Goal: Task Accomplishment & Management: Manage account settings

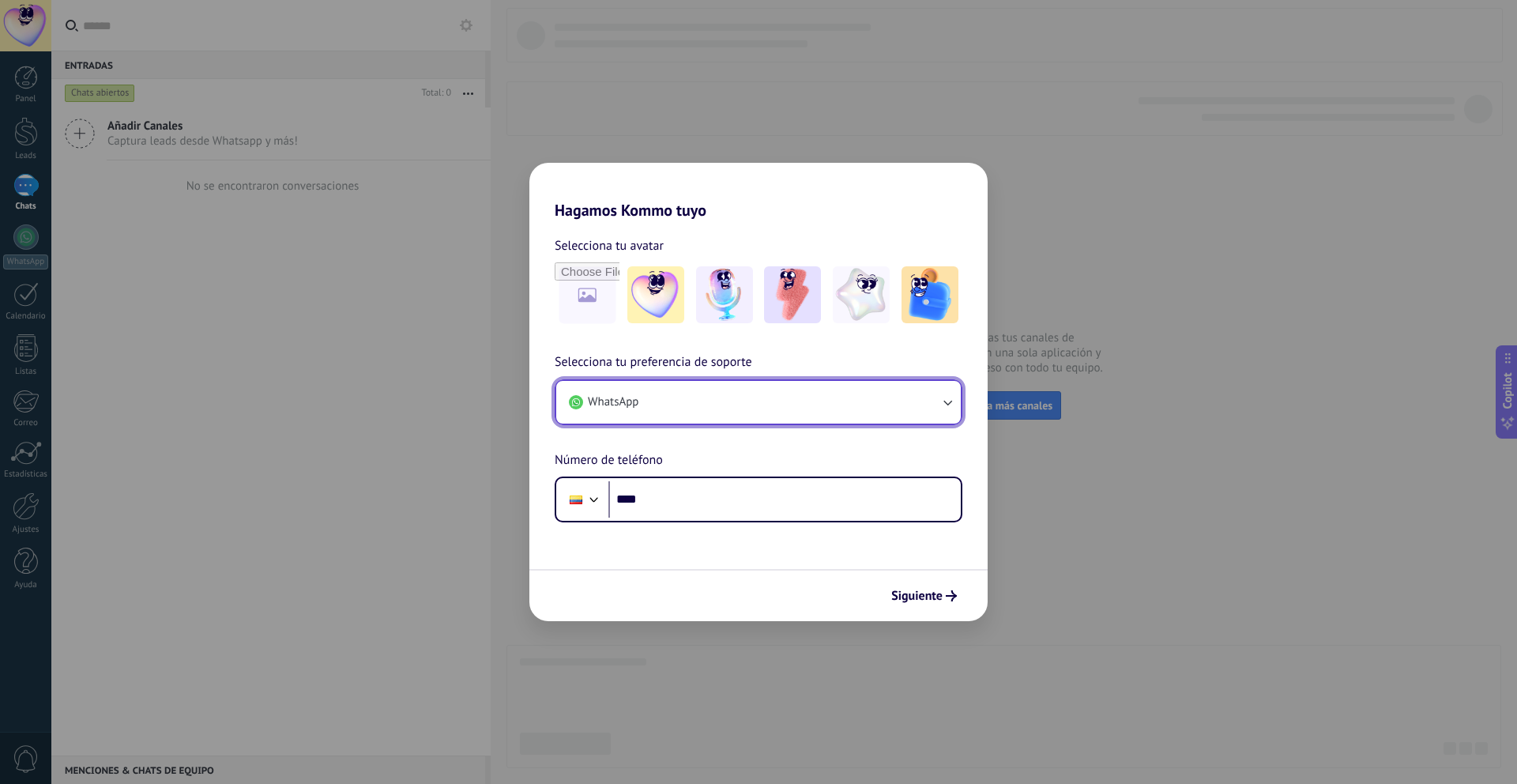
click at [953, 404] on icon "button" at bounding box center [948, 403] width 16 height 16
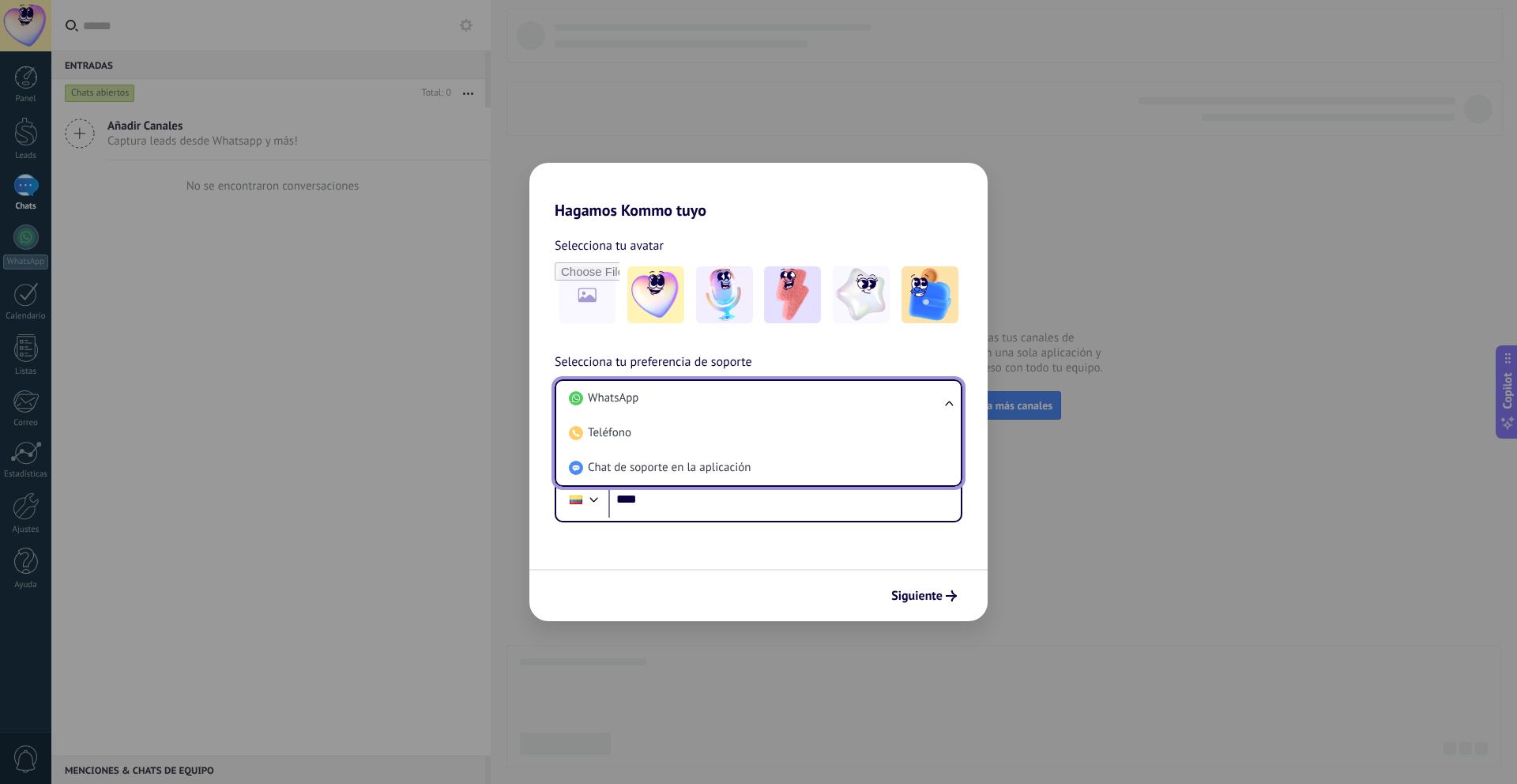
click at [949, 403] on ul "WhatsApp Teléfono Chat de soporte en la aplicación" at bounding box center [758, 432] width 407 height 108
click at [770, 399] on li "WhatsApp" at bounding box center [756, 398] width 386 height 35
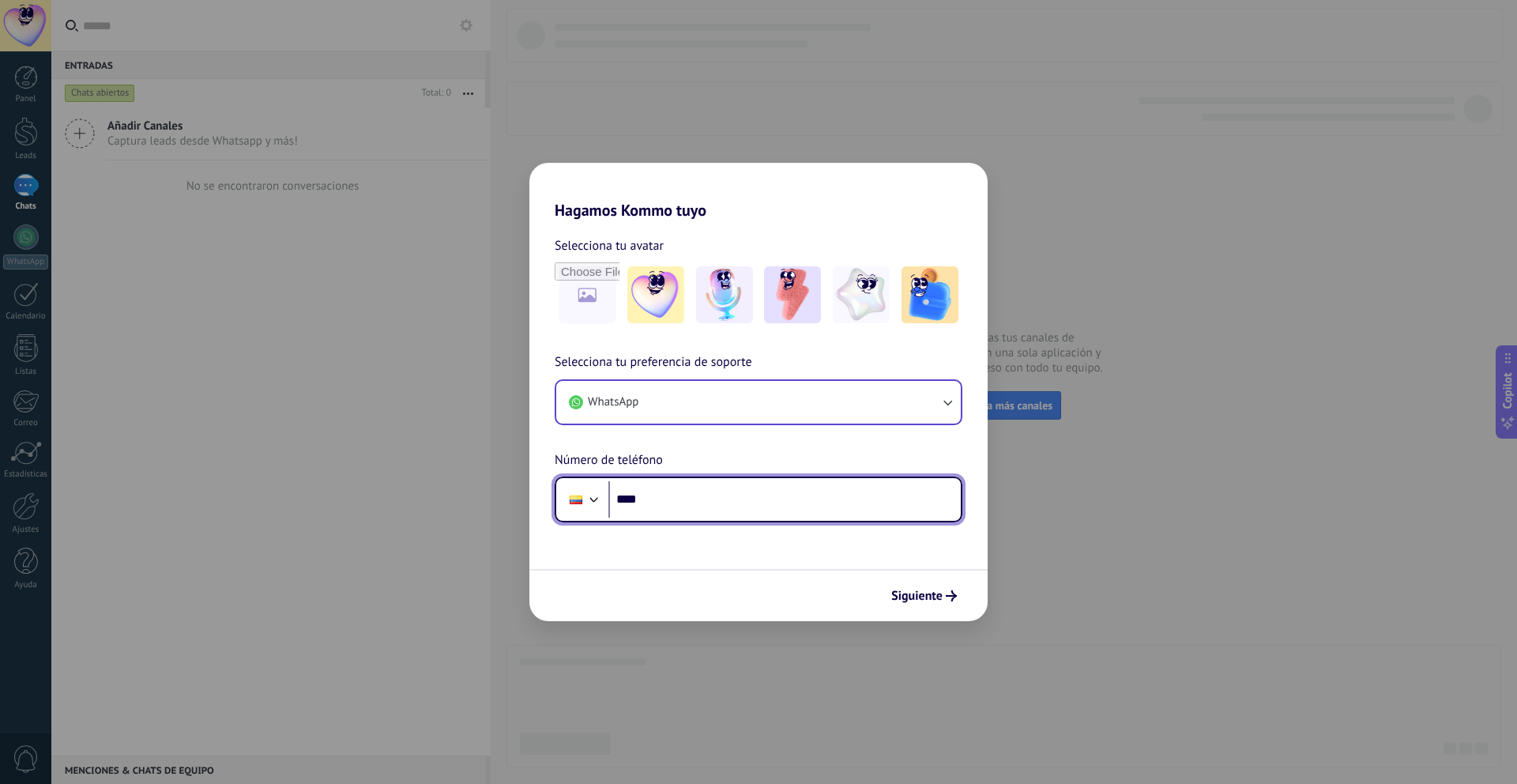
click at [654, 494] on input "****" at bounding box center [784, 499] width 352 height 36
type input "**********"
click at [929, 575] on div "Siguiente" at bounding box center [759, 595] width 458 height 52
click at [929, 580] on div "Siguiente" at bounding box center [759, 595] width 458 height 52
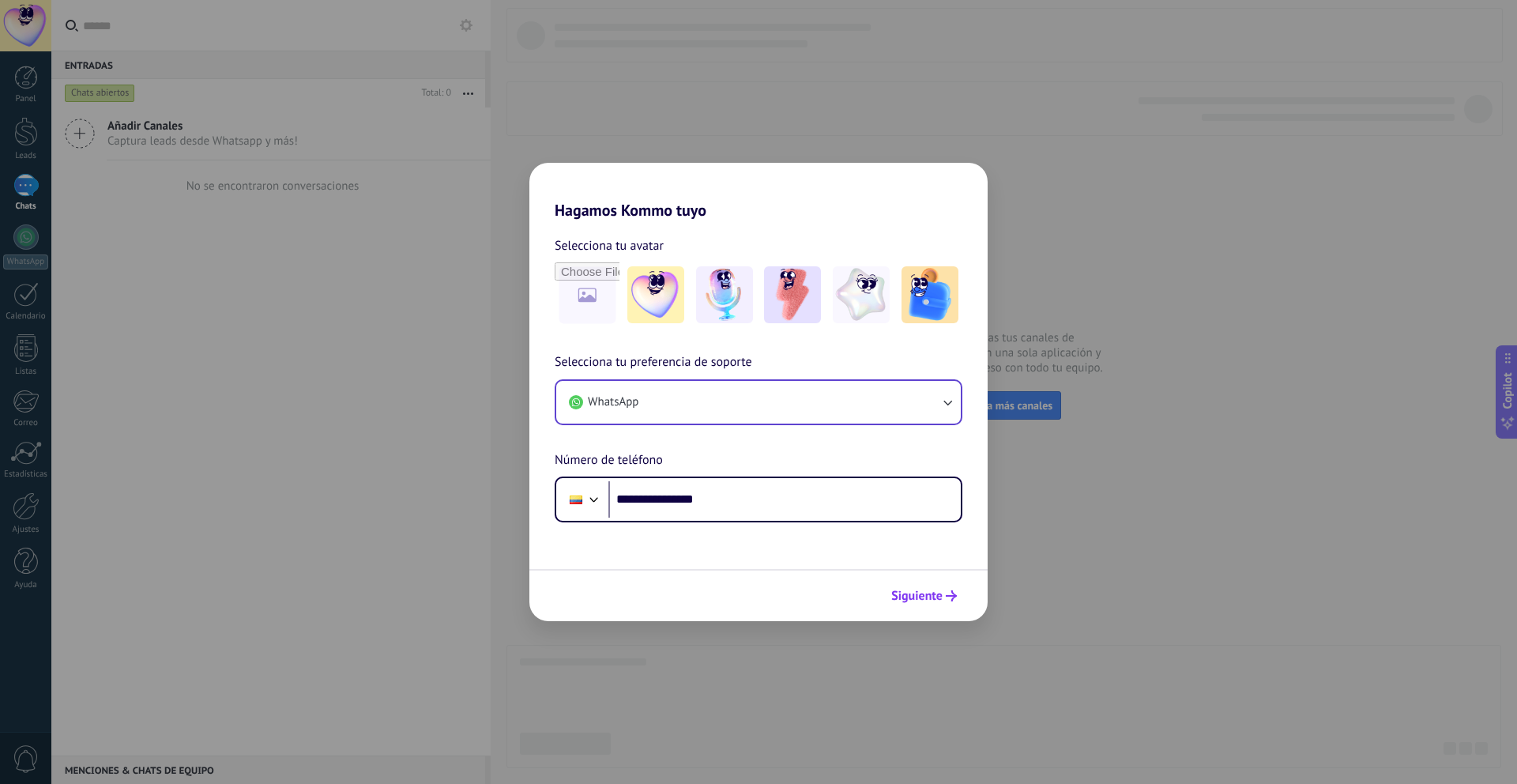
click at [930, 599] on span "Siguiente" at bounding box center [917, 596] width 51 height 11
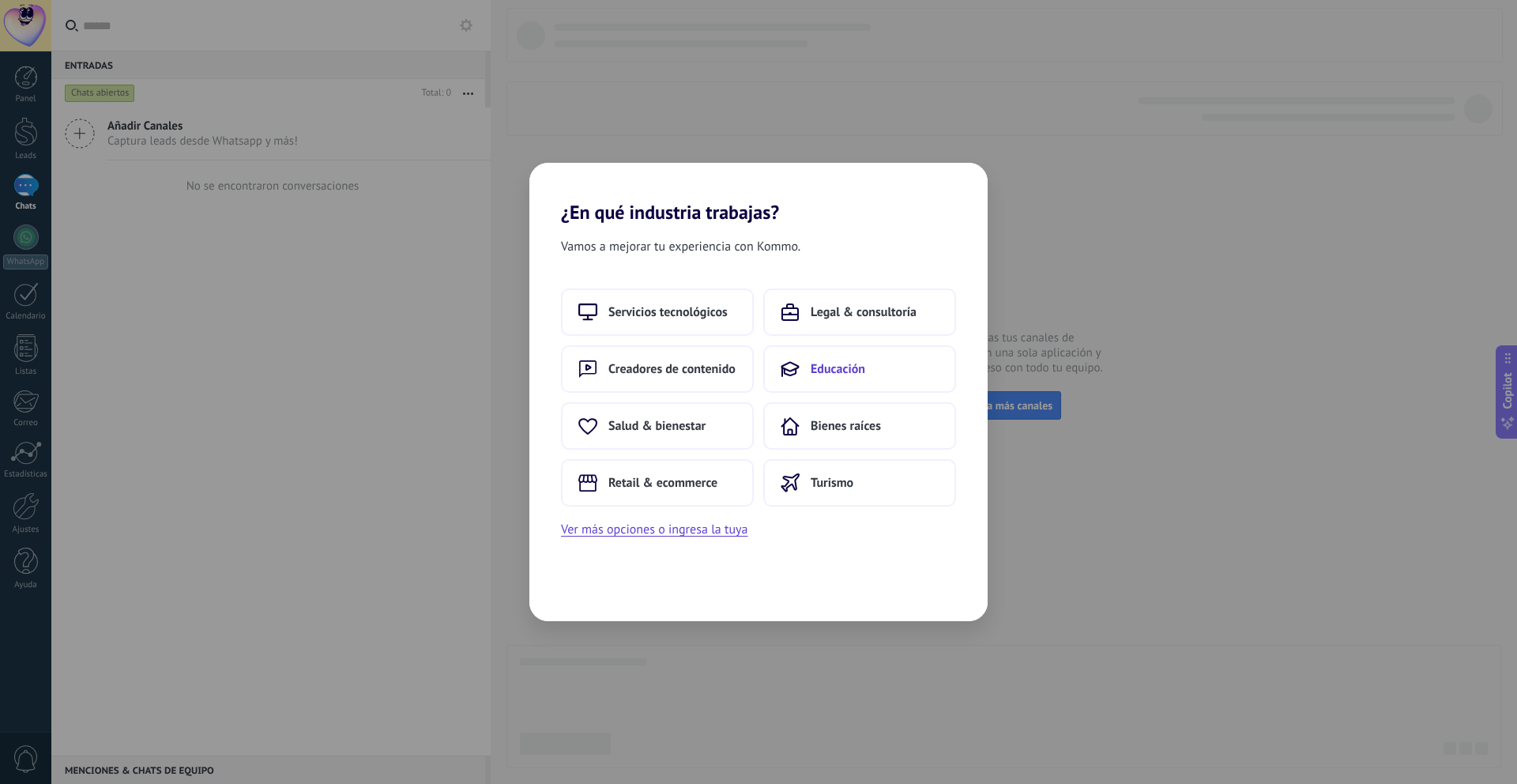
click at [836, 363] on span "Educación" at bounding box center [837, 369] width 54 height 16
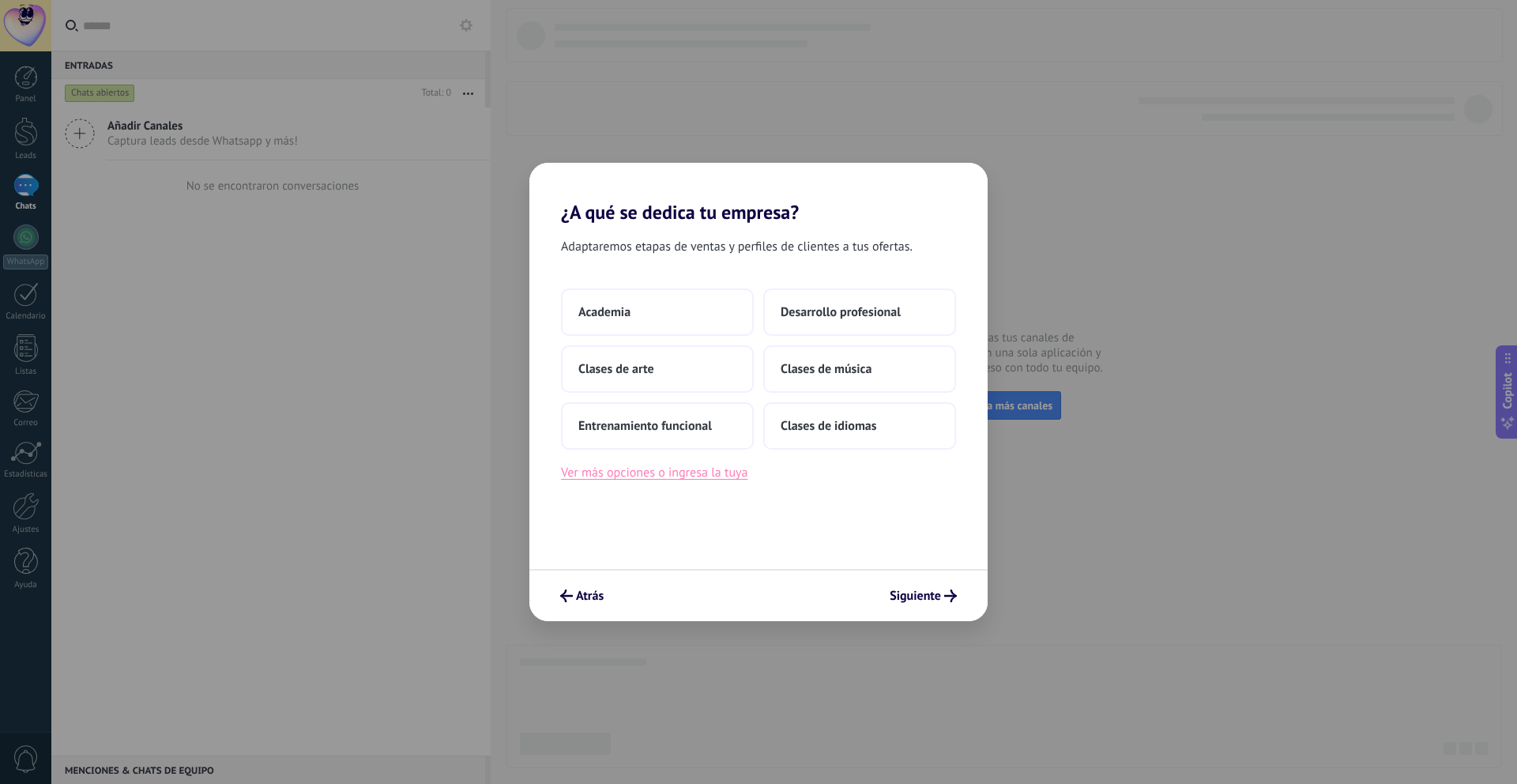
click at [722, 481] on button "Ver más opciones o ingresa la tuya" at bounding box center [654, 472] width 186 height 20
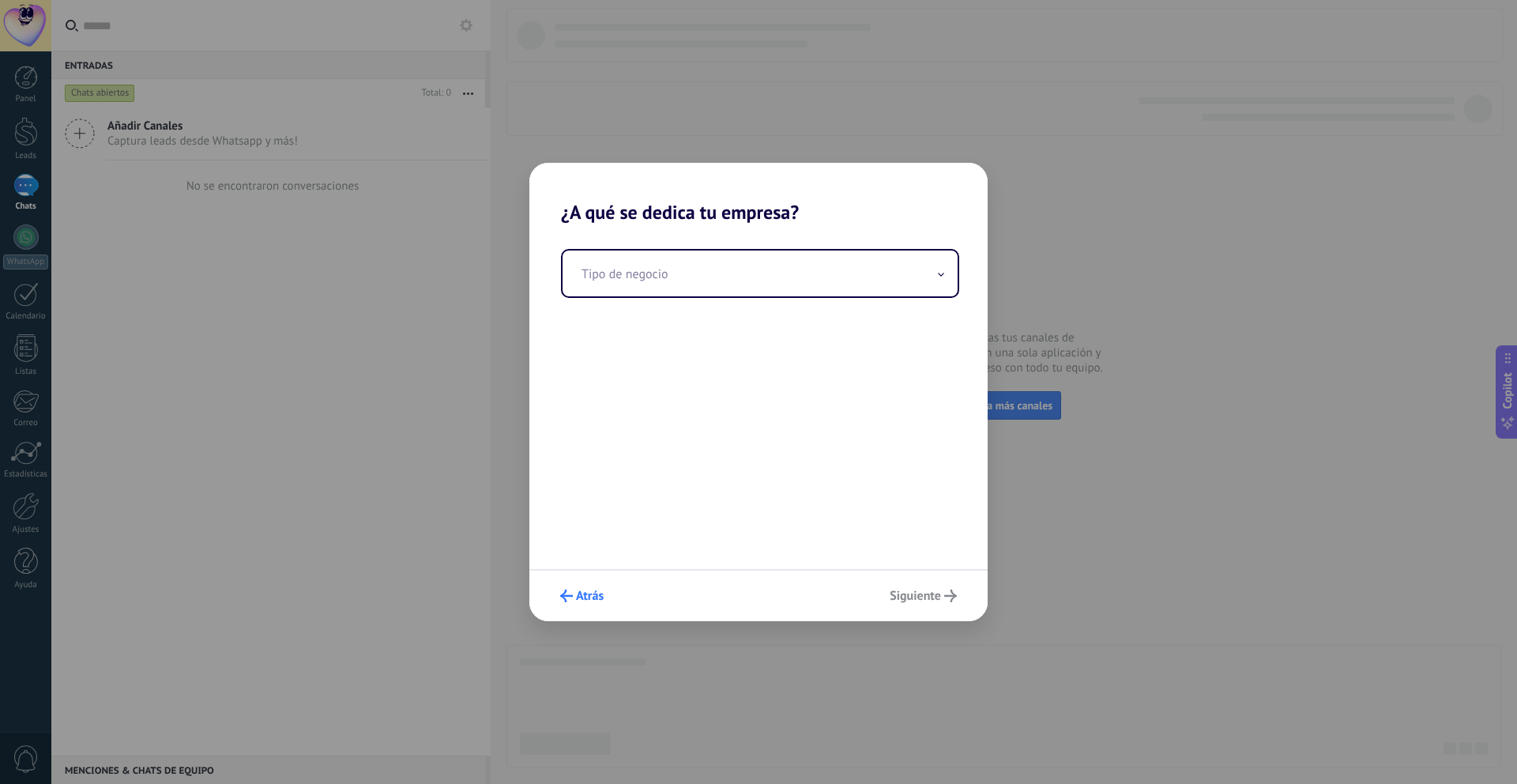
click at [586, 602] on span "Atrás" at bounding box center [590, 596] width 28 height 11
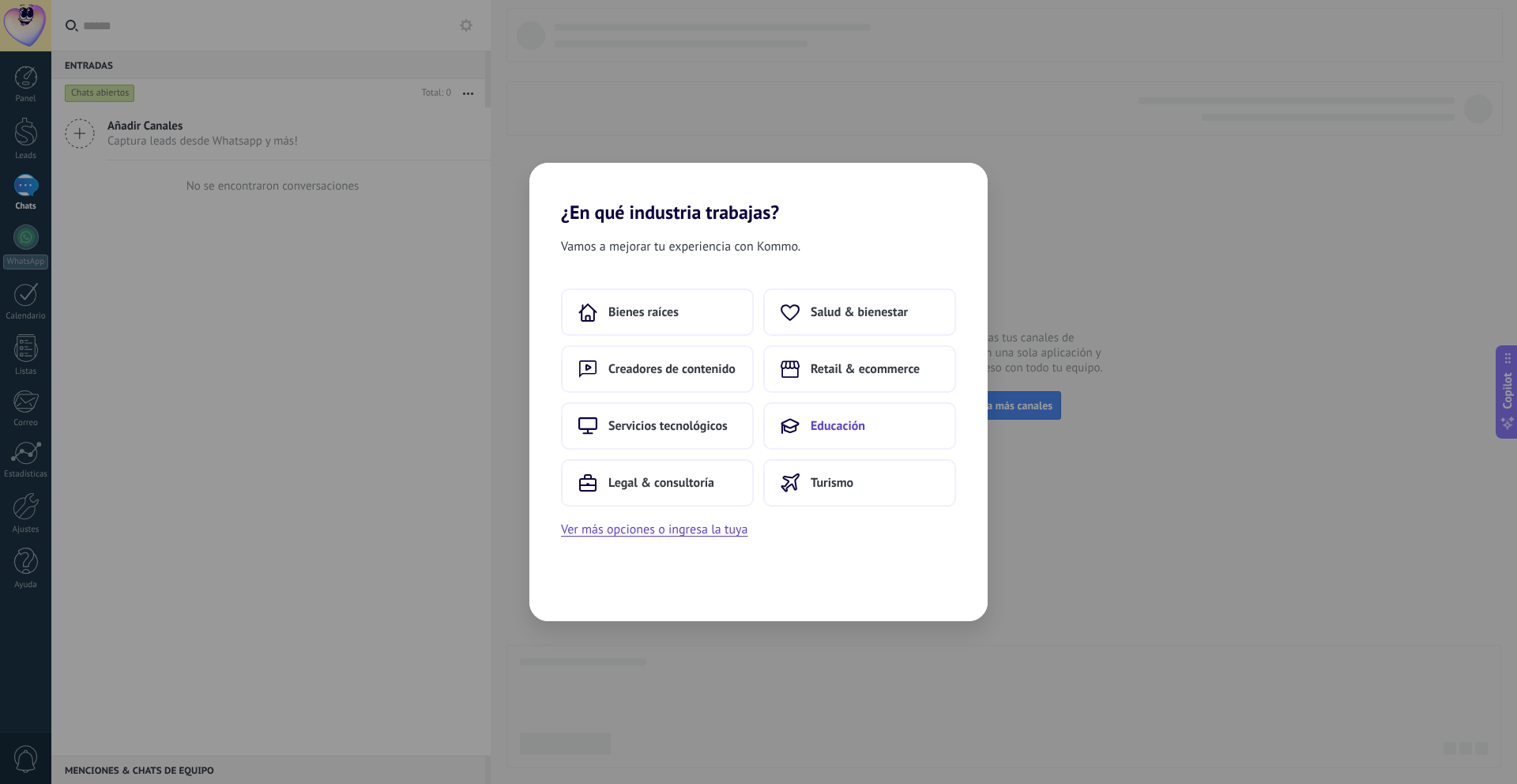
click at [859, 441] on button "Educación" at bounding box center [860, 426] width 193 height 48
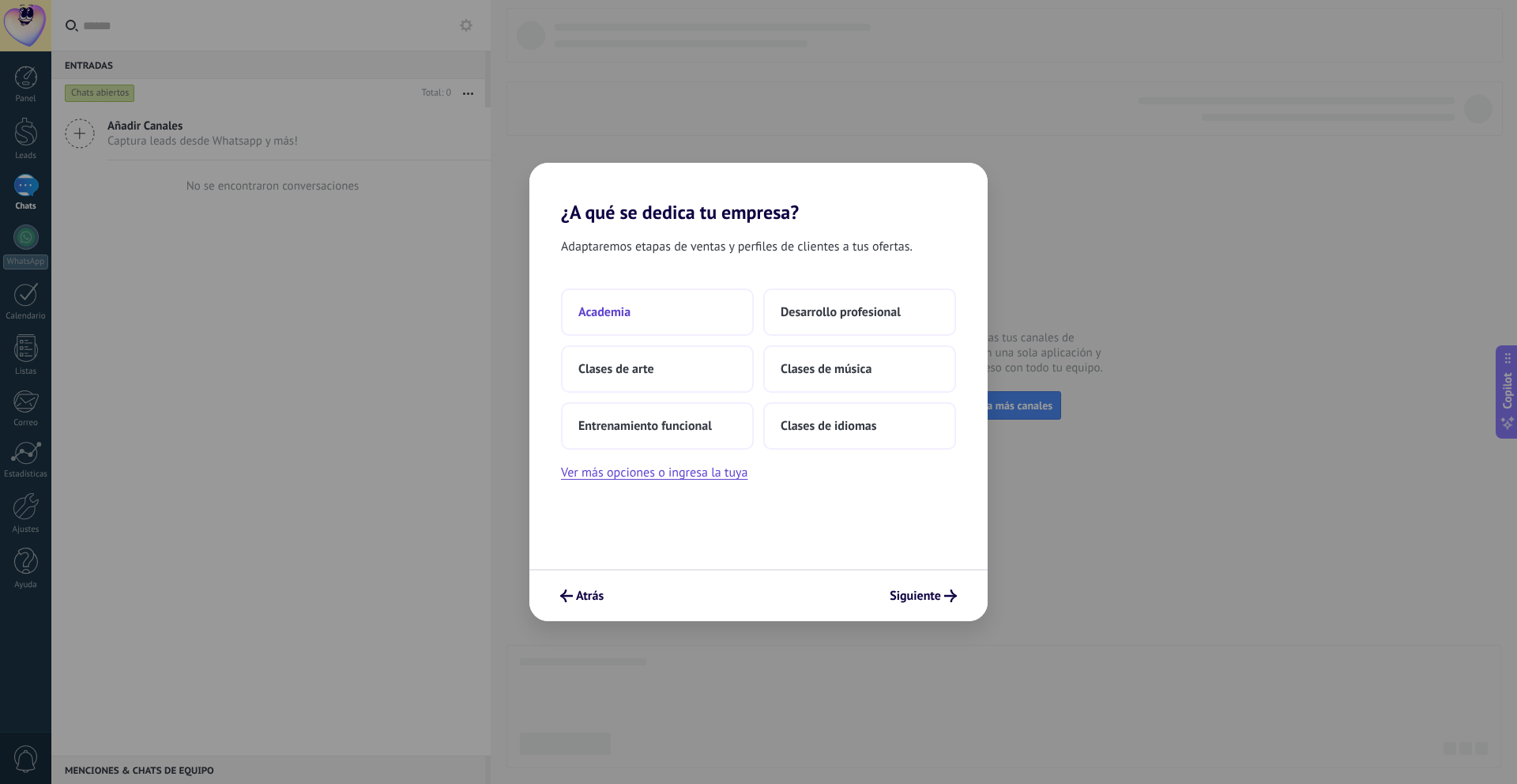
click at [662, 315] on button "Academia" at bounding box center [658, 312] width 193 height 48
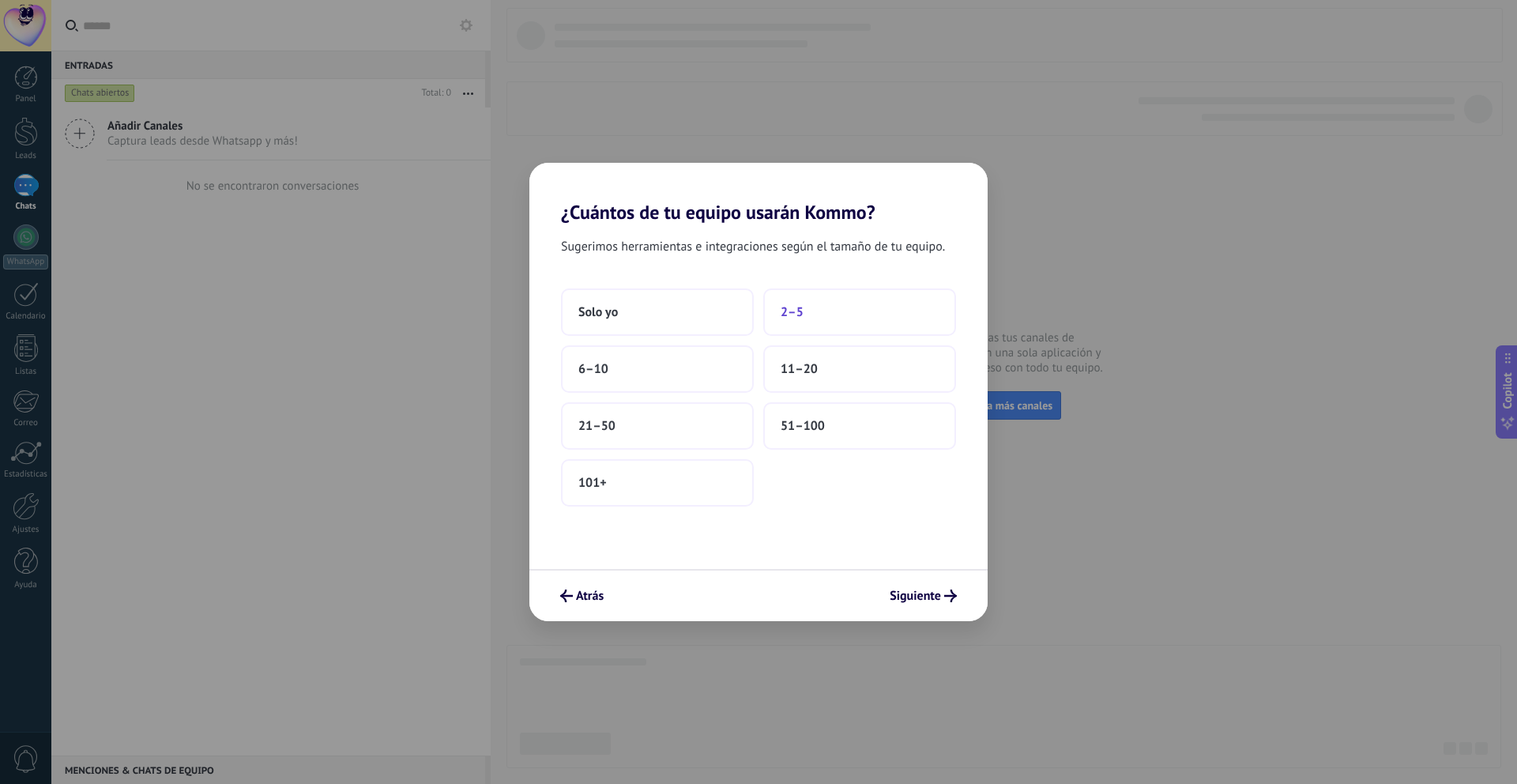
click at [858, 304] on button "2–5" at bounding box center [860, 312] width 193 height 48
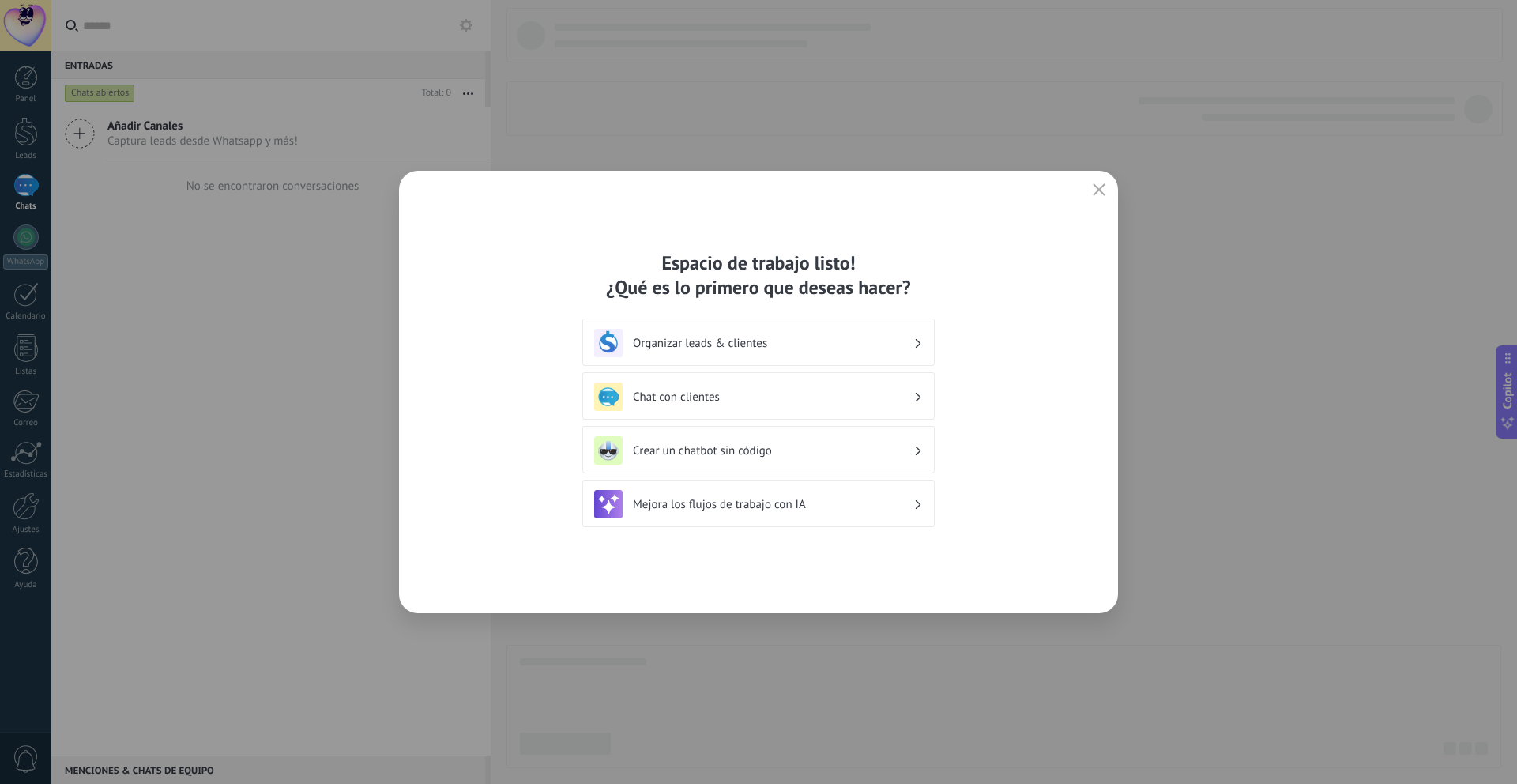
click at [736, 507] on h3 "Mejora los flujos de trabajo con IA" at bounding box center [773, 505] width 280 height 15
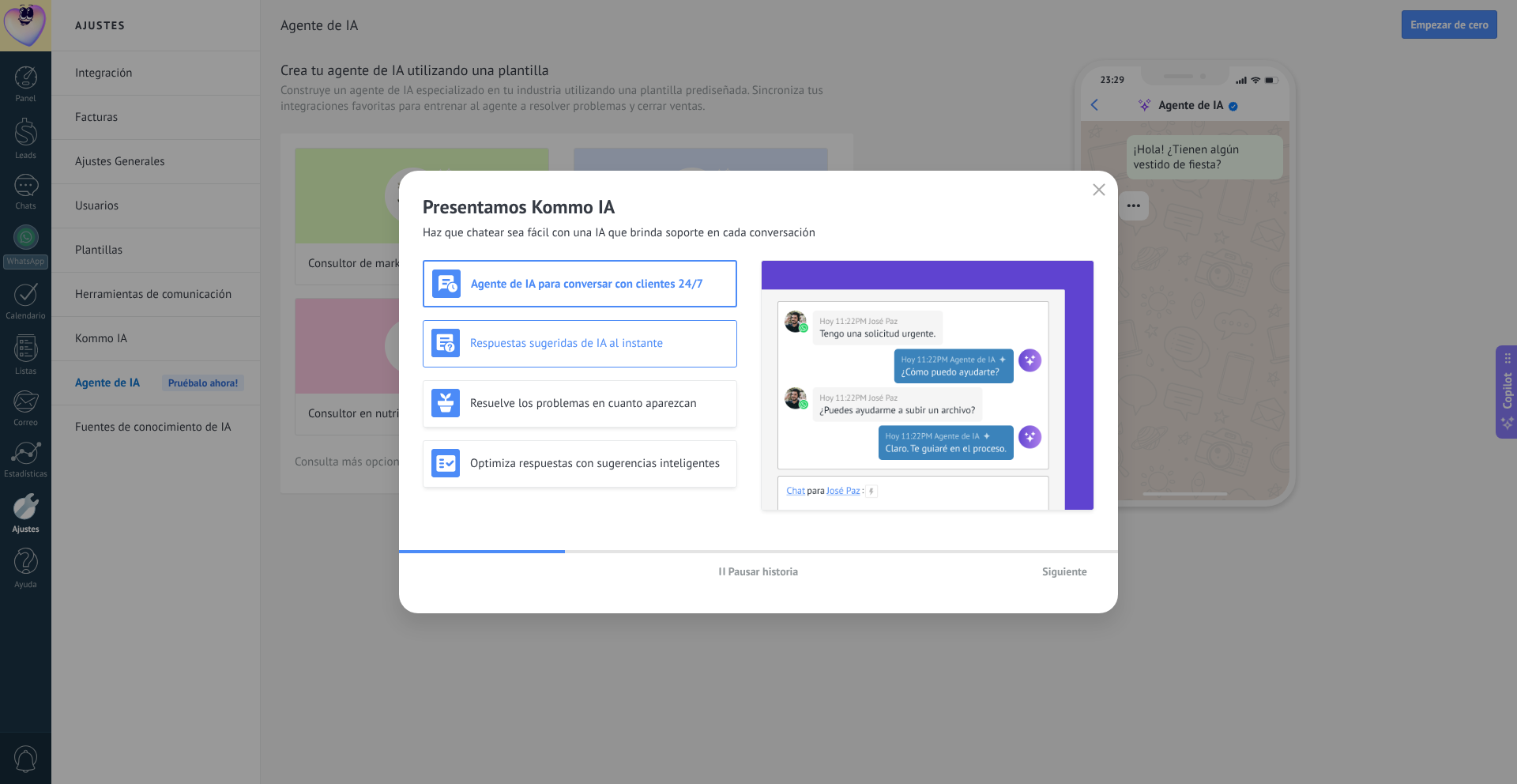
click at [675, 359] on div "Respuestas sugeridas de IA al instante" at bounding box center [580, 343] width 314 height 48
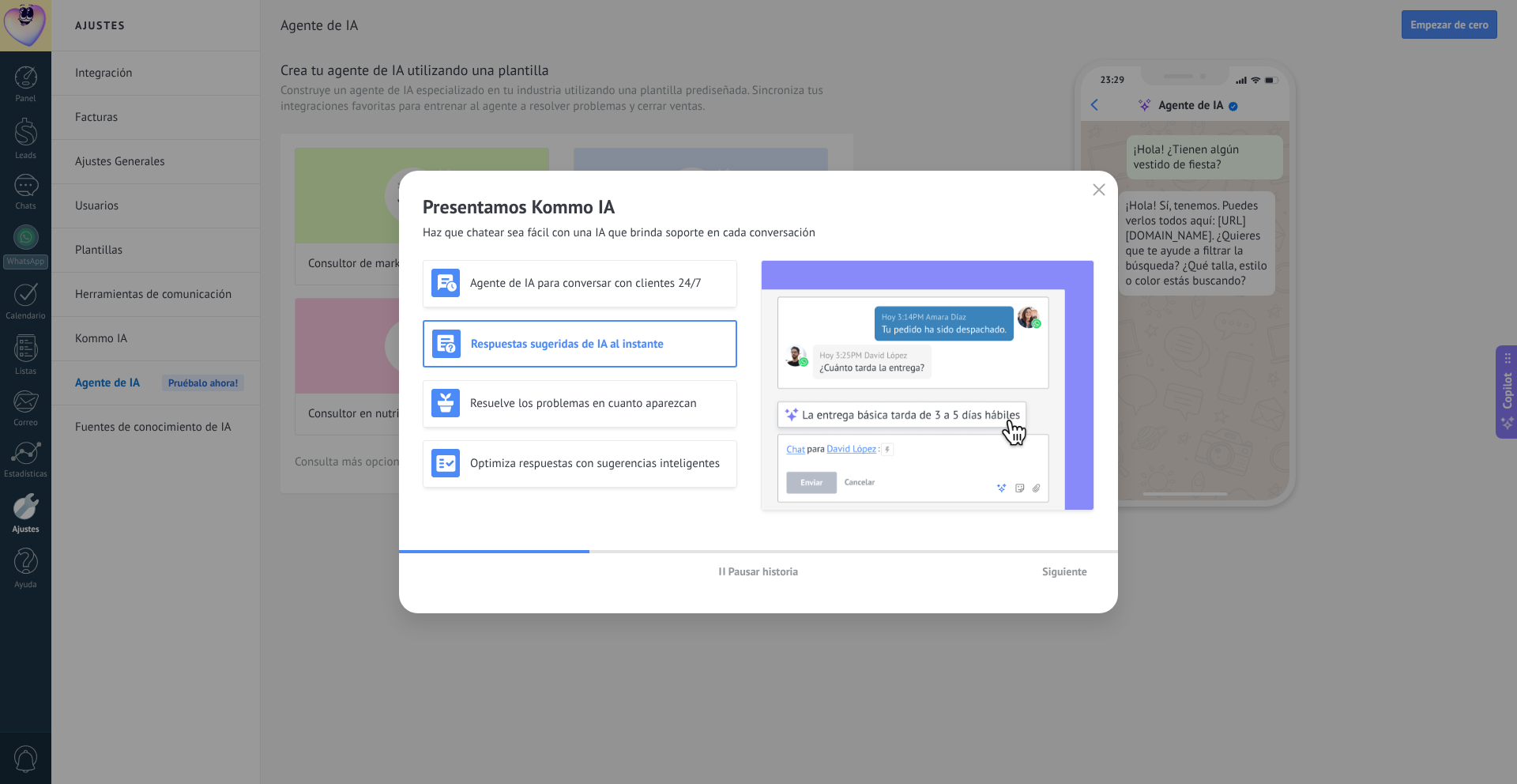
click at [716, 571] on button "Pausar historia" at bounding box center [759, 571] width 94 height 23
click at [663, 292] on div "Agente de IA para conversar con clientes 24/7" at bounding box center [580, 283] width 297 height 28
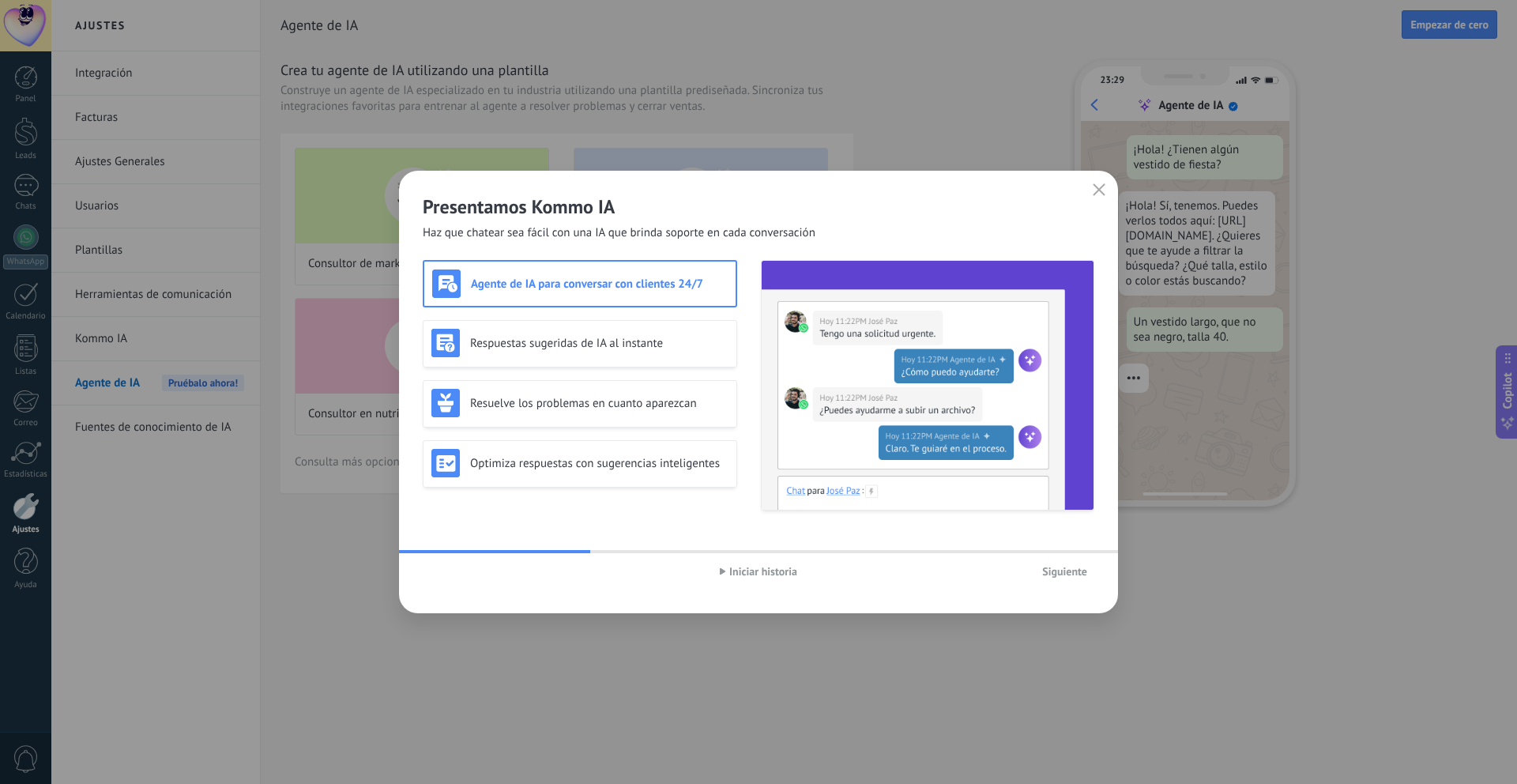
scroll to position [48, 0]
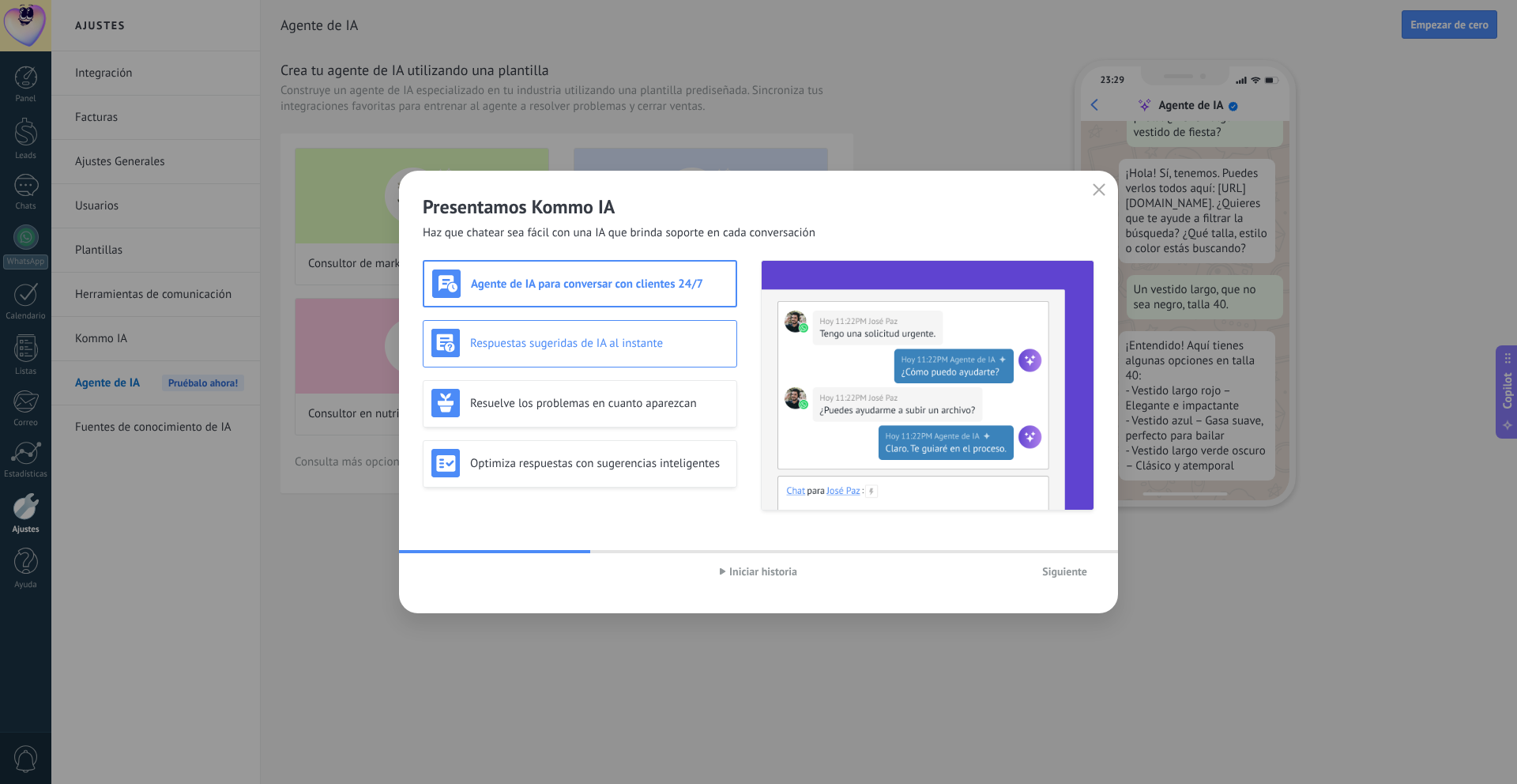
click at [678, 333] on div "Respuestas sugeridas de IA al instante" at bounding box center [580, 343] width 297 height 28
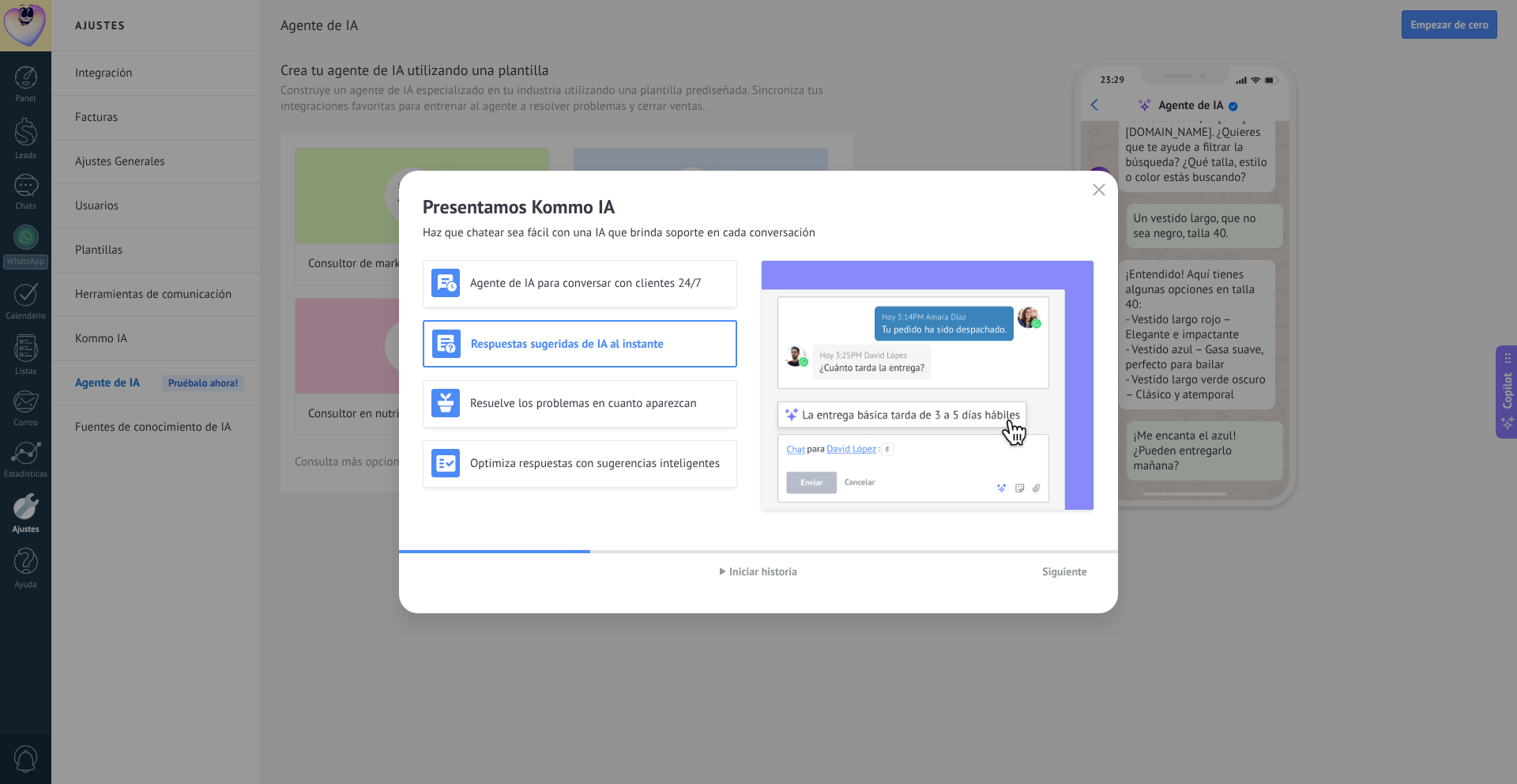
scroll to position [160, 0]
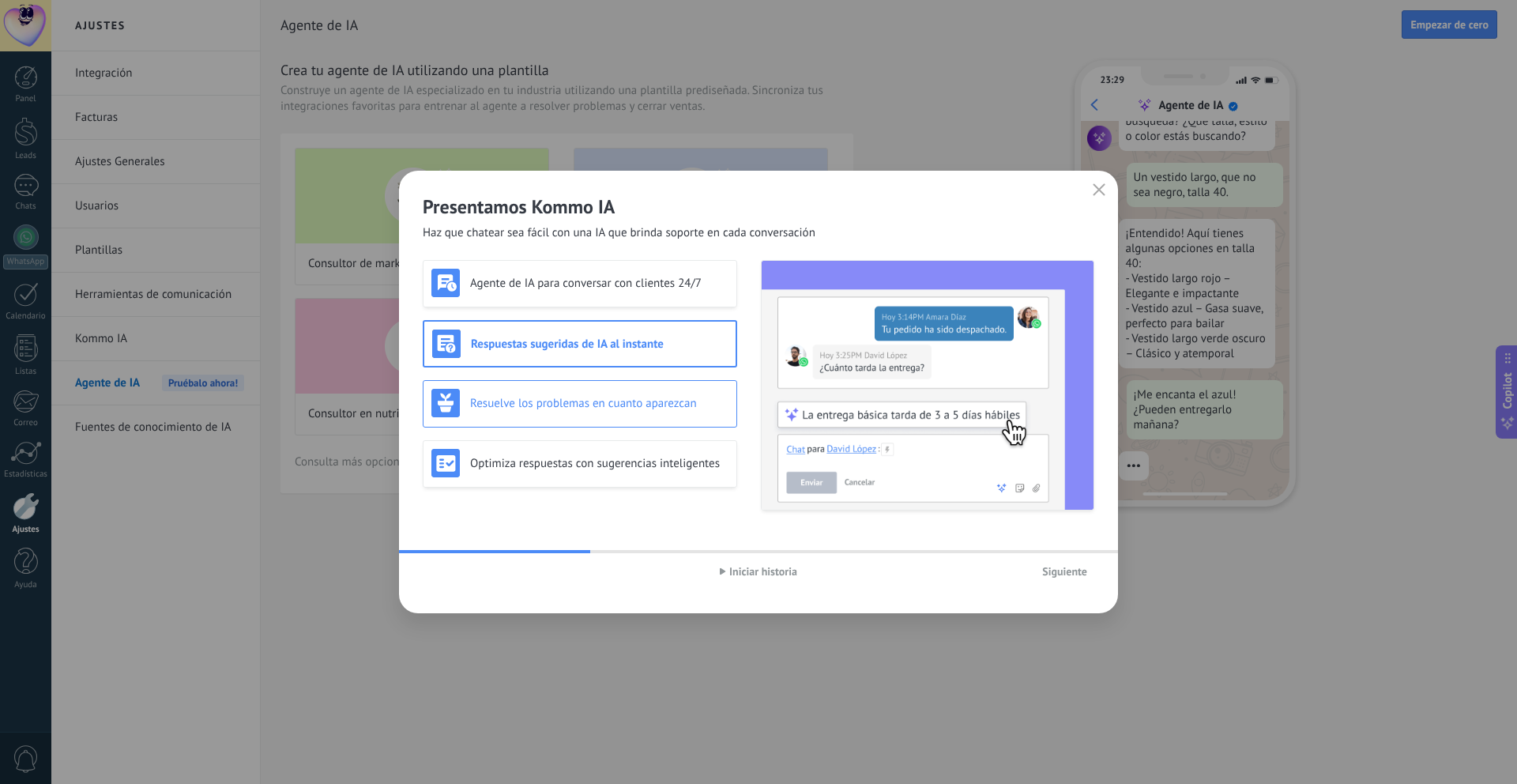
click at [676, 403] on h3 "Resuelve los problemas en cuanto aparezcan" at bounding box center [599, 403] width 258 height 15
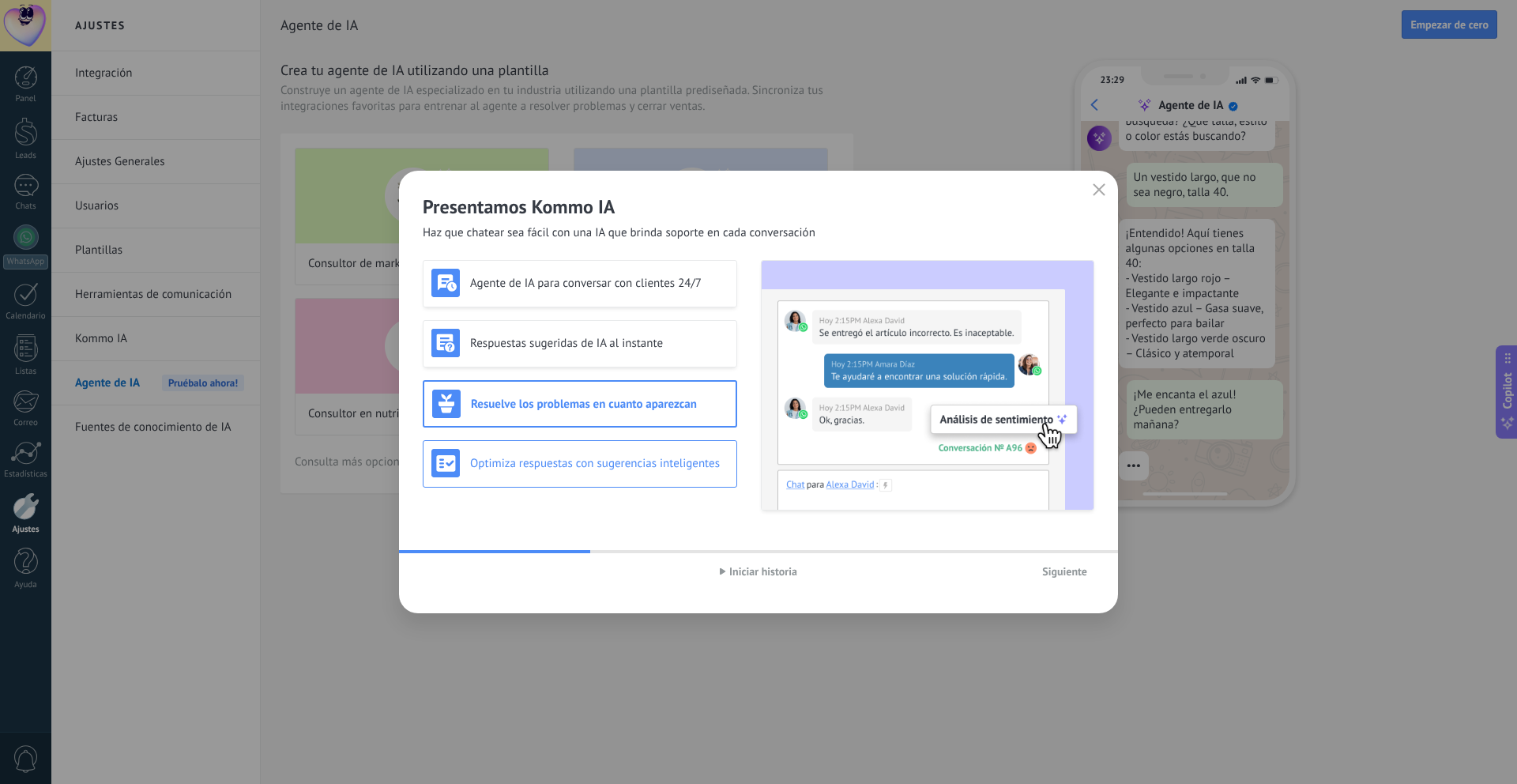
click at [723, 441] on div "Optimiza respuestas con sugerencias inteligentes" at bounding box center [580, 463] width 314 height 48
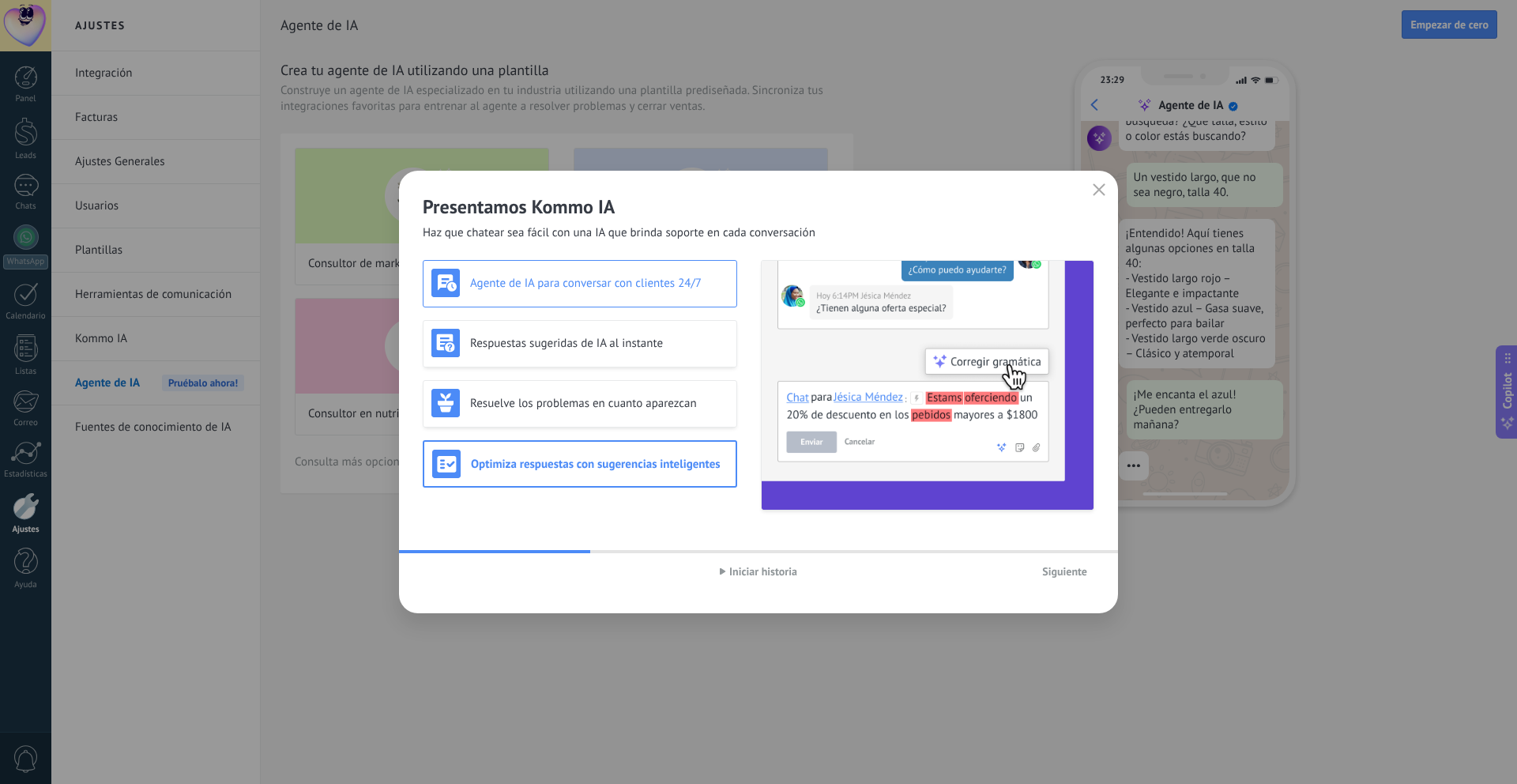
scroll to position [190, 0]
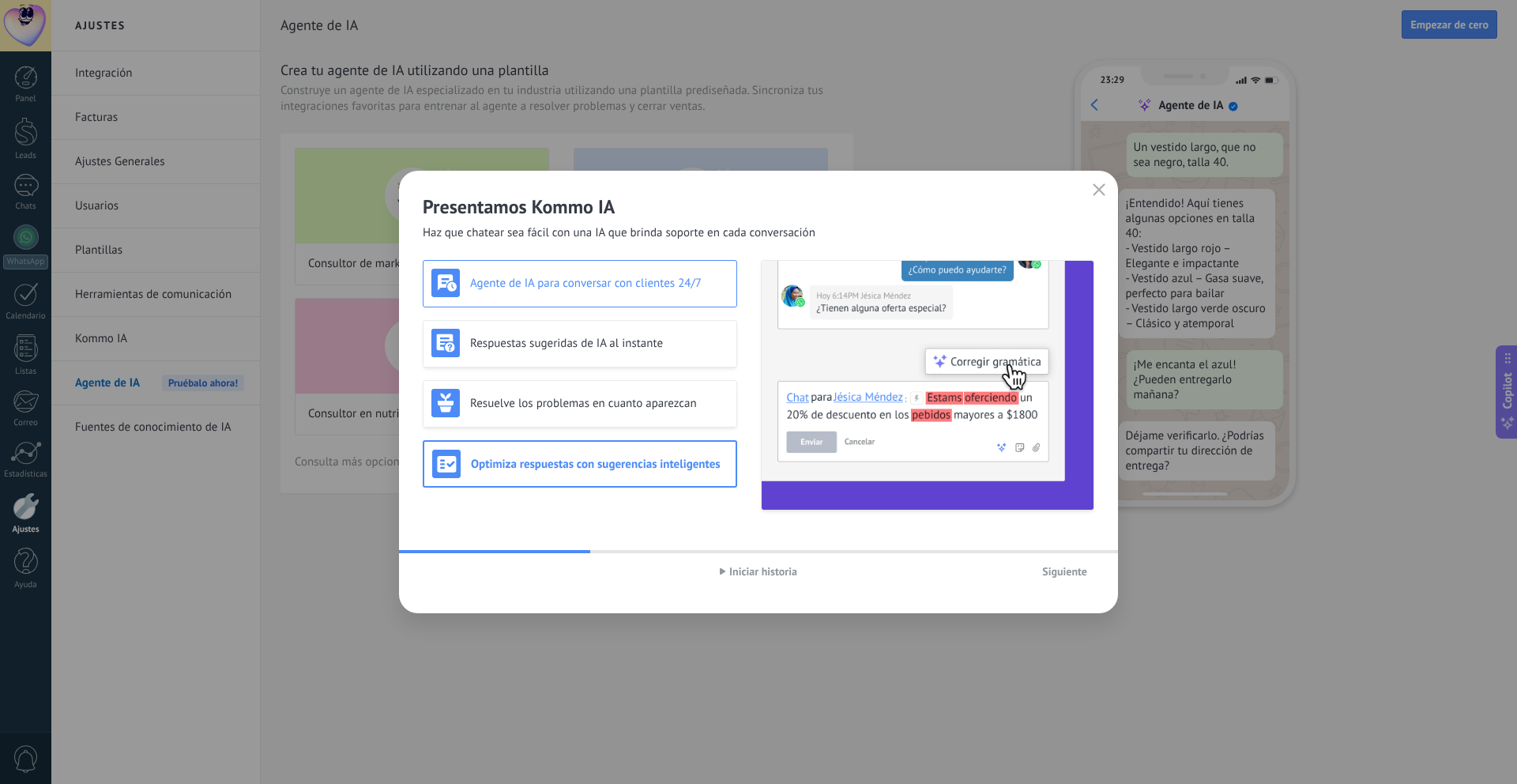
click at [655, 284] on h3 "Agente de IA para conversar con clientes 24/7" at bounding box center [599, 283] width 258 height 15
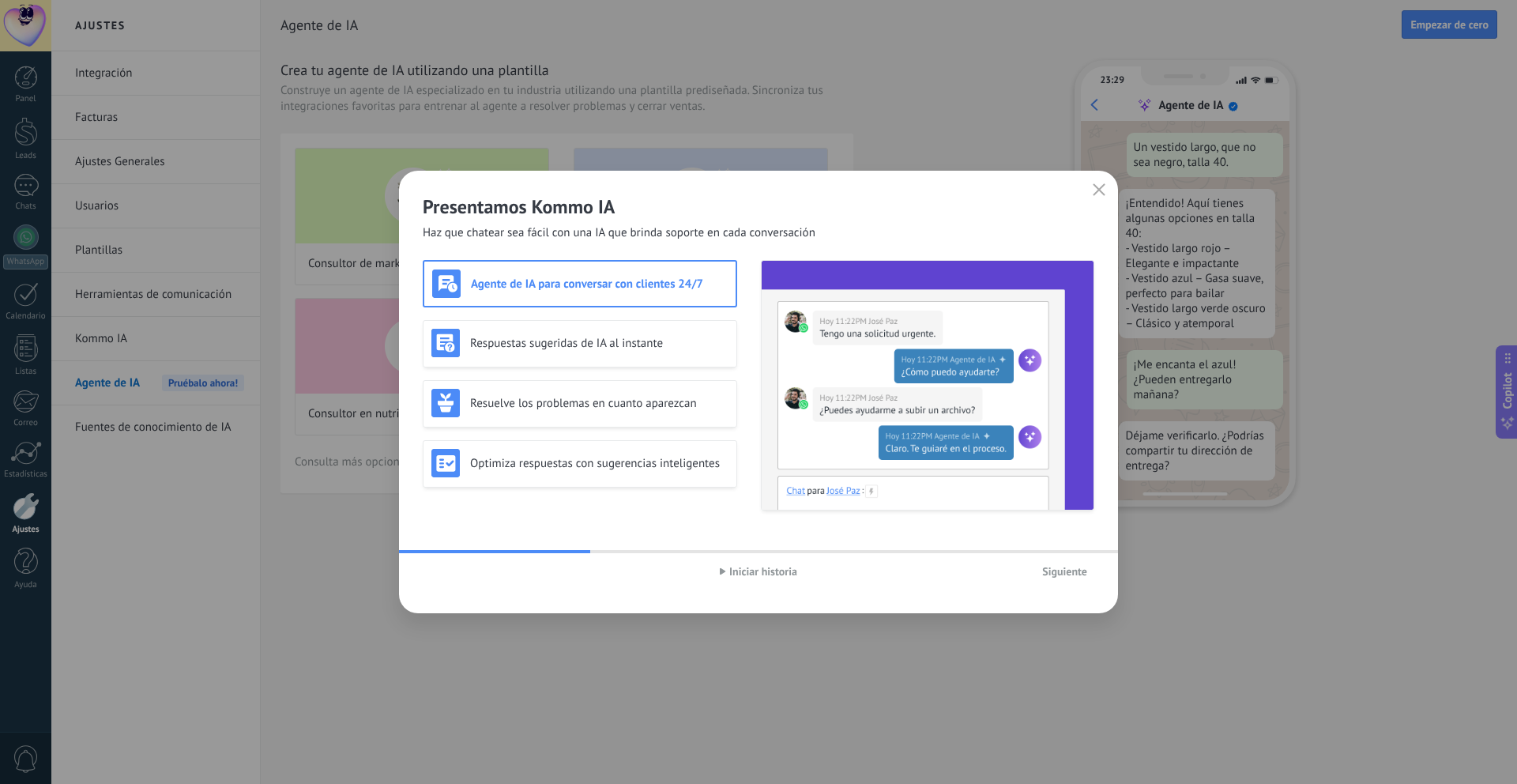
click at [1063, 568] on span "Siguiente" at bounding box center [1065, 572] width 45 height 11
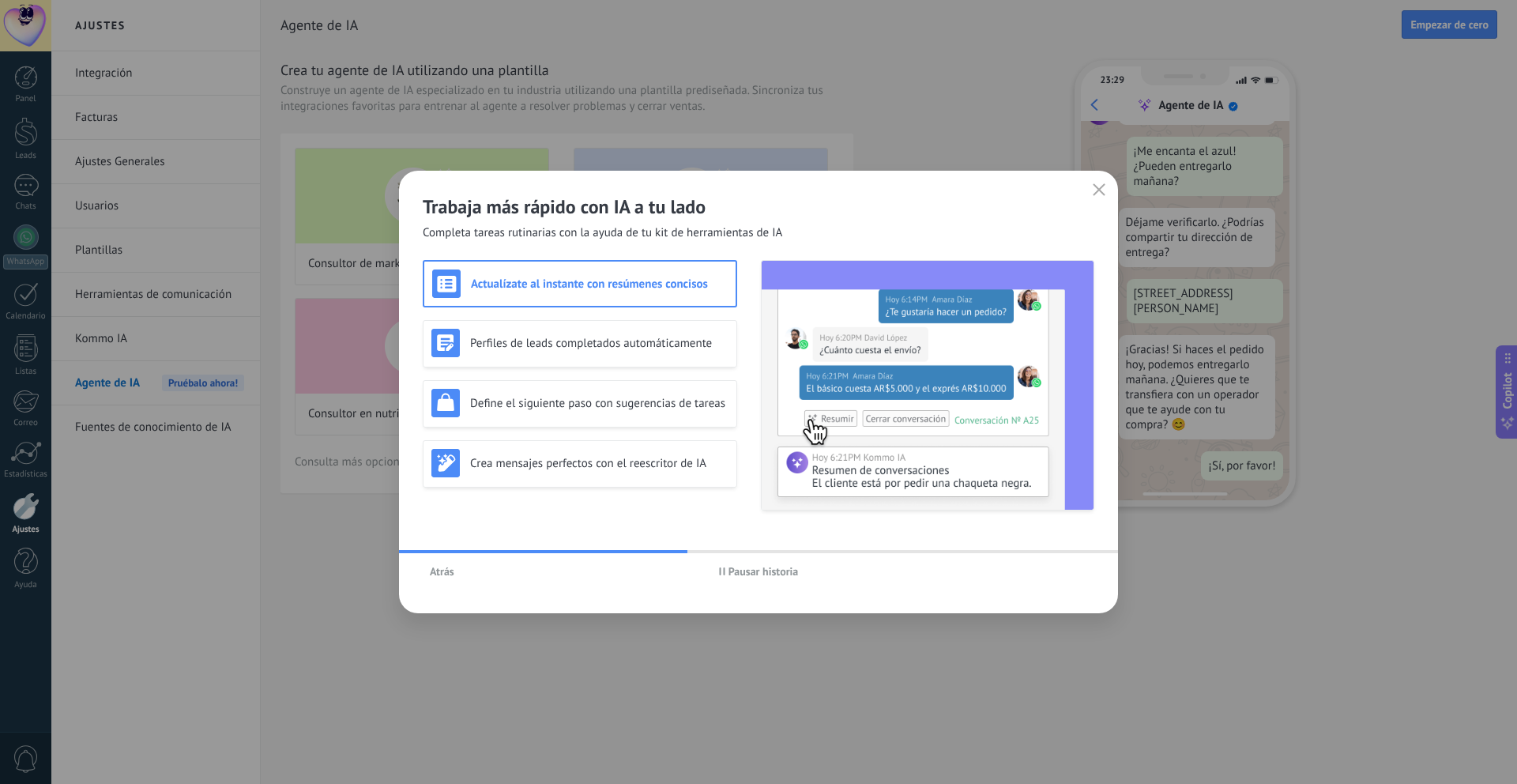
scroll to position [0, 0]
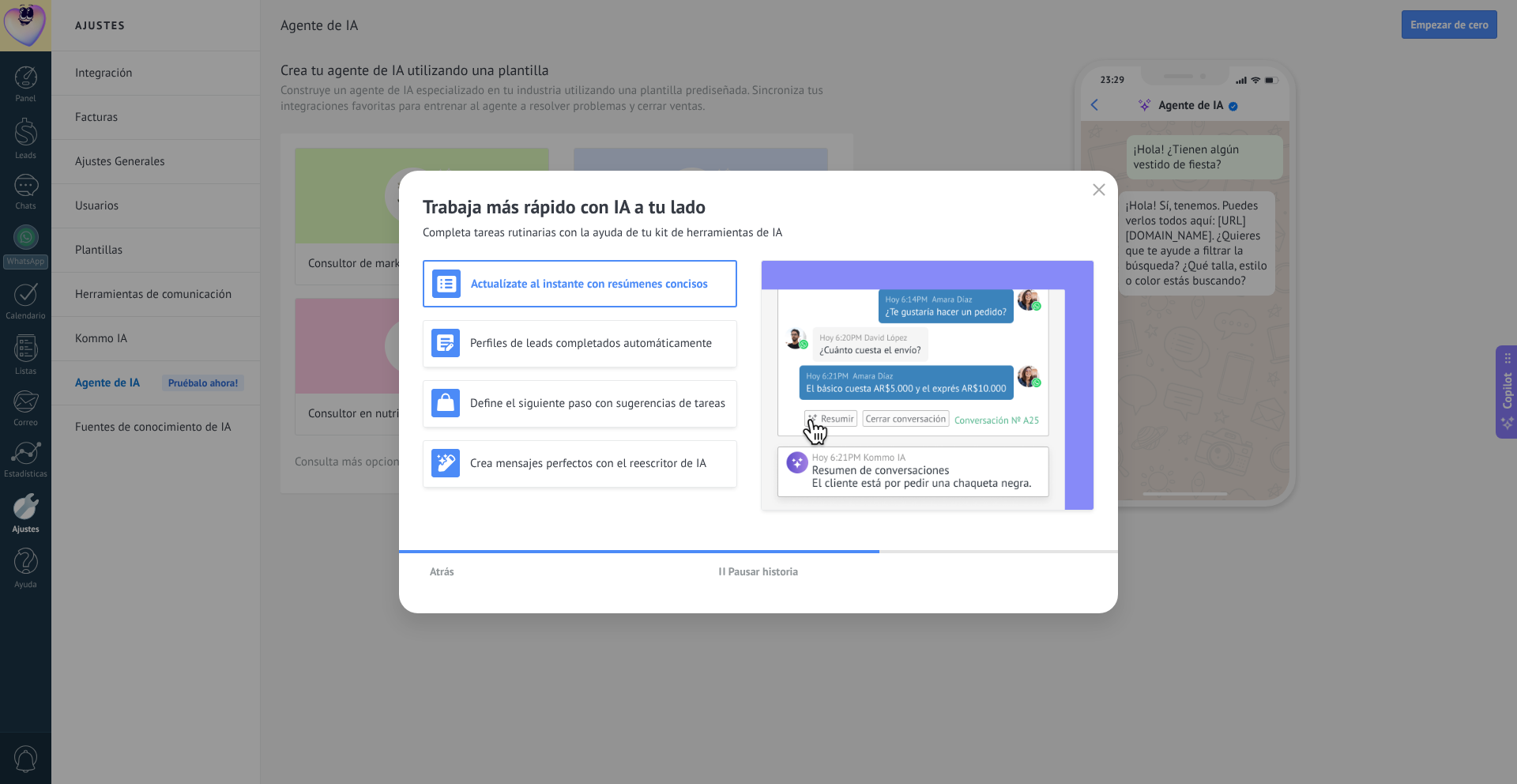
click at [667, 266] on div "Actualízate al instante con resúmenes concisos" at bounding box center [580, 283] width 314 height 48
click at [634, 470] on h3 "Crea mensajes perfectos con el reescritor de IA" at bounding box center [599, 463] width 258 height 15
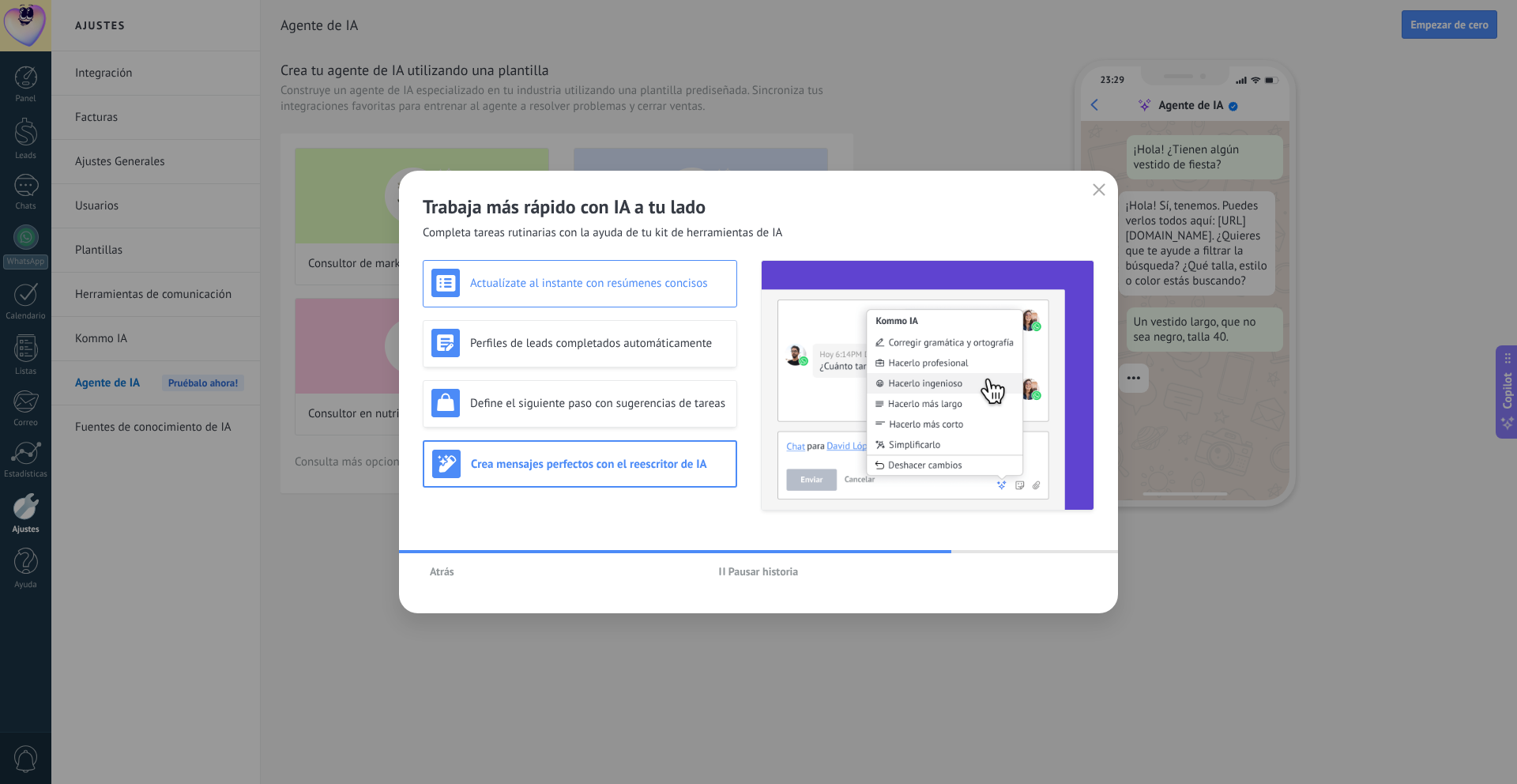
click at [638, 276] on h3 "Actualízate al instante con resúmenes concisos" at bounding box center [599, 283] width 258 height 15
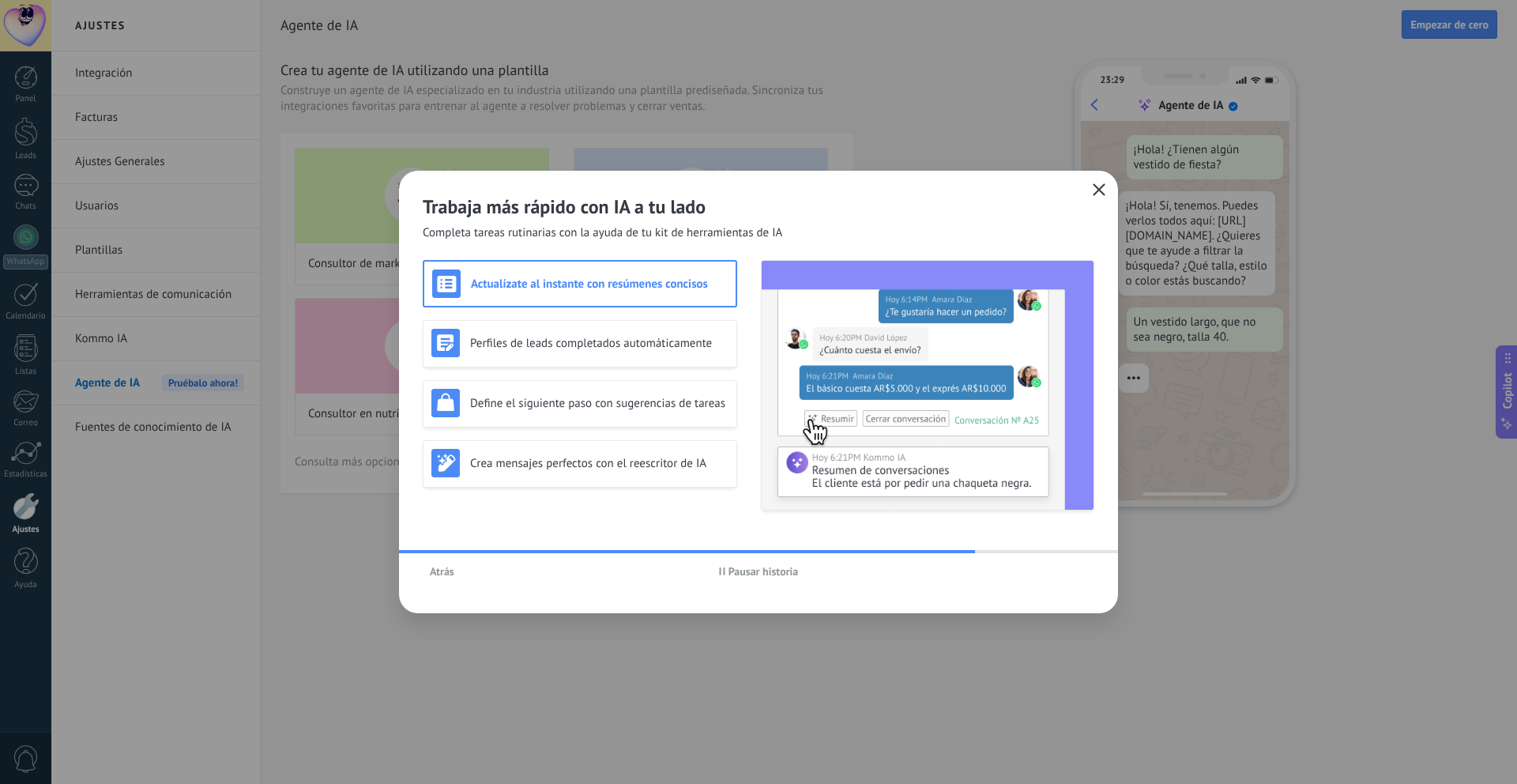
click at [1092, 192] on button "button" at bounding box center [1099, 190] width 20 height 22
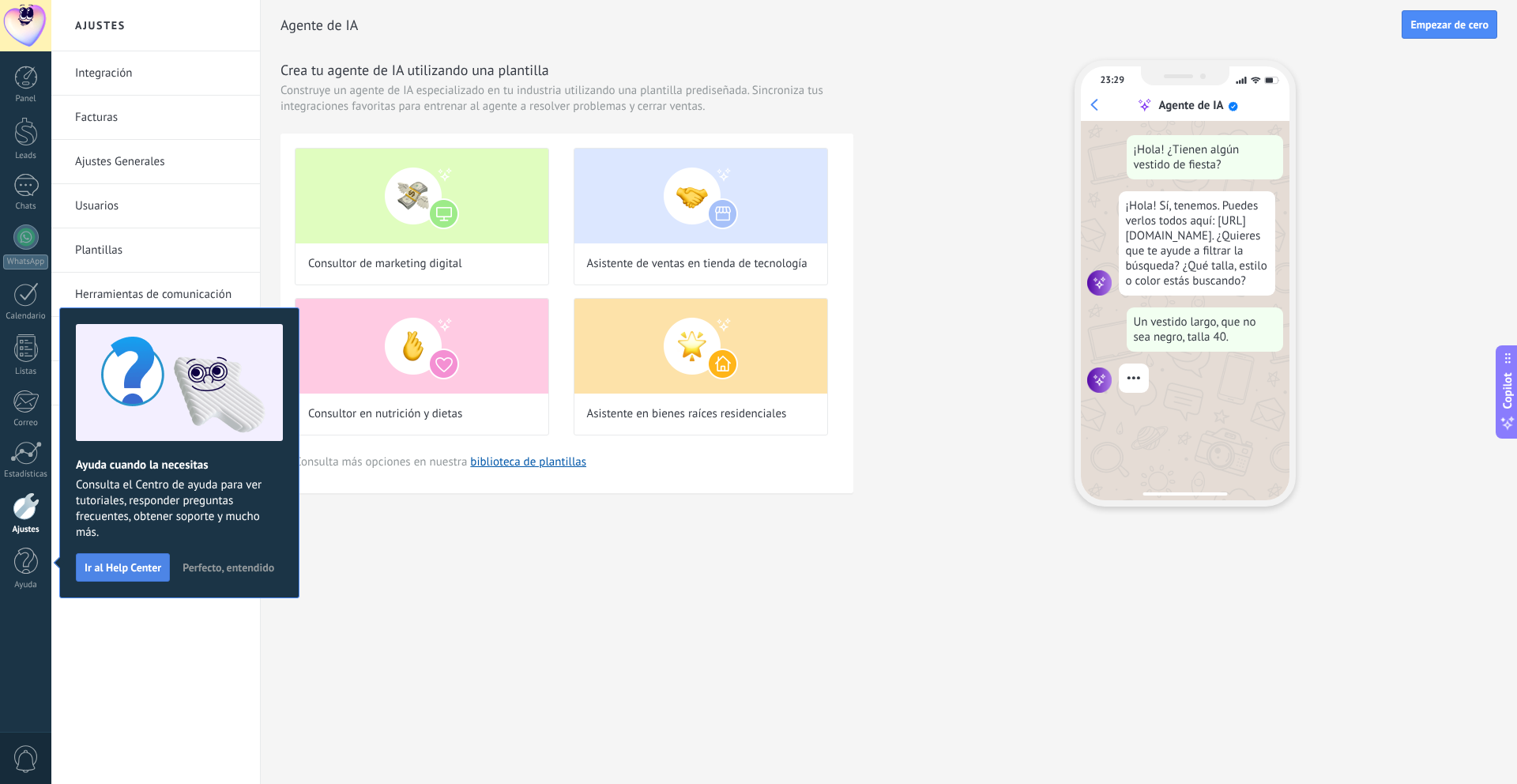
scroll to position [48, 0]
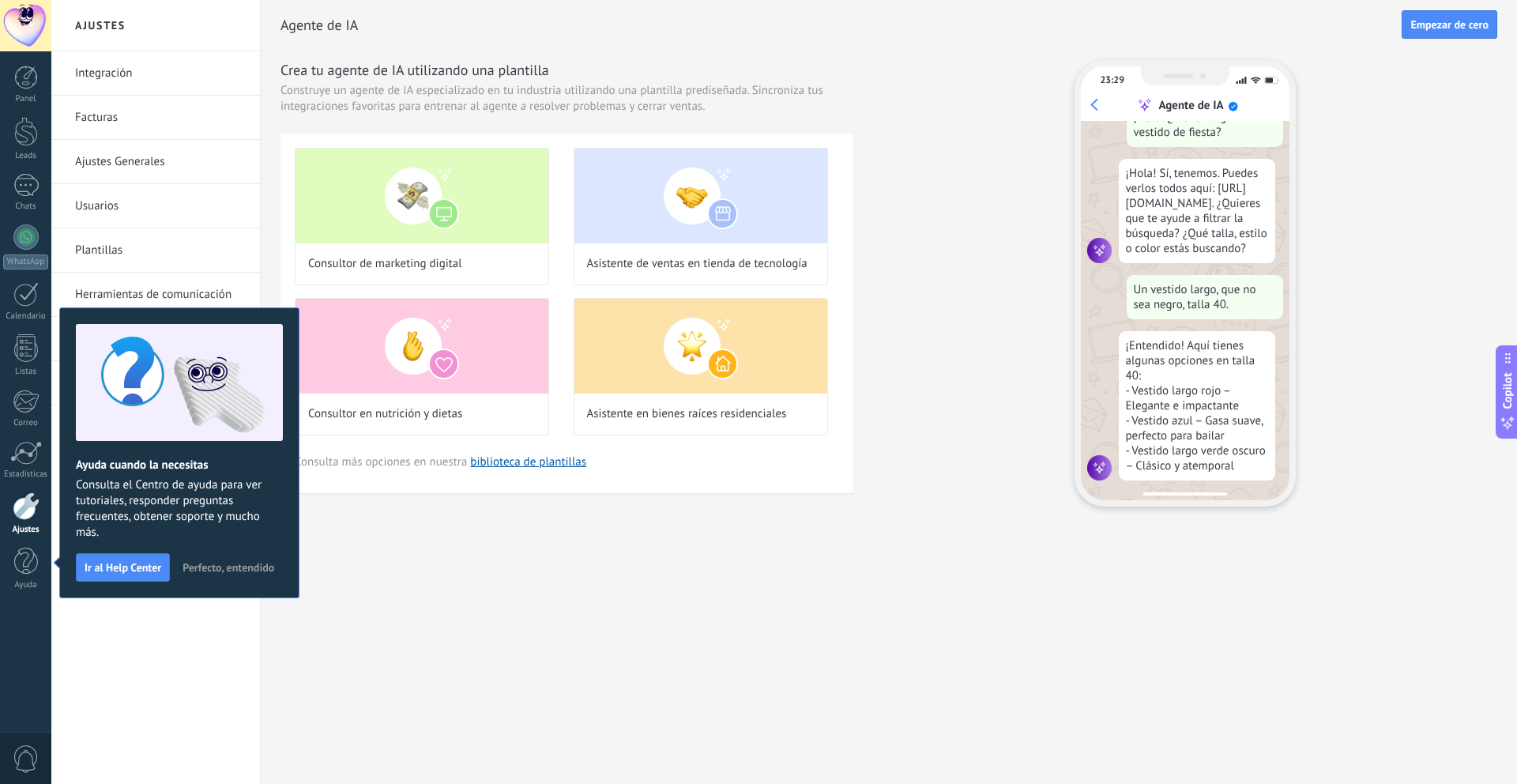
click at [266, 569] on span "Perfecto, entendido" at bounding box center [228, 568] width 92 height 11
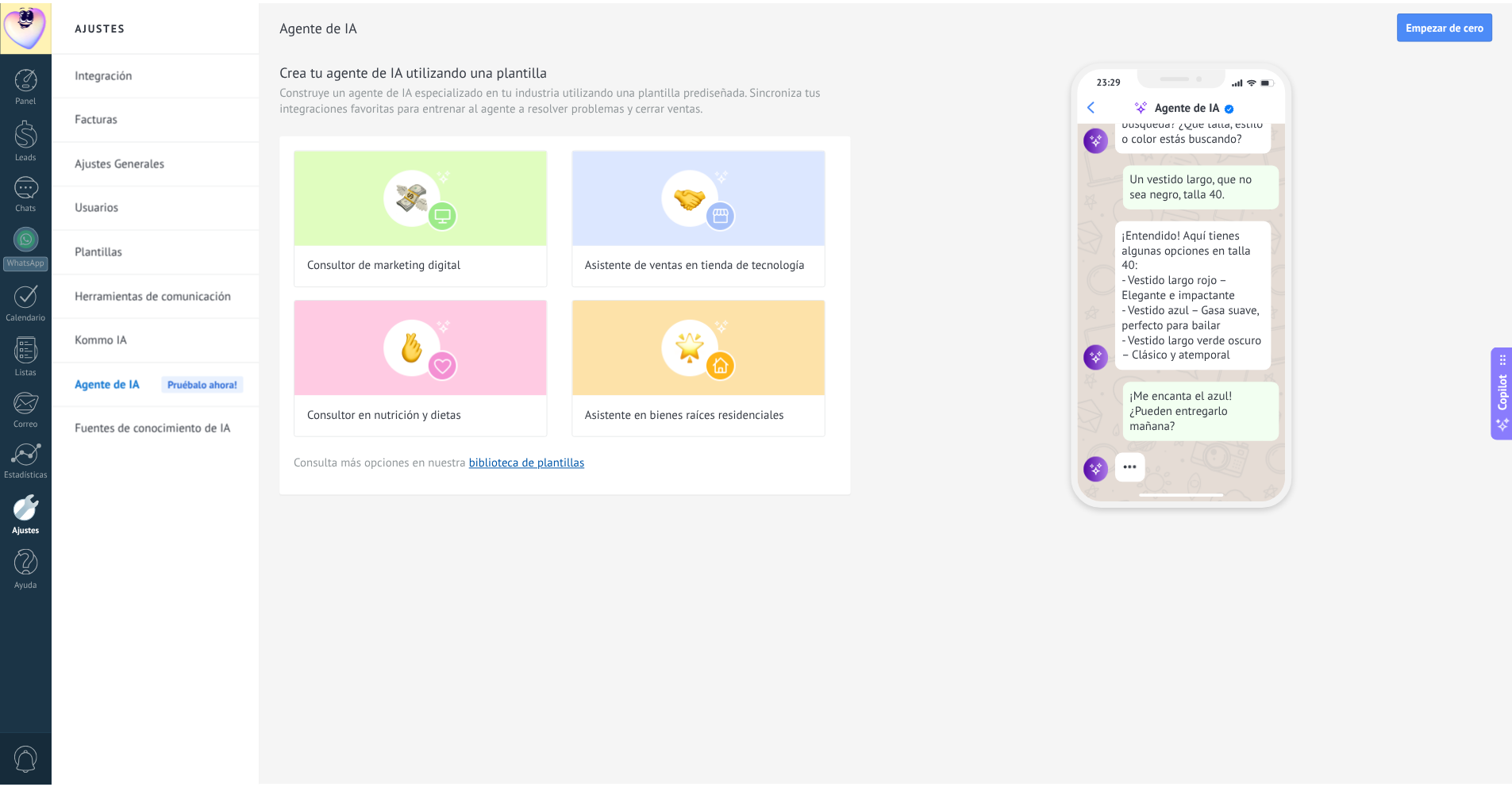
scroll to position [190, 0]
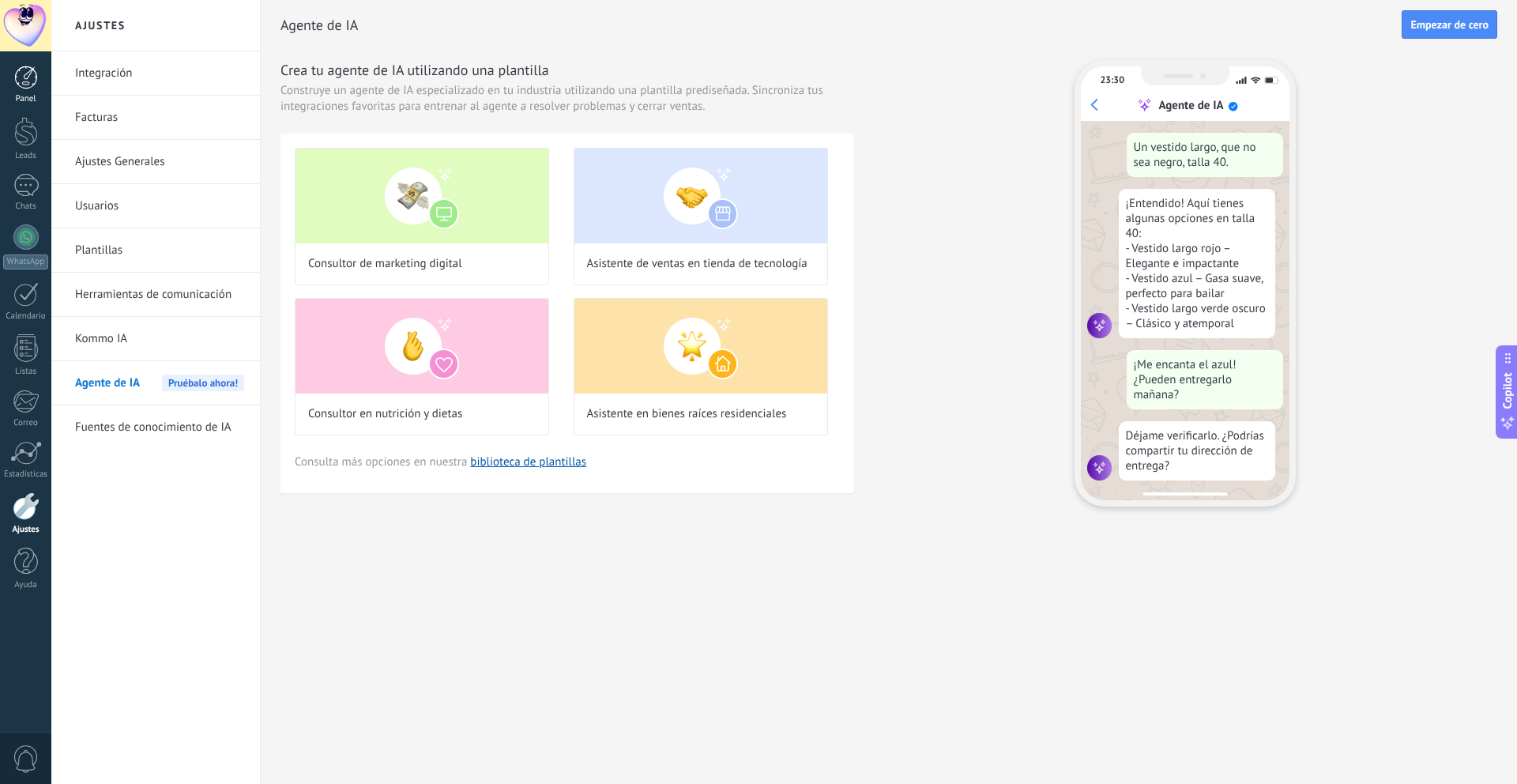
click at [33, 86] on div at bounding box center [26, 77] width 23 height 23
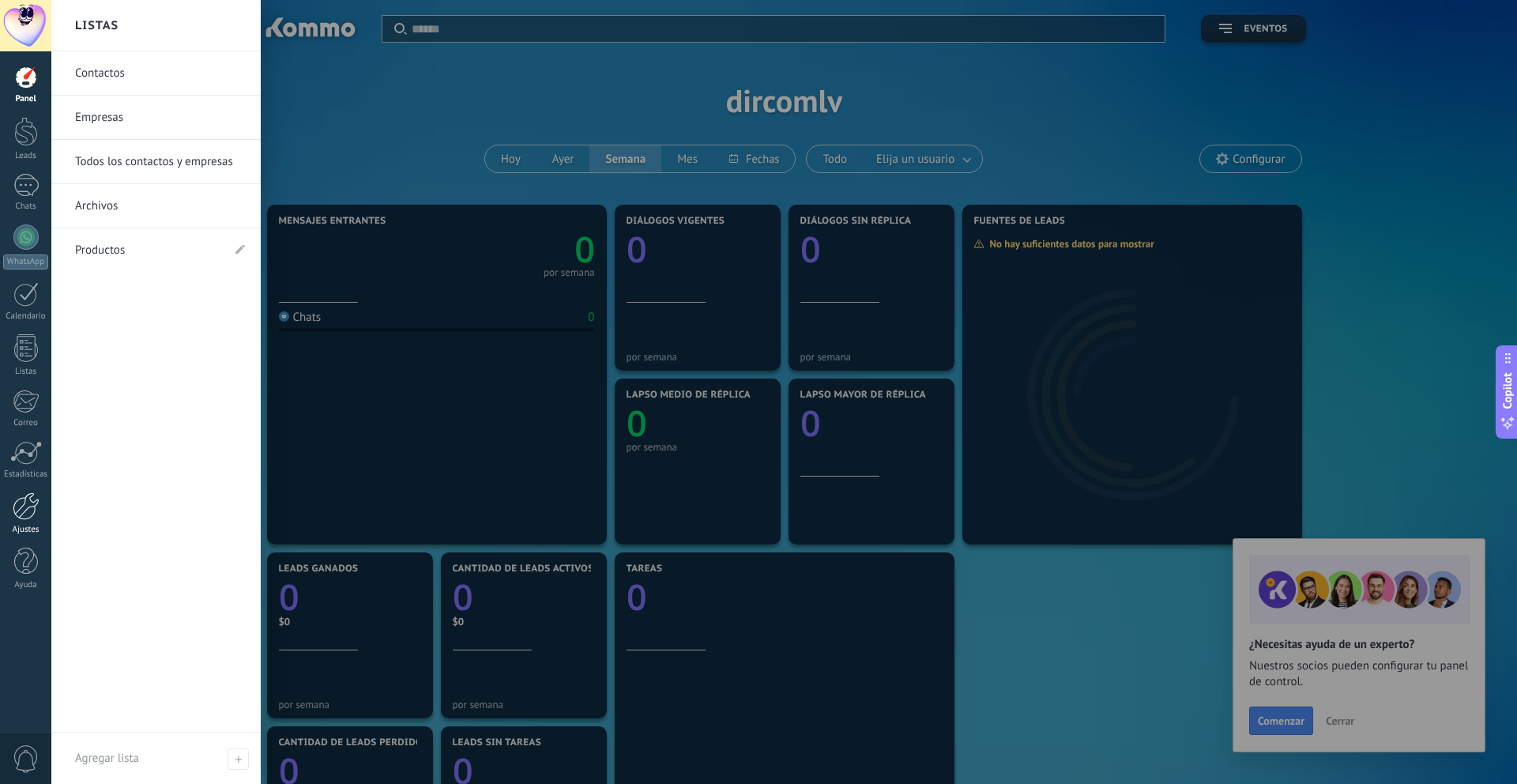
click at [24, 519] on div at bounding box center [26, 506] width 27 height 28
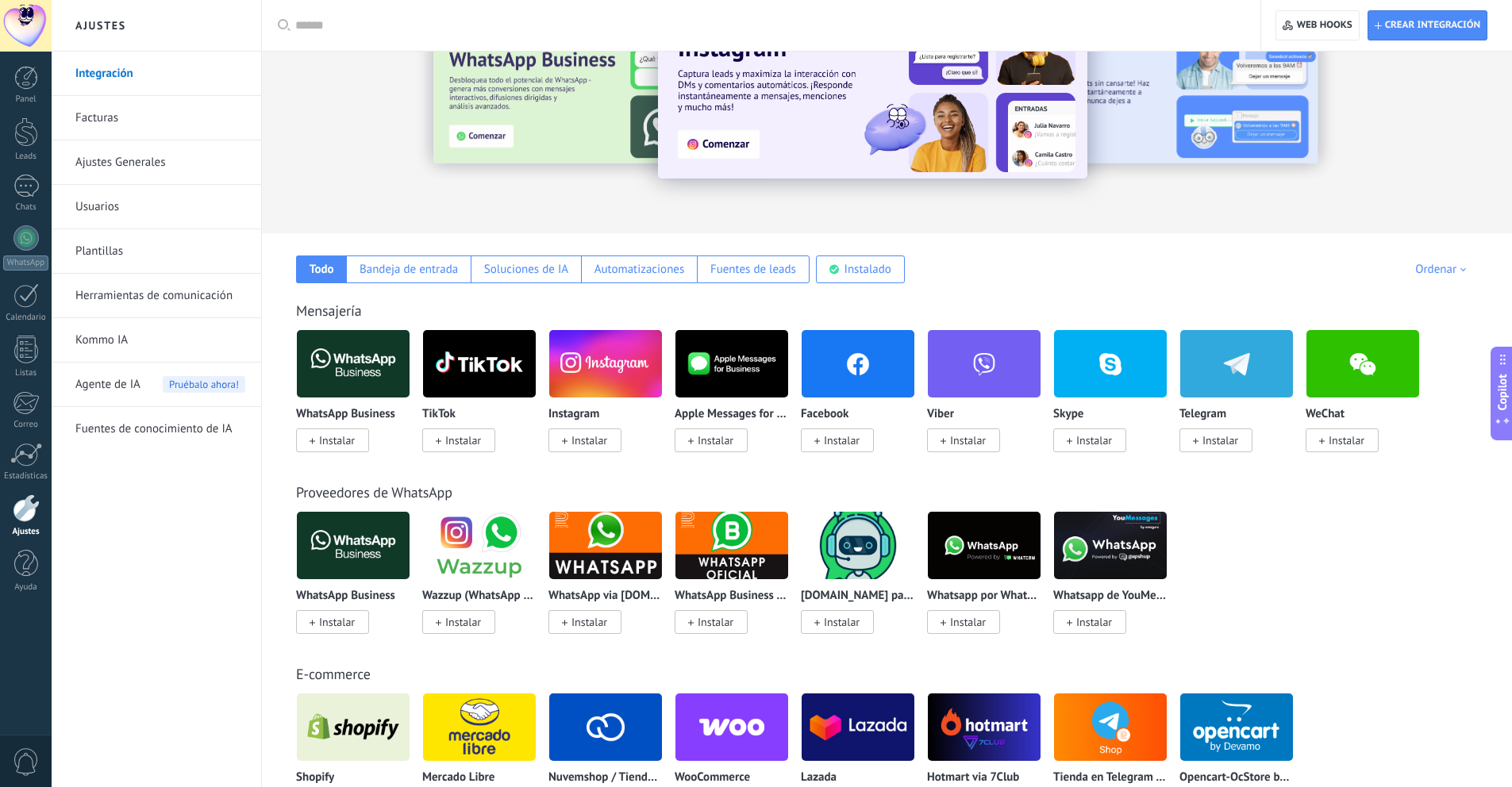
scroll to position [81, 0]
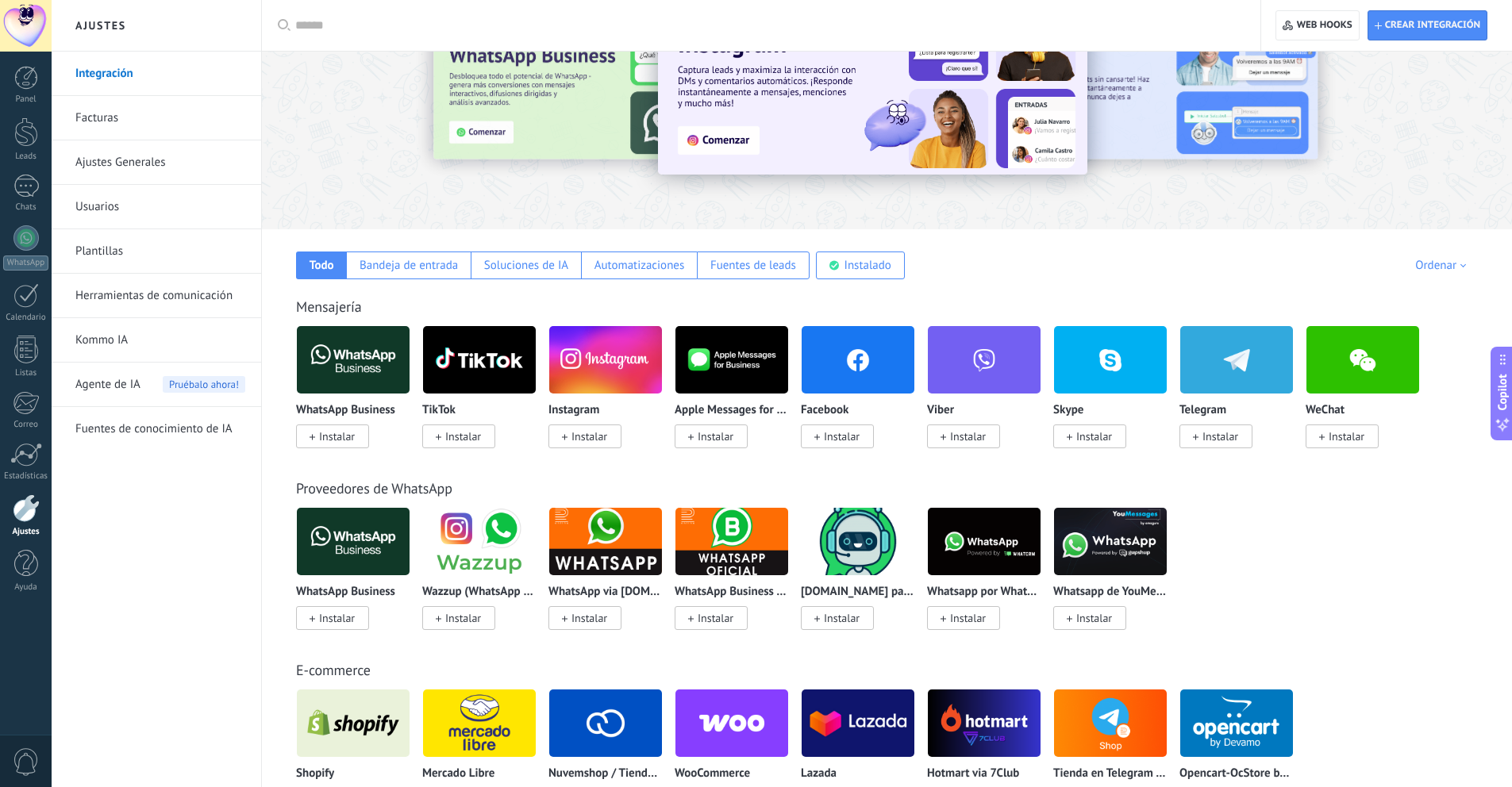
click at [572, 432] on span "Instalar" at bounding box center [590, 437] width 36 height 15
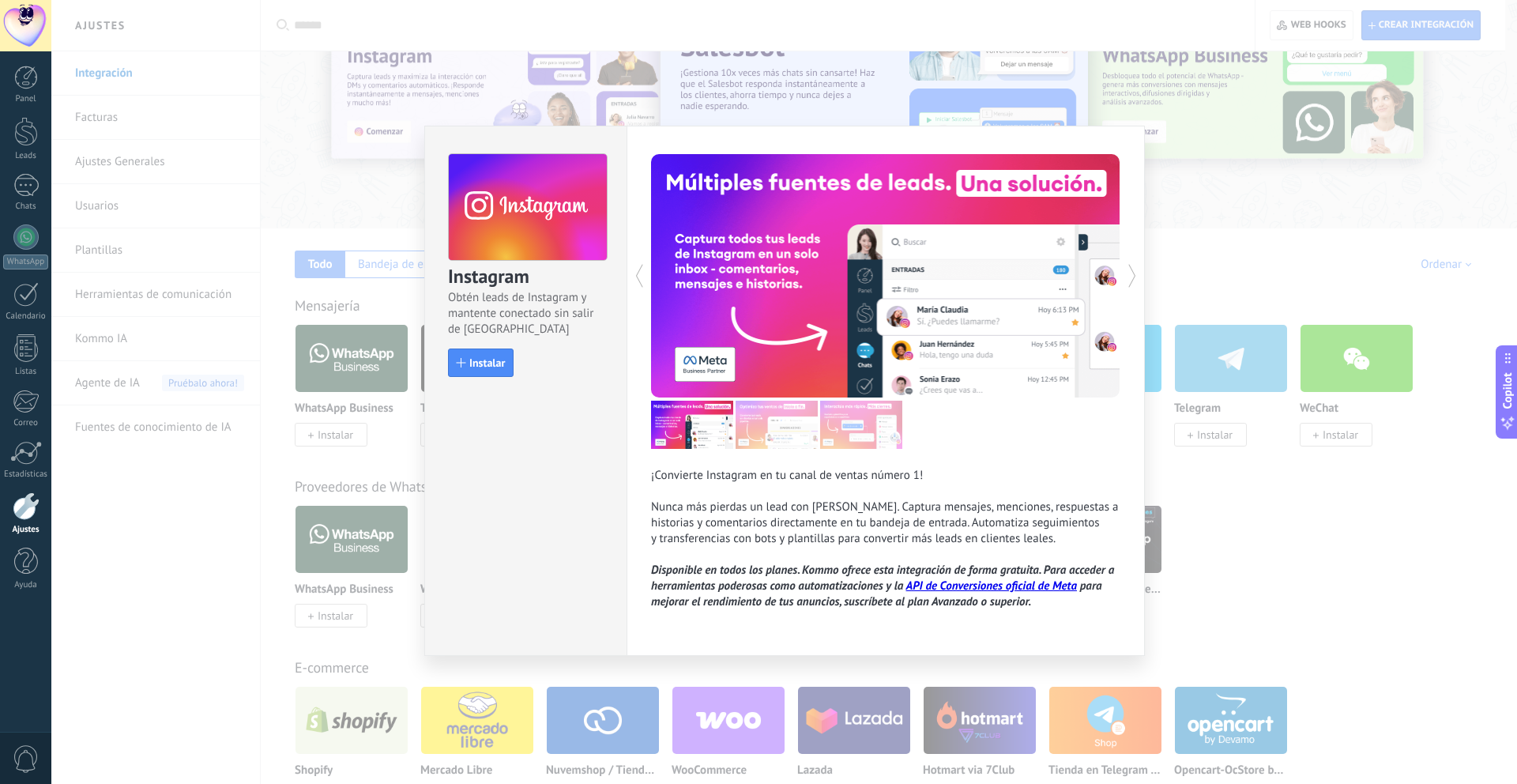
click at [391, 225] on div "Instagram Obtén leads de Instagram y mantente conectado sin salir de Kommo Inst…" at bounding box center [784, 392] width 1466 height 784
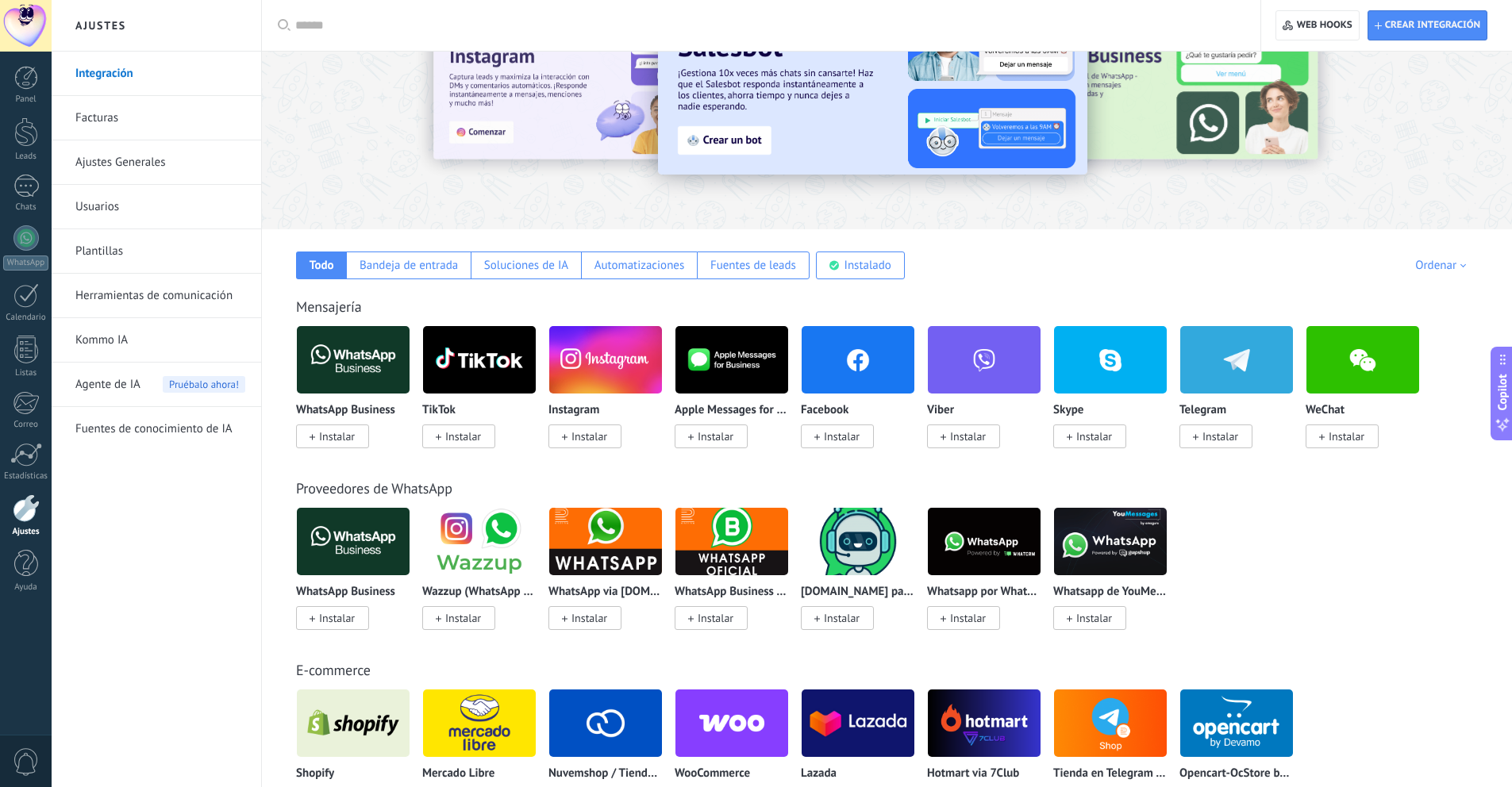
click at [160, 295] on link "Herramientas de comunicación" at bounding box center [160, 296] width 170 height 45
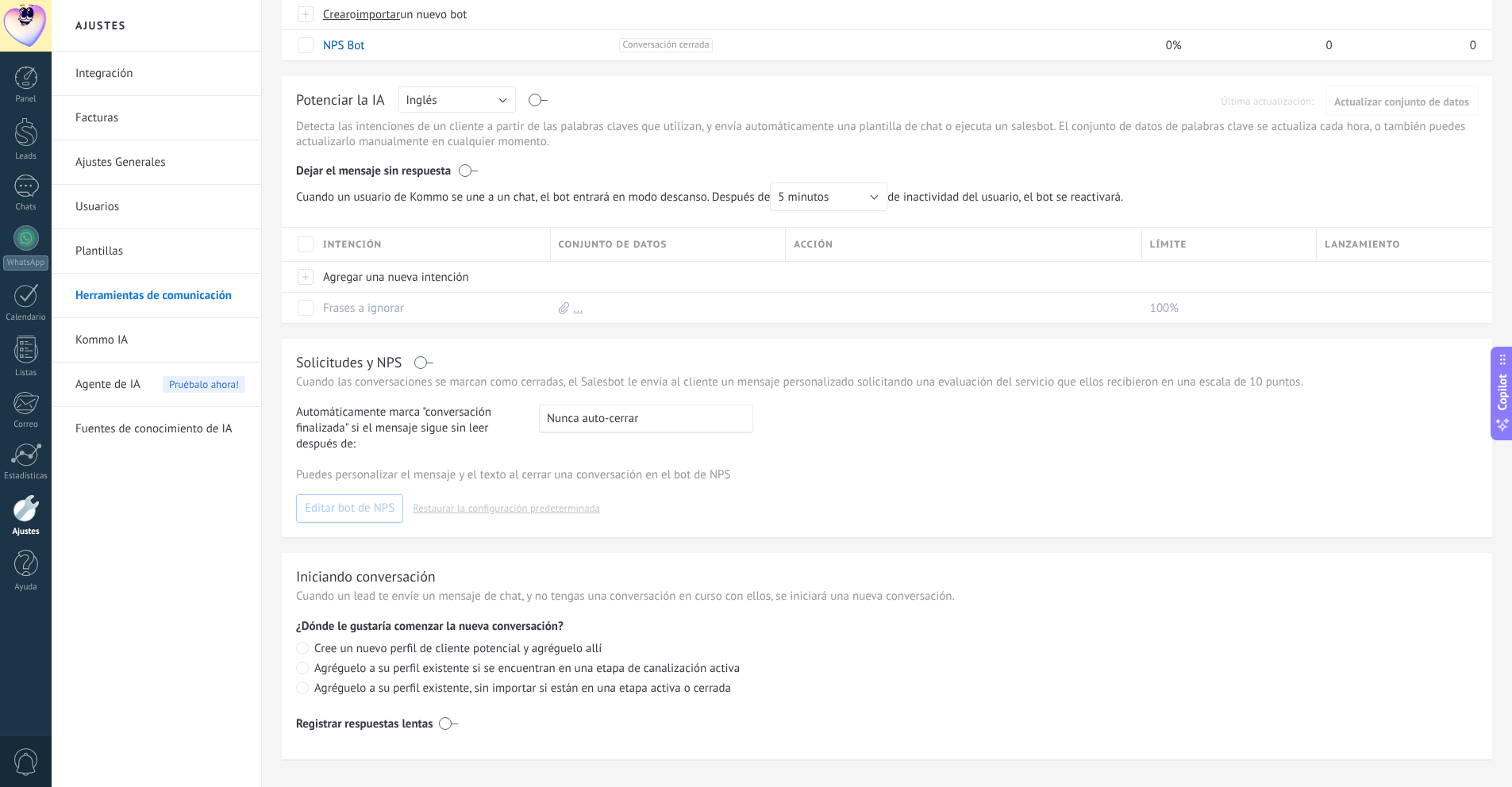
scroll to position [229, 0]
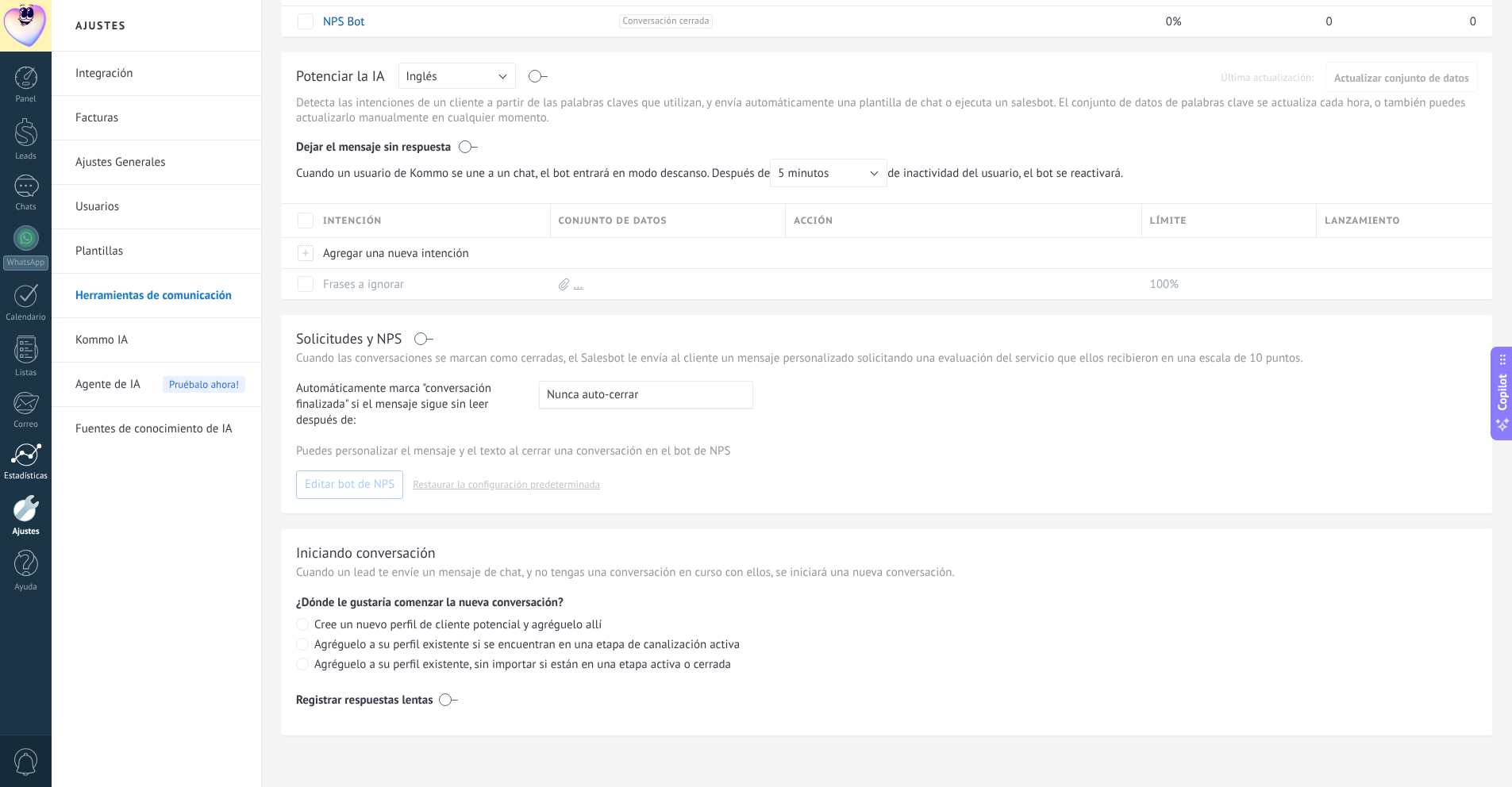
click at [21, 451] on div at bounding box center [26, 454] width 32 height 24
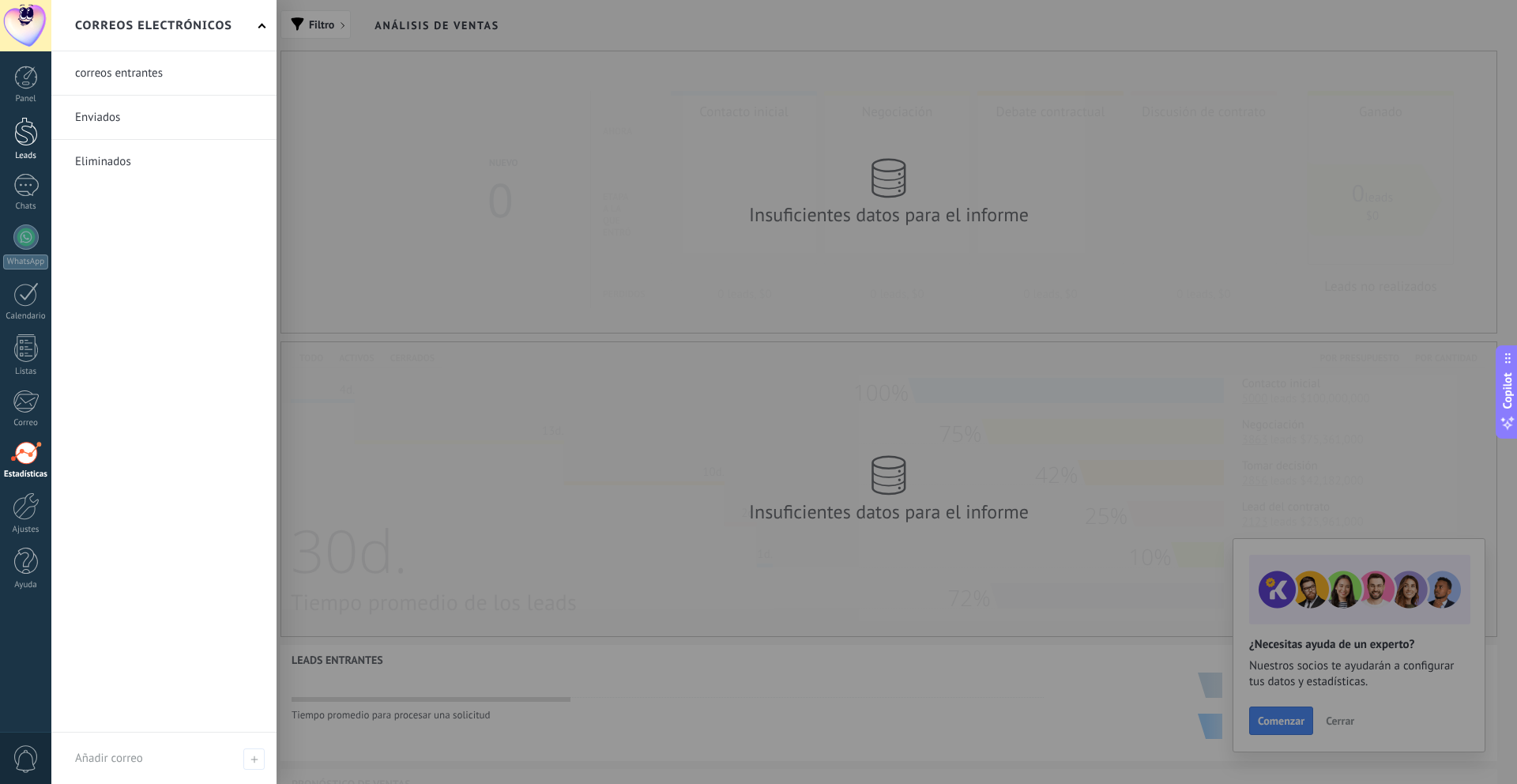
click at [20, 132] on div at bounding box center [26, 131] width 23 height 29
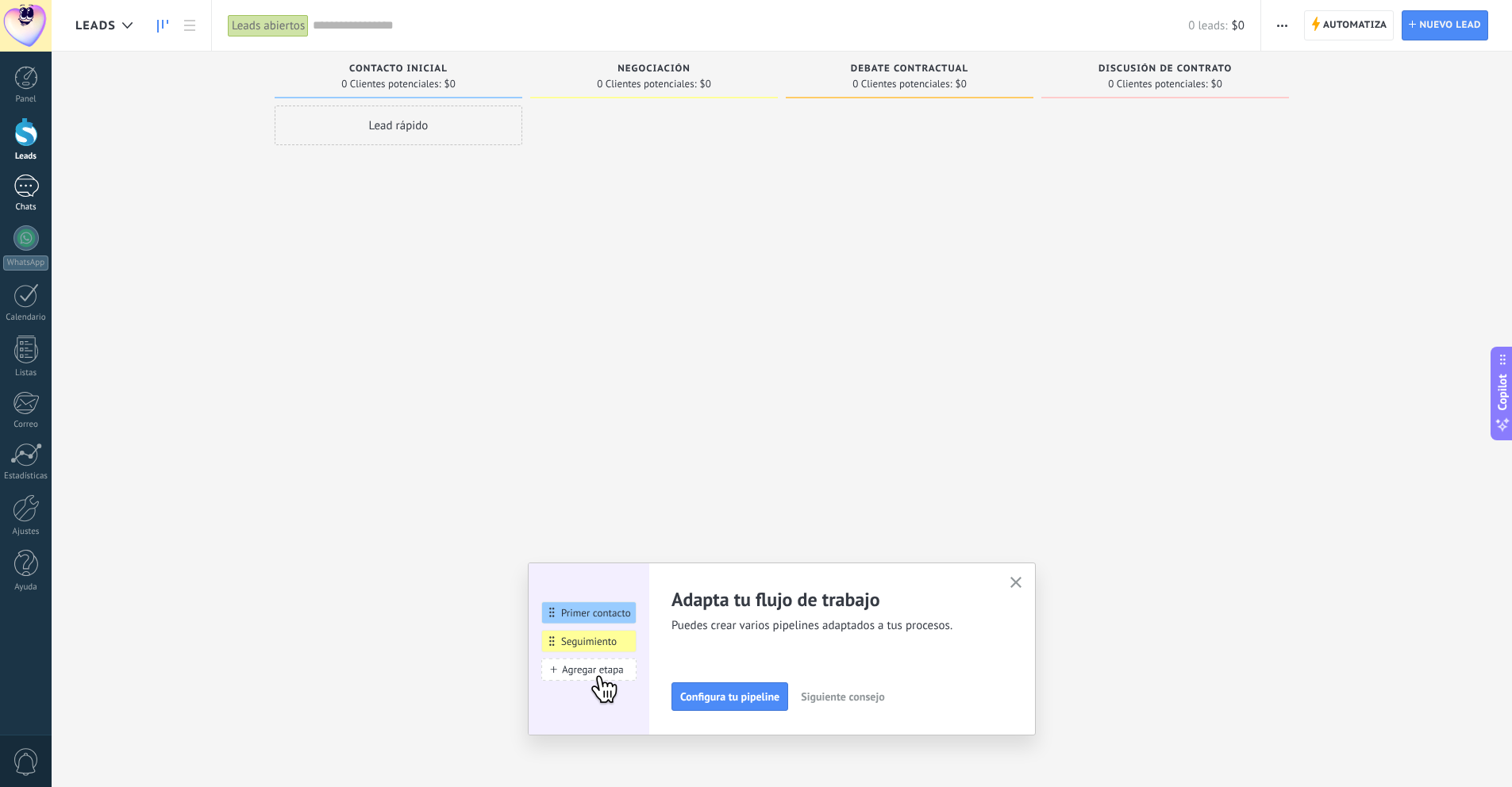
click at [33, 193] on div at bounding box center [26, 186] width 25 height 23
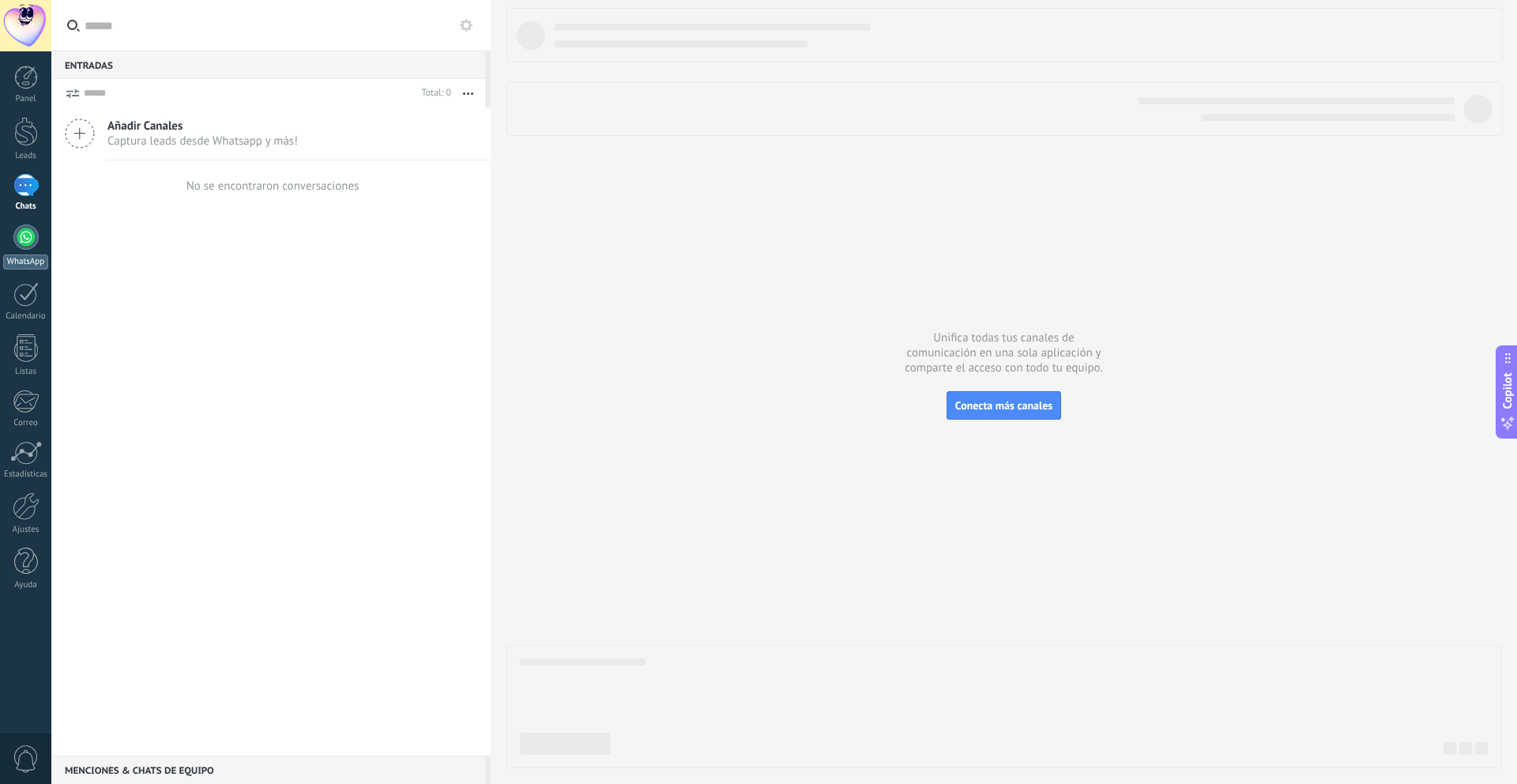
click at [29, 254] on div "WhatsApp" at bounding box center [26, 262] width 45 height 15
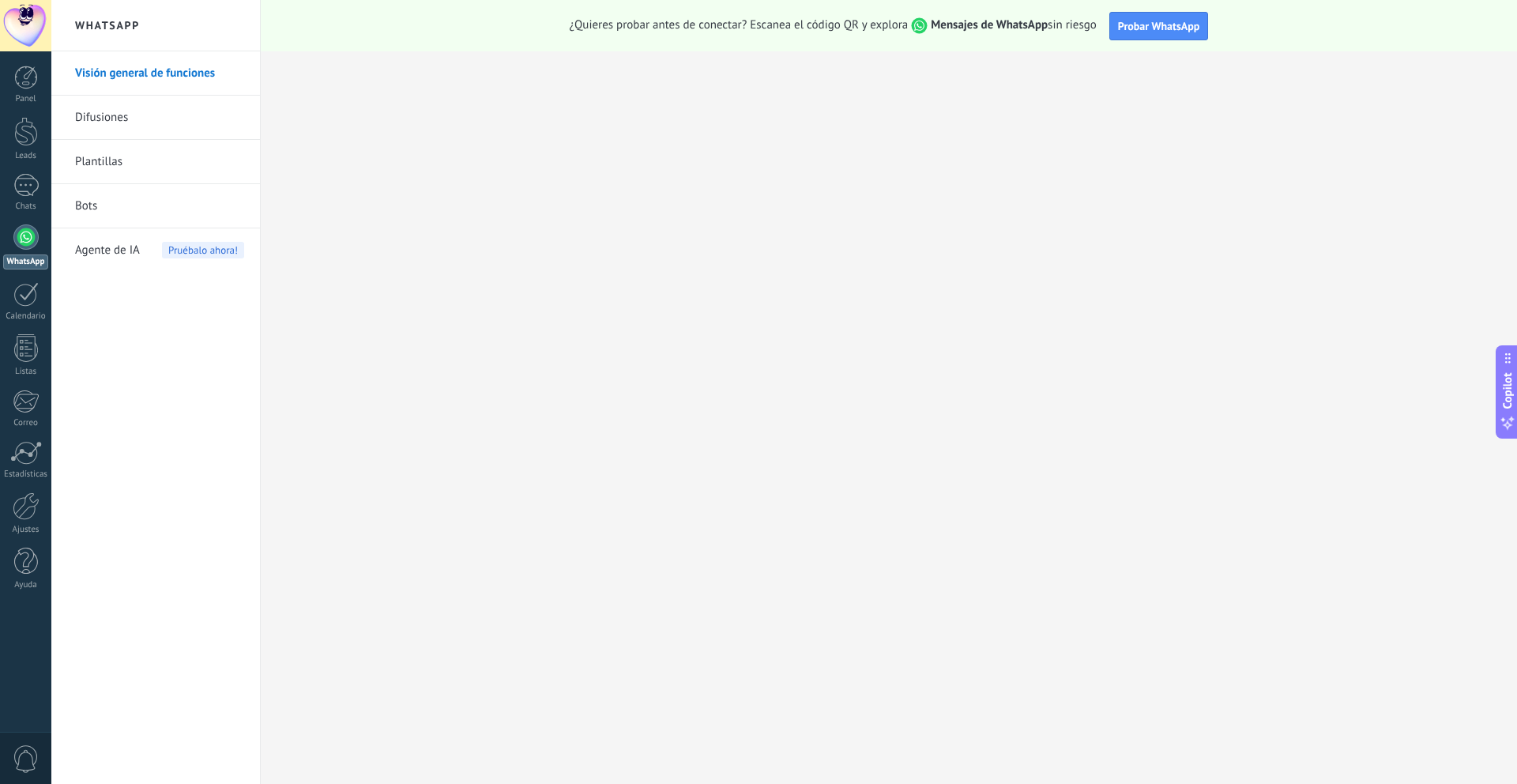
click at [117, 115] on link "Difusiones" at bounding box center [160, 117] width 169 height 45
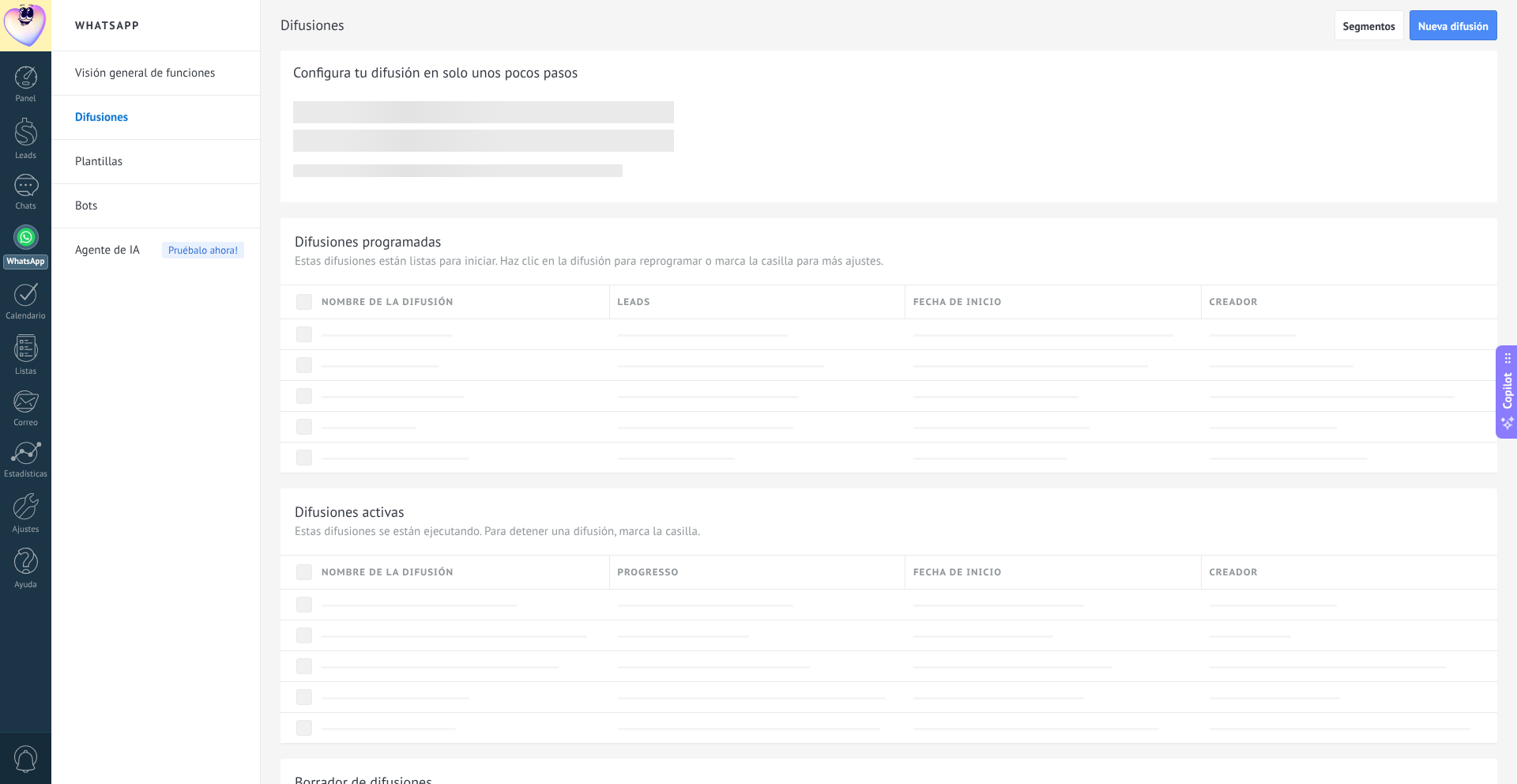
click at [124, 163] on link "Plantillas" at bounding box center [160, 162] width 169 height 45
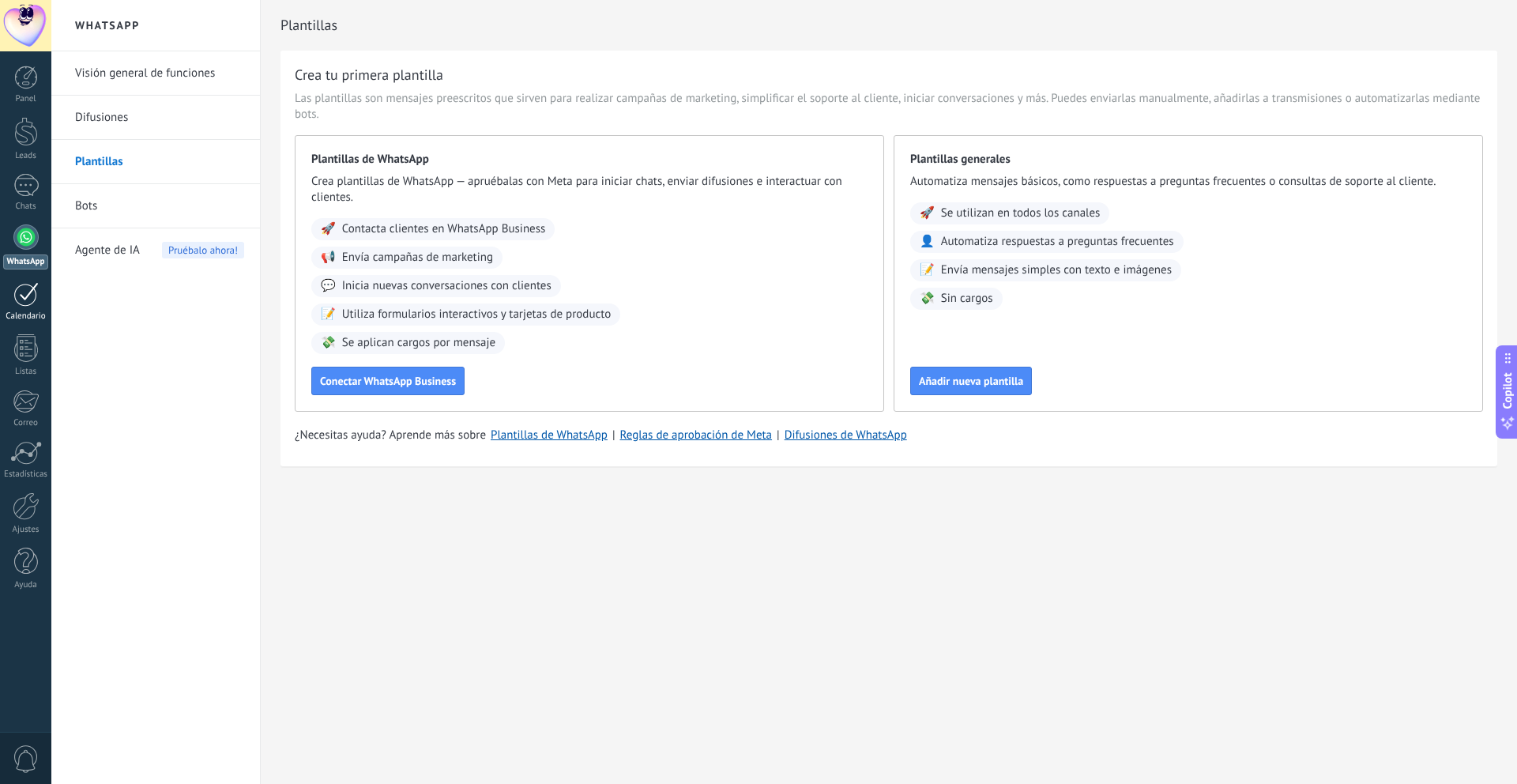
click at [27, 315] on div "Calendario" at bounding box center [26, 316] width 46 height 11
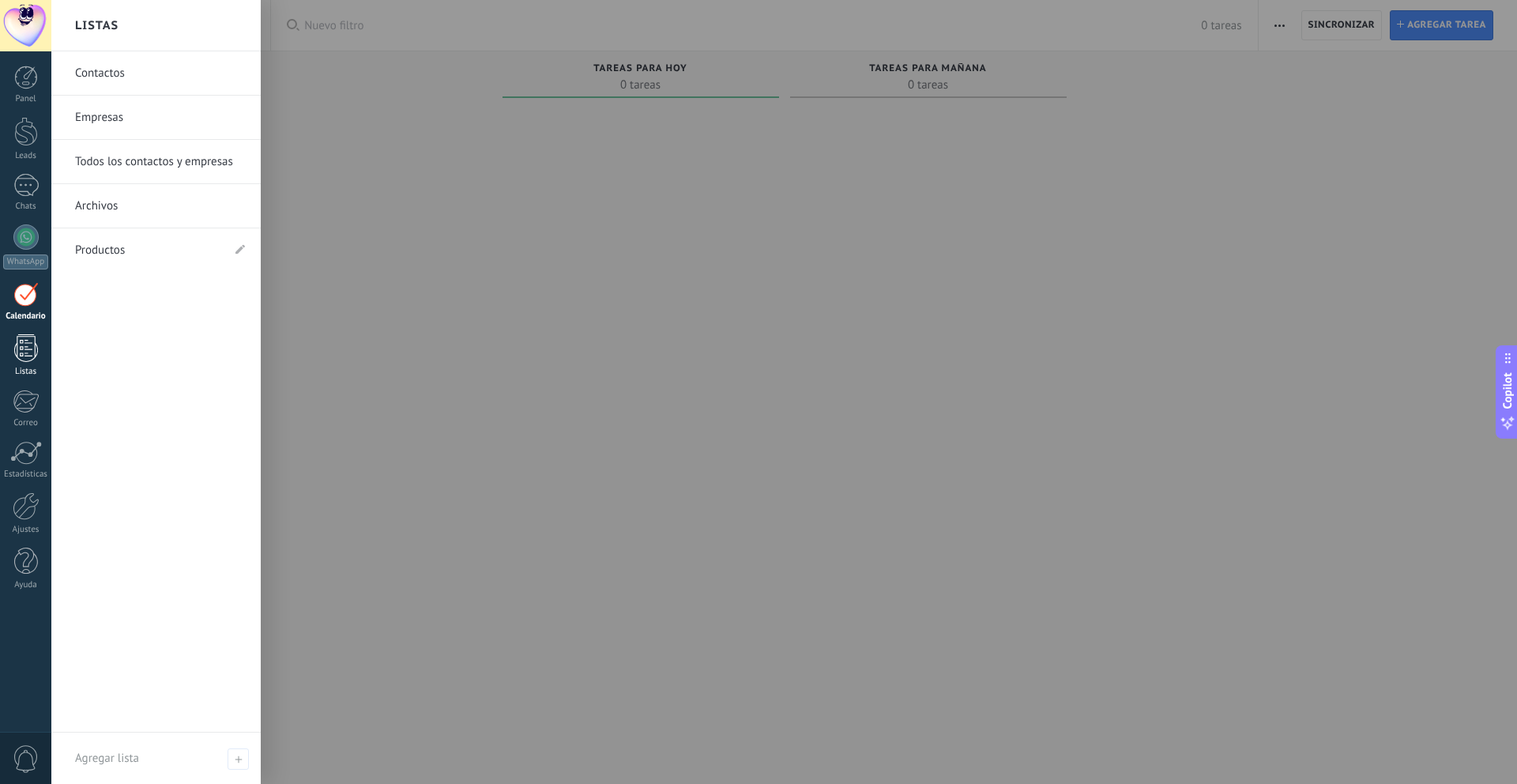
click at [31, 363] on link "Listas" at bounding box center [25, 356] width 51 height 43
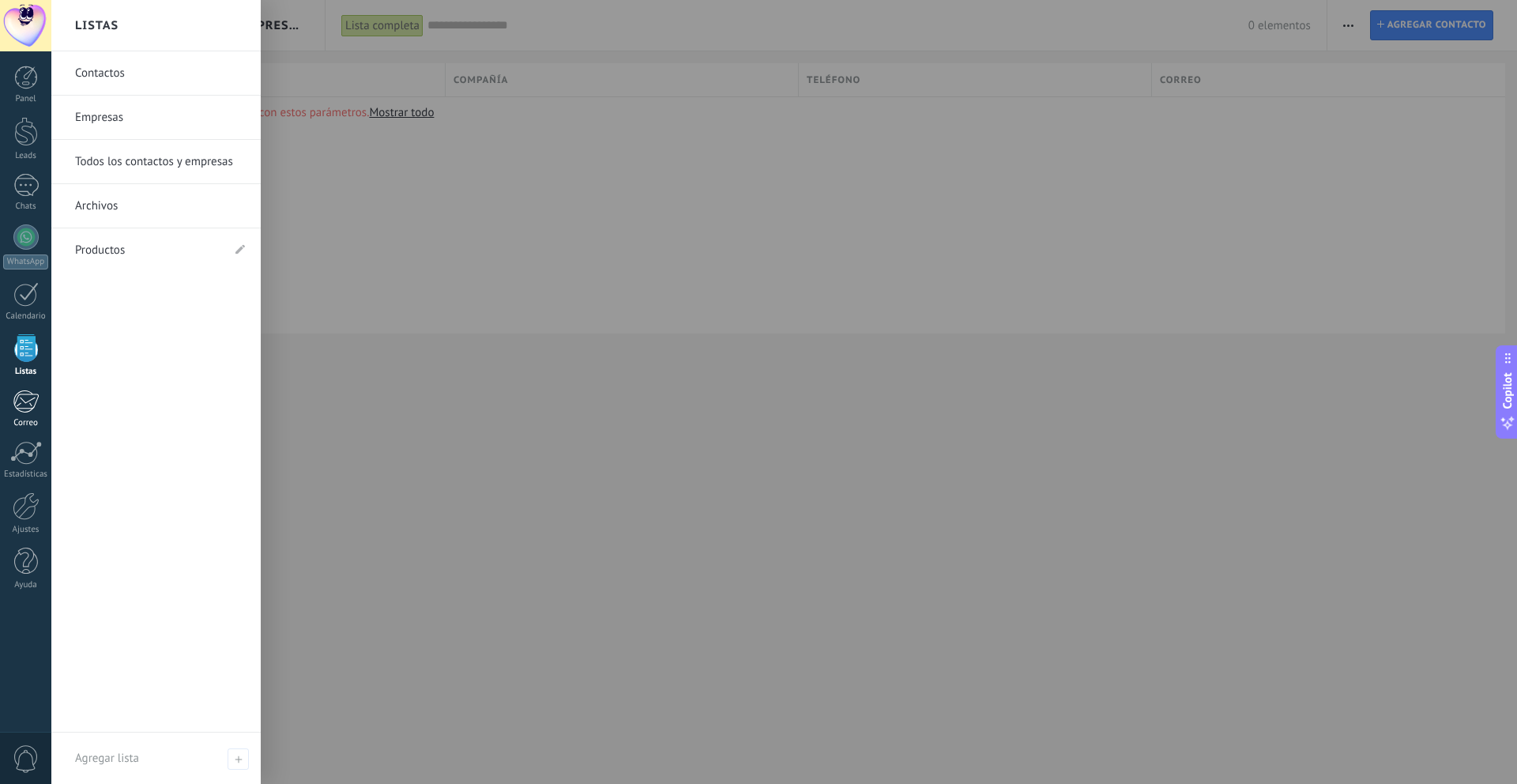
click at [30, 413] on link "Correo" at bounding box center [25, 409] width 51 height 39
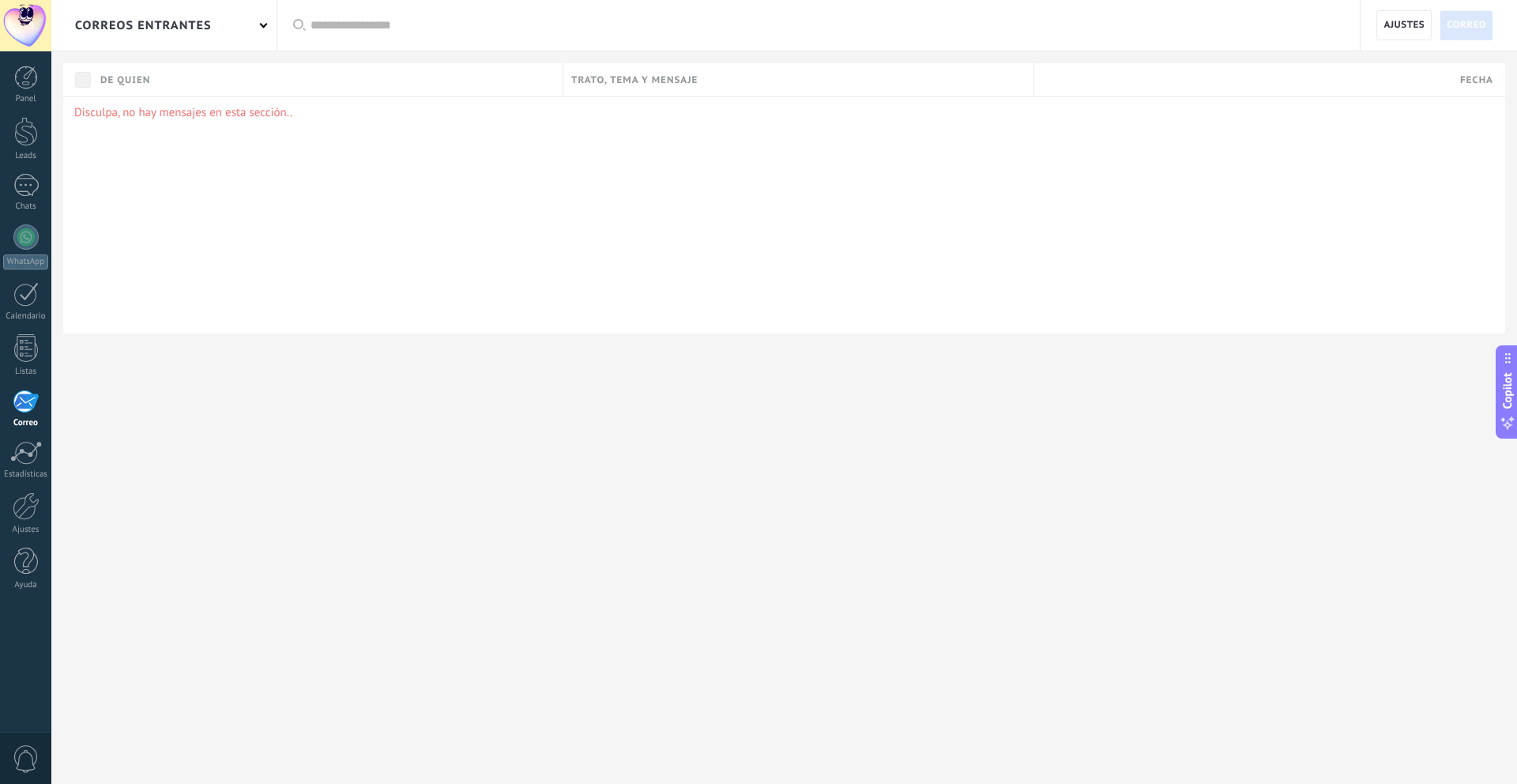
drag, startPoint x: 28, startPoint y: 749, endPoint x: 75, endPoint y: 667, distance: 94.5
click at [35, 738] on div "0" at bounding box center [25, 758] width 51 height 52
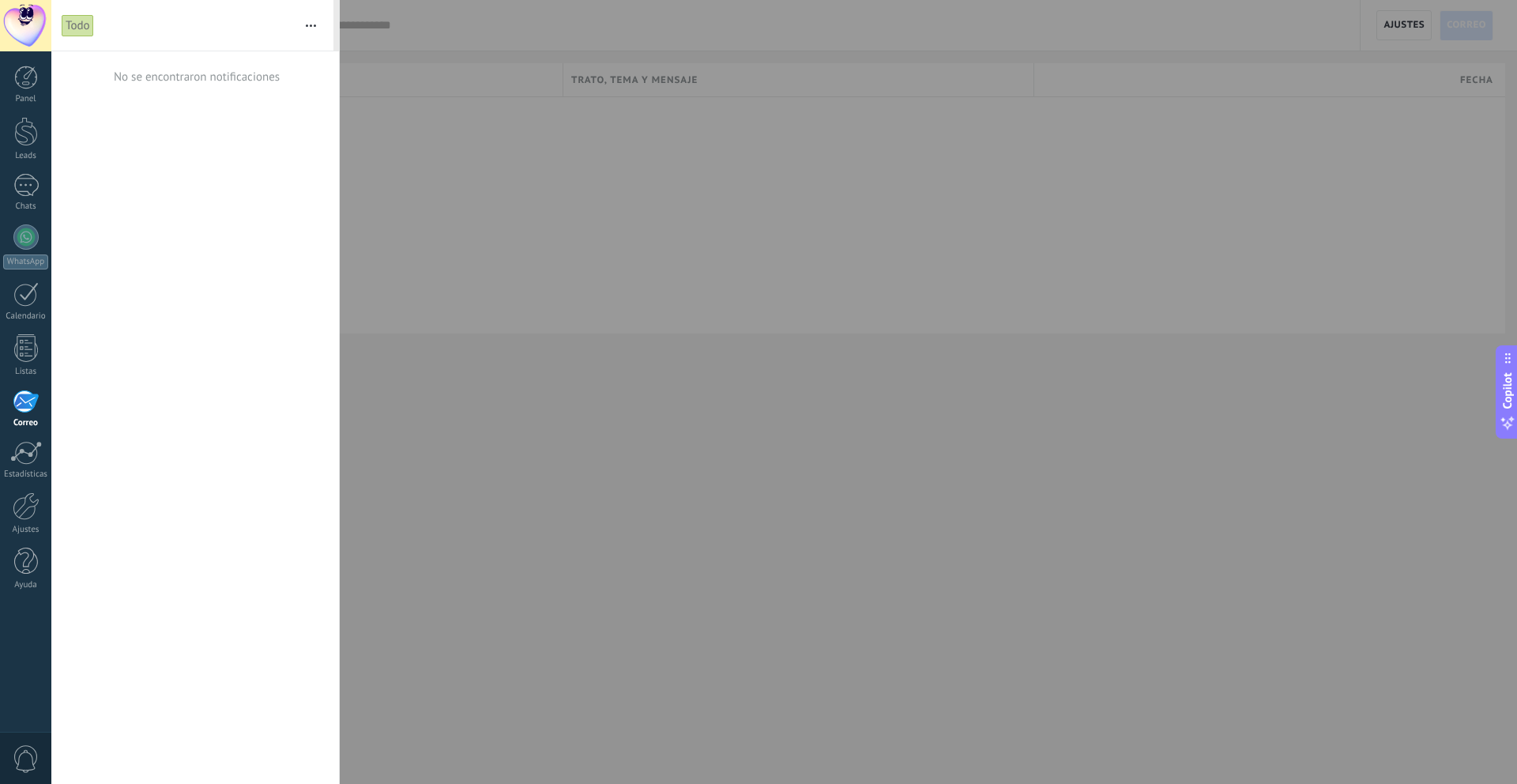
click at [40, 22] on div at bounding box center [25, 25] width 51 height 51
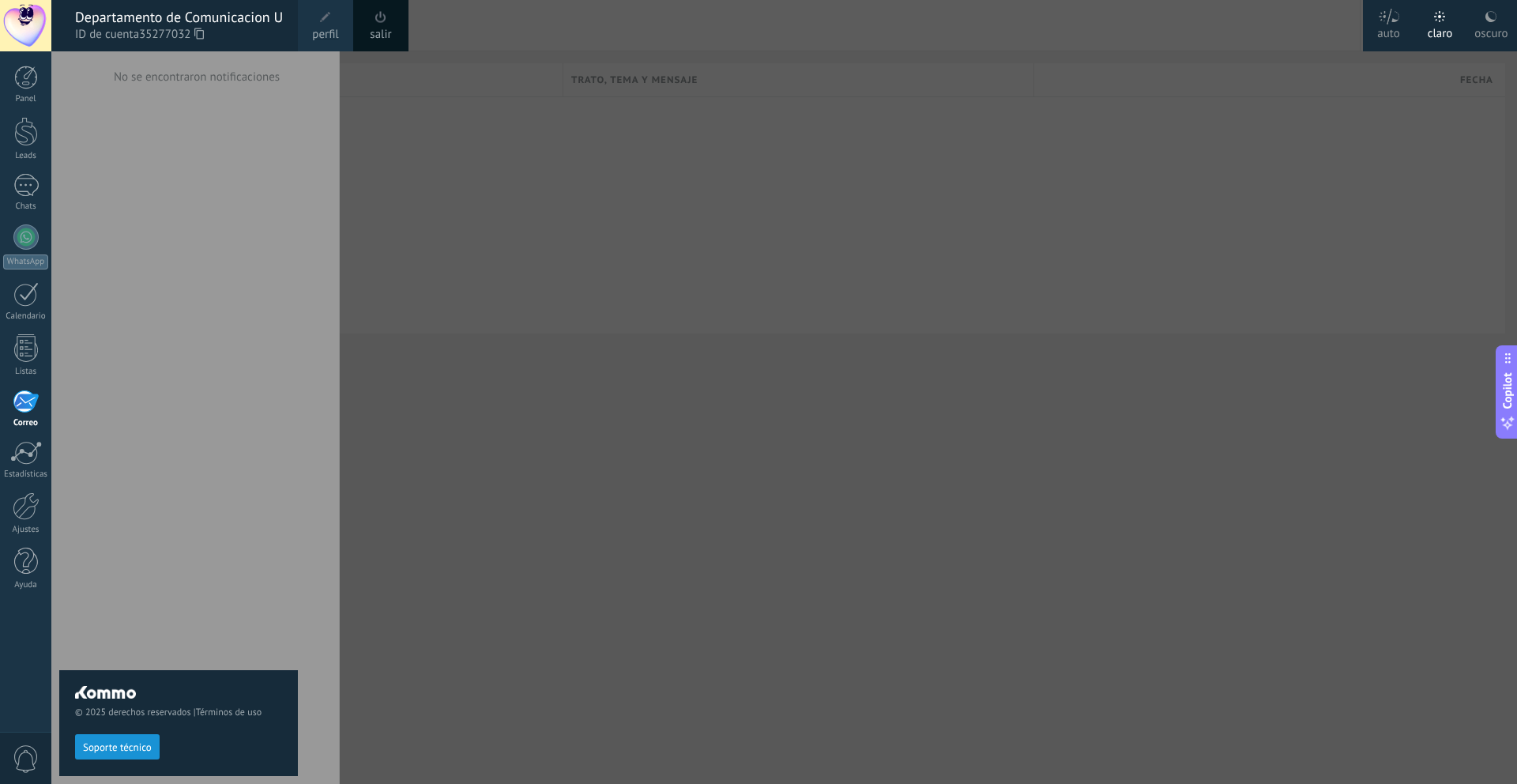
click at [338, 23] on link "perfil" at bounding box center [326, 25] width 55 height 51
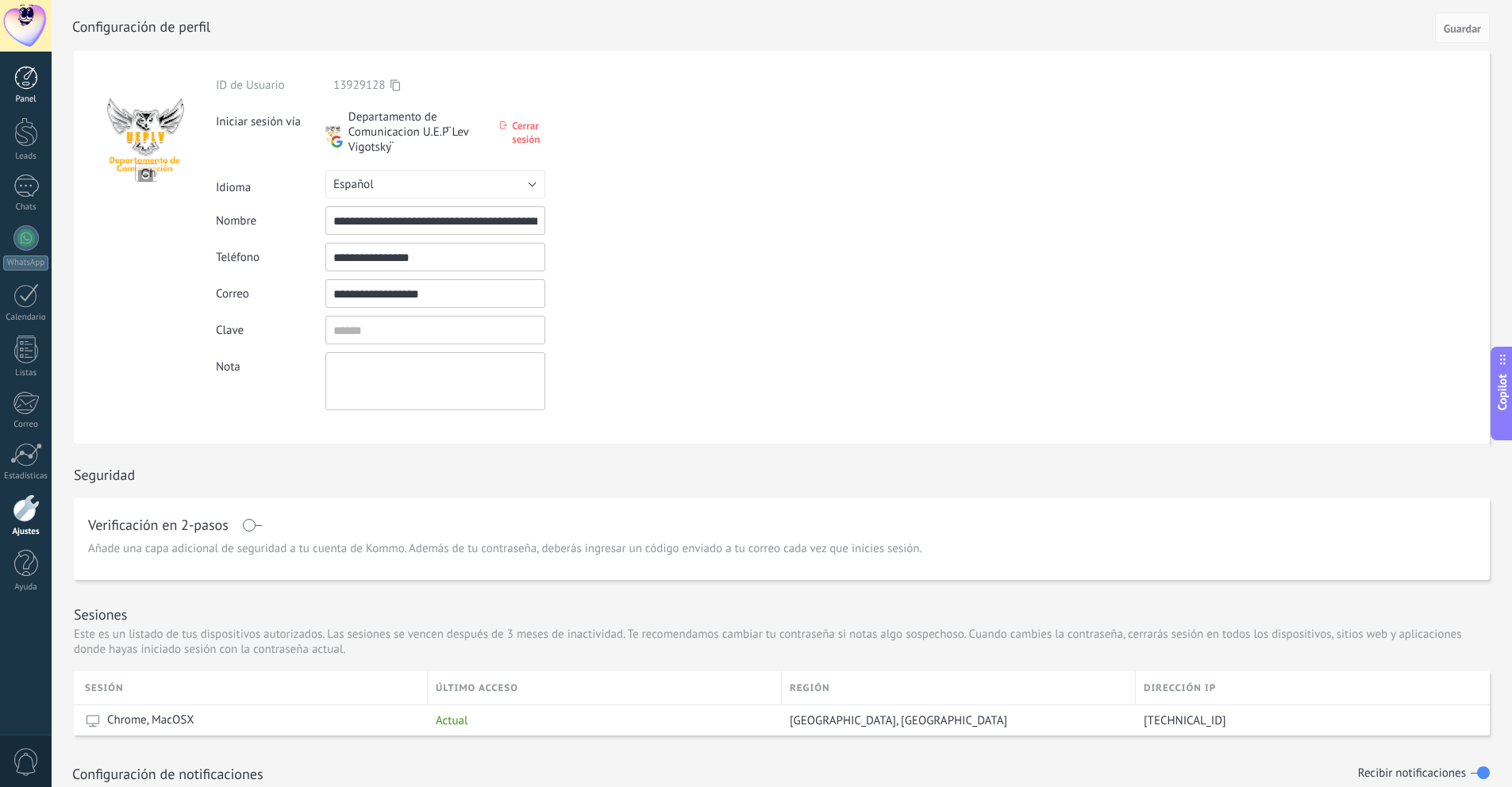
click at [25, 94] on div "Panel" at bounding box center [26, 99] width 46 height 11
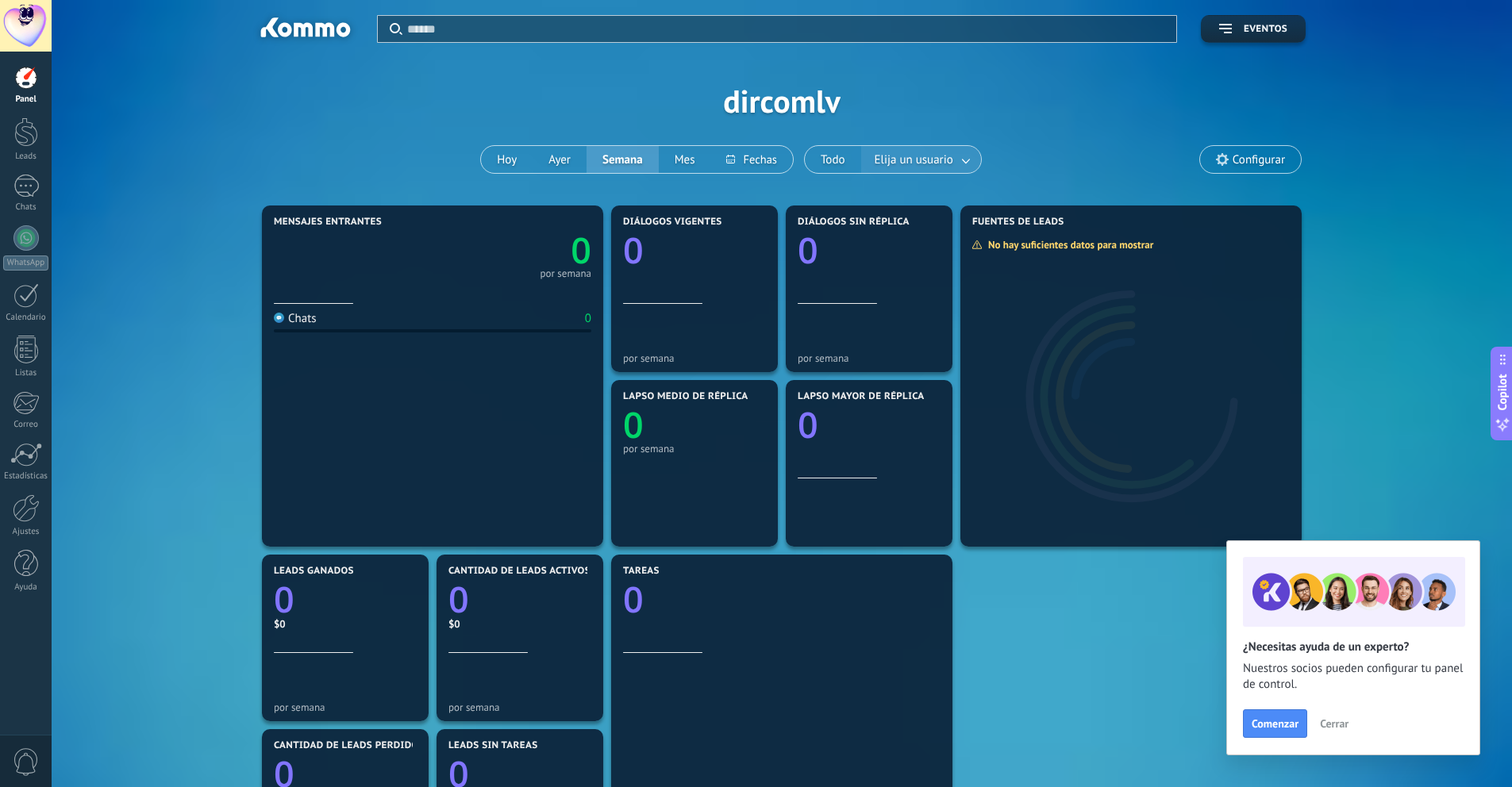
click at [968, 163] on link at bounding box center [966, 160] width 28 height 26
click at [1049, 142] on div "Aplicar Eventos dircomlv [DATE] [DATE] Semana Mes Todo Elija un usuario Oficina…" at bounding box center [782, 101] width 1413 height 202
click at [930, 158] on span "Elija un usuario" at bounding box center [913, 159] width 85 height 21
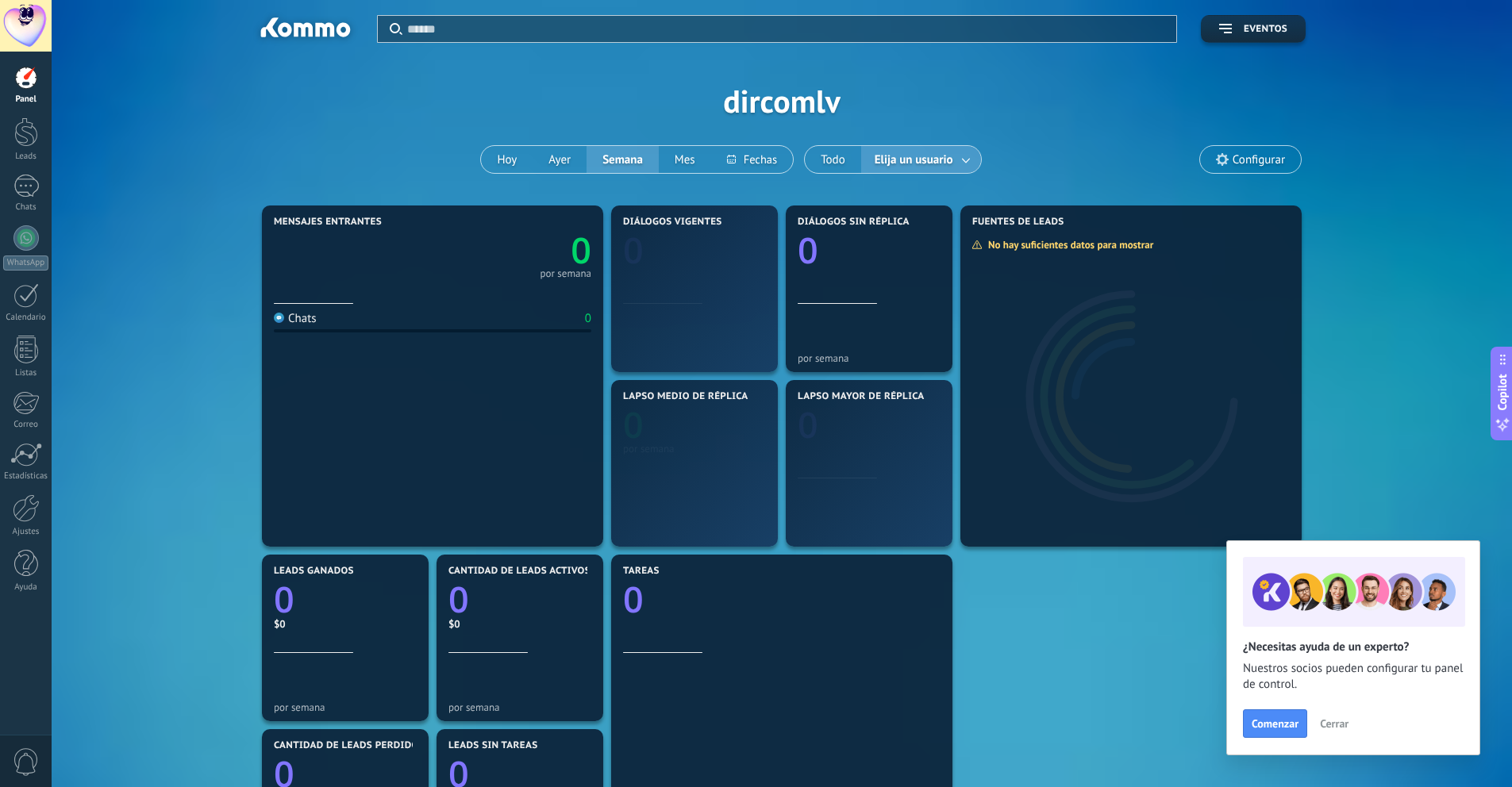
click at [938, 156] on span "Elija un usuario" at bounding box center [913, 159] width 85 height 21
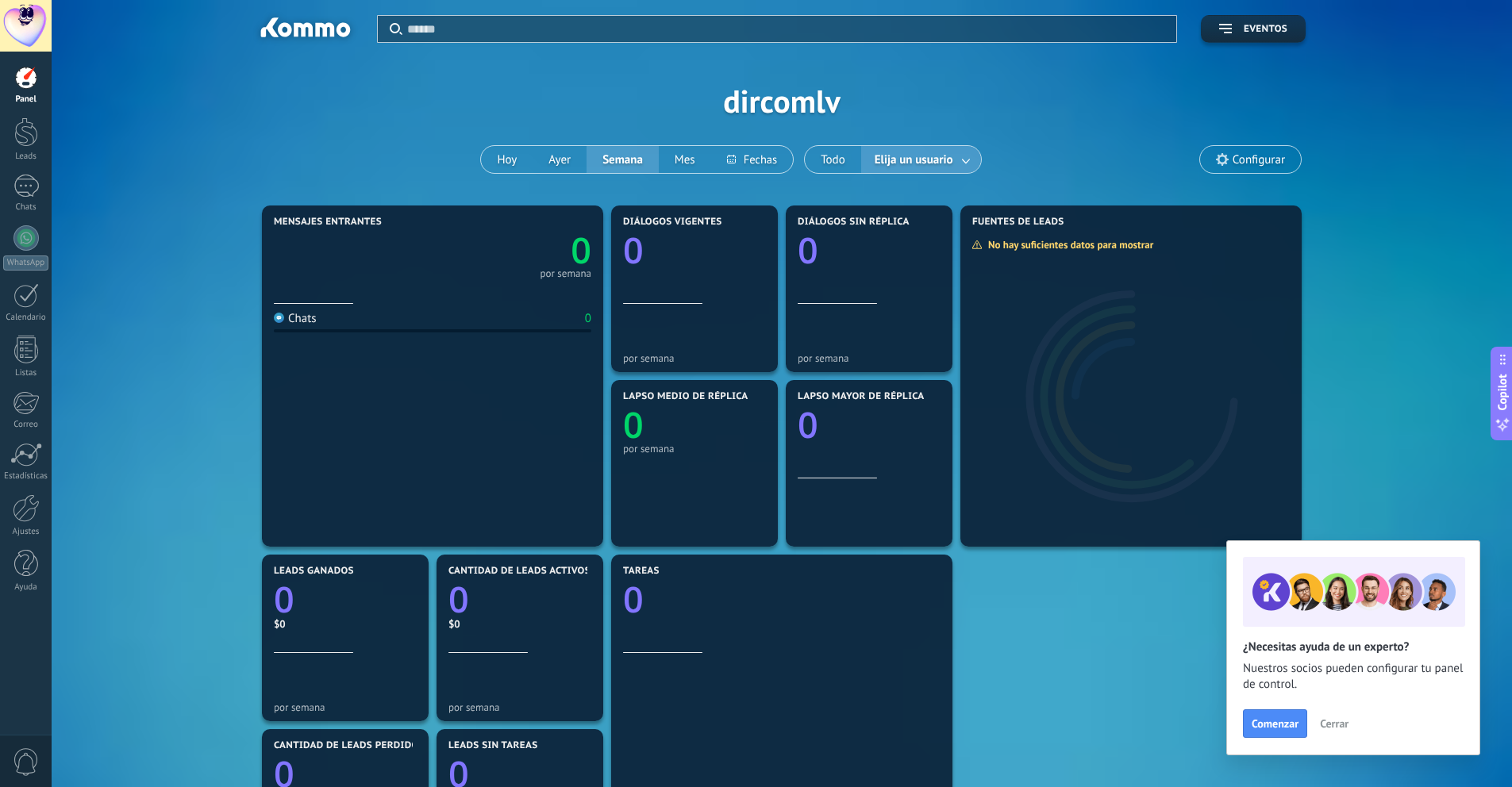
click at [959, 157] on link at bounding box center [966, 160] width 28 height 26
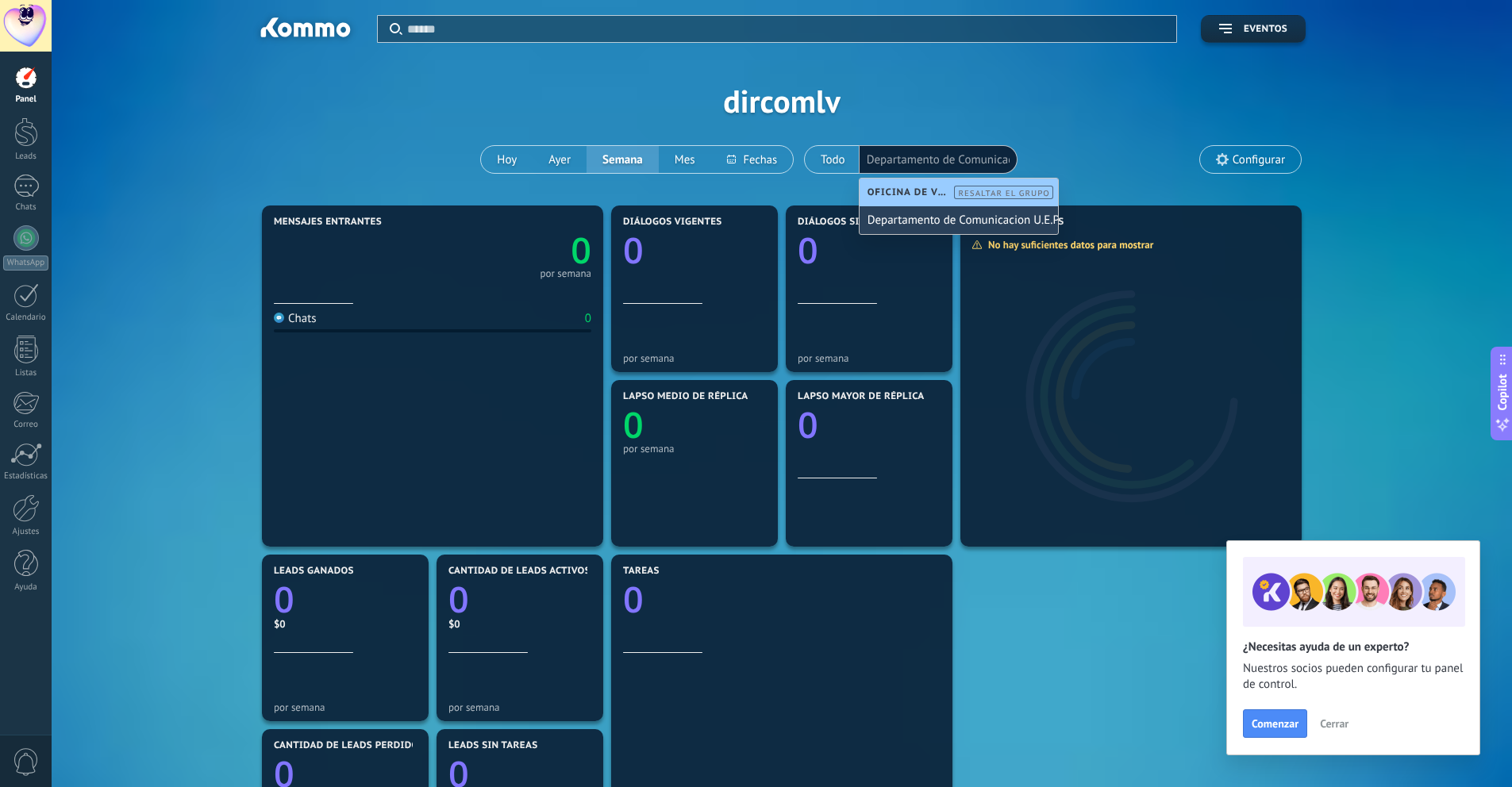
click at [933, 213] on div "Departamento de Comunicacion U.E.P ̈Lev Vigotsky ̈" at bounding box center [959, 220] width 198 height 28
click at [1087, 154] on div "Aplicar Eventos dircomlv [DATE] [DATE] Semana Mes Todo Elija un usuario Departa…" at bounding box center [782, 101] width 1413 height 202
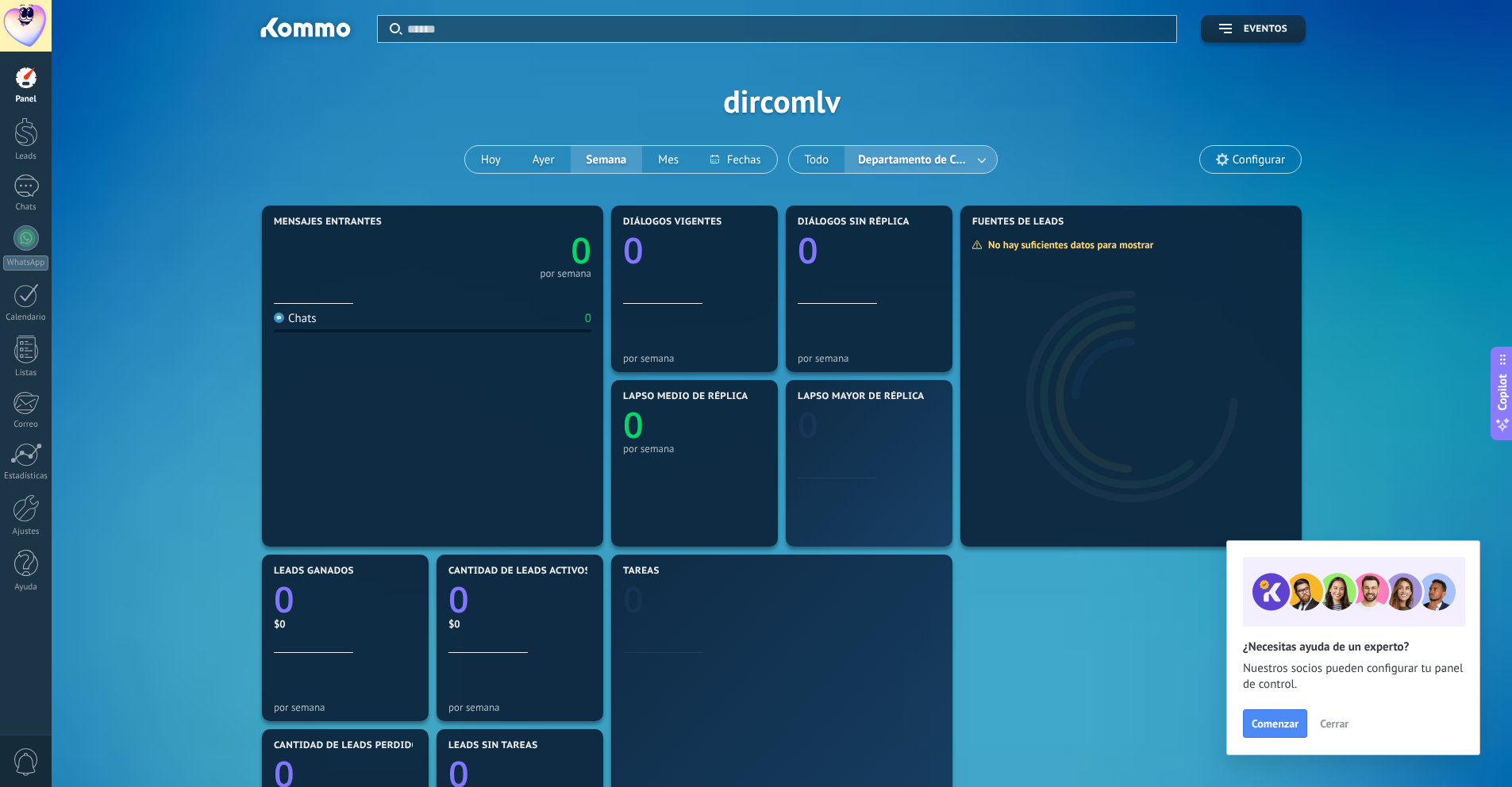
click at [1244, 154] on span "Configurar" at bounding box center [1258, 159] width 52 height 14
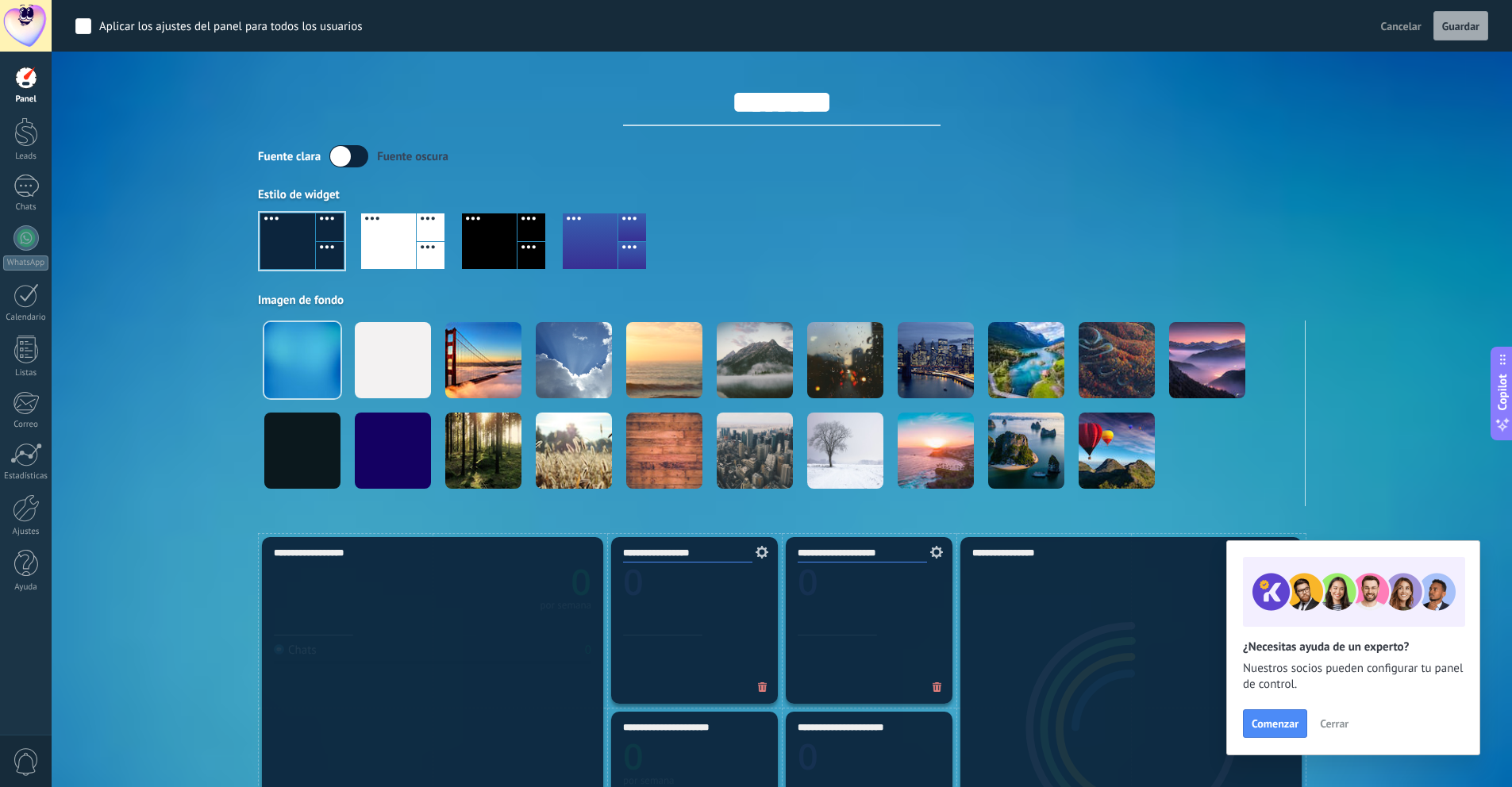
click at [1108, 176] on div "Fuente [PERSON_NAME] oscura Estilo de widget Imagen de fondo" at bounding box center [782, 326] width 1048 height 361
click at [328, 154] on div "Fuente [PERSON_NAME] oscura" at bounding box center [782, 156] width 1048 height 22
click at [343, 158] on label at bounding box center [349, 156] width 39 height 22
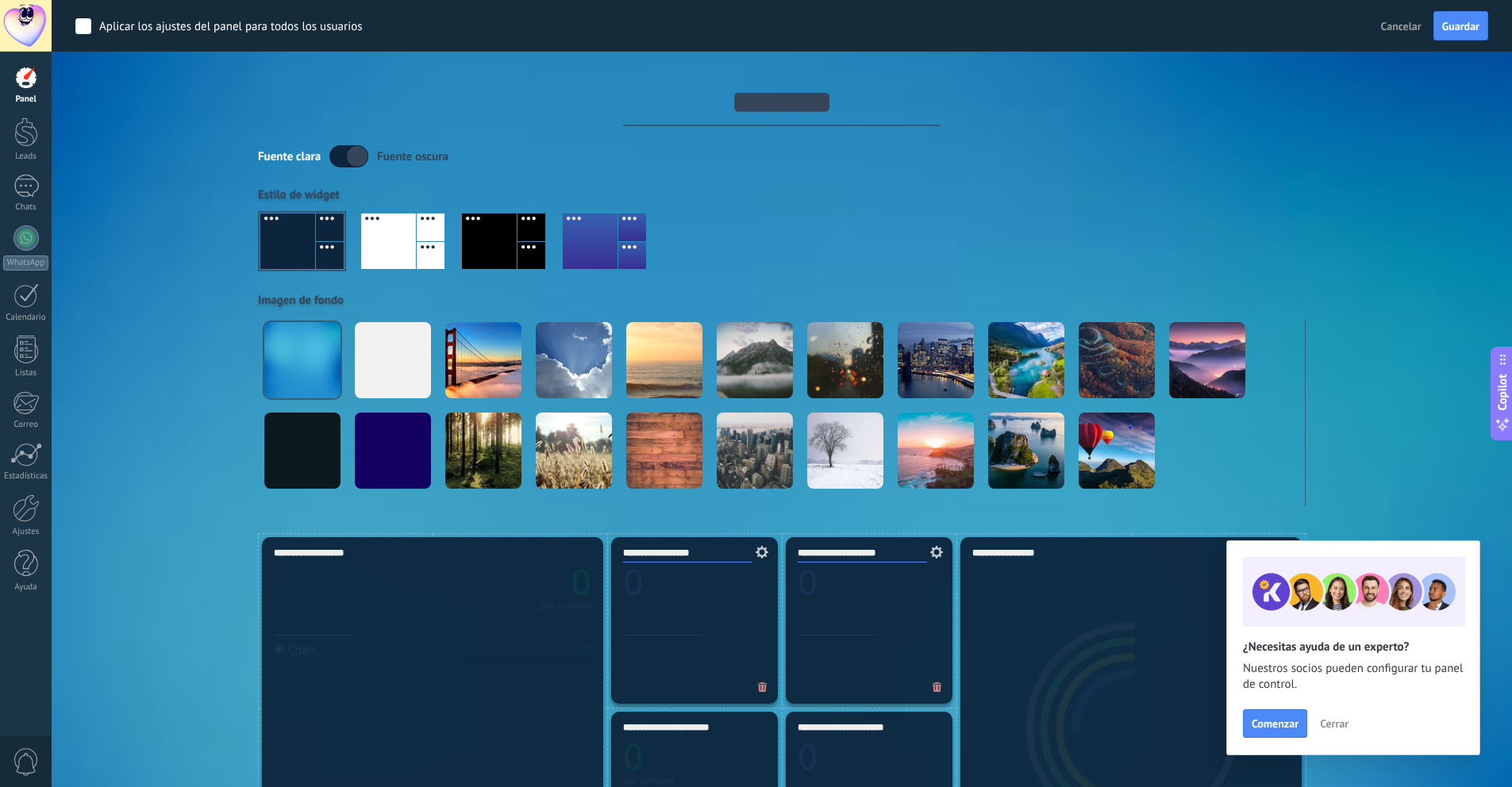
click at [346, 157] on label at bounding box center [349, 156] width 39 height 22
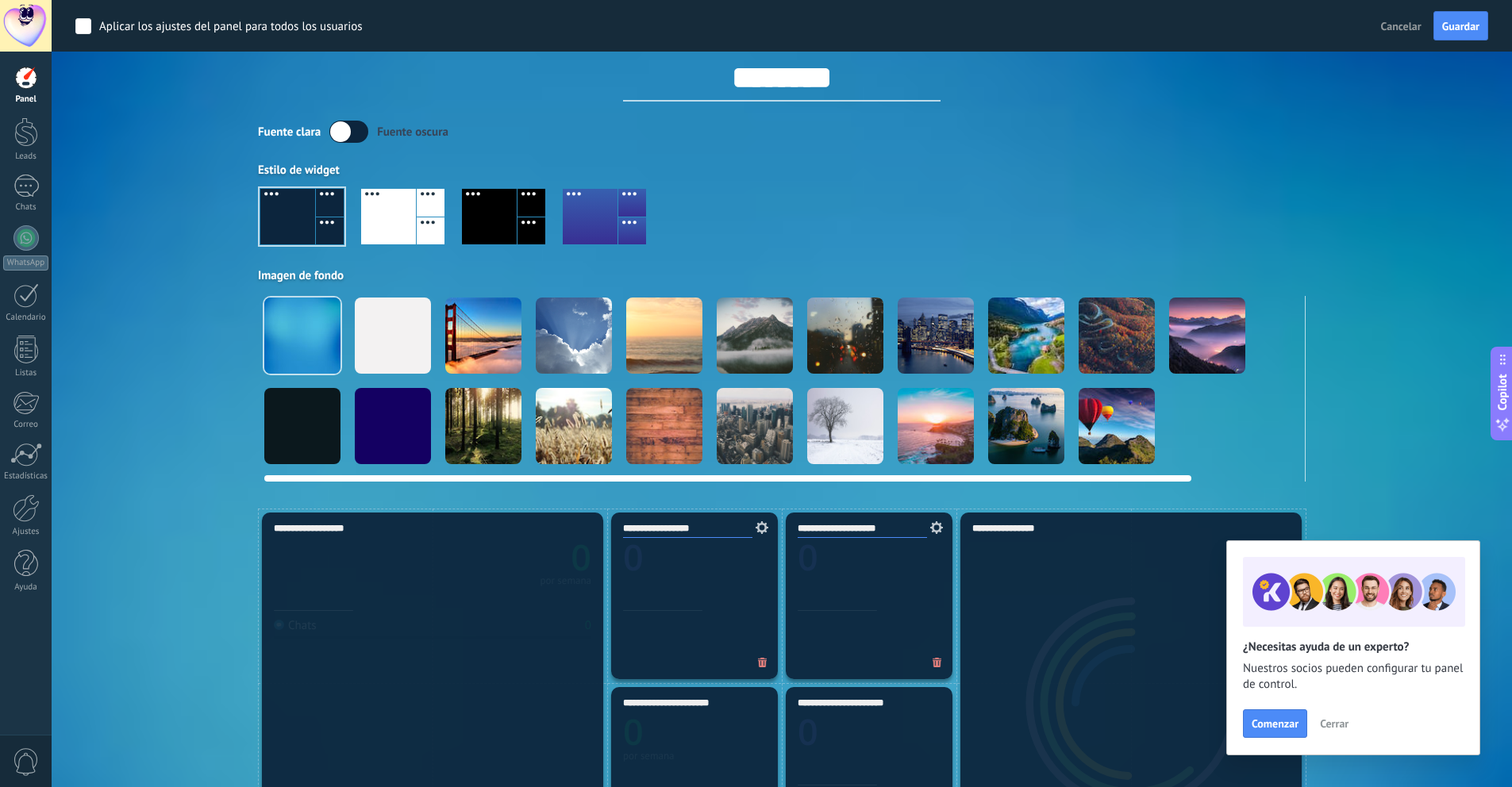
scroll to position [33, 0]
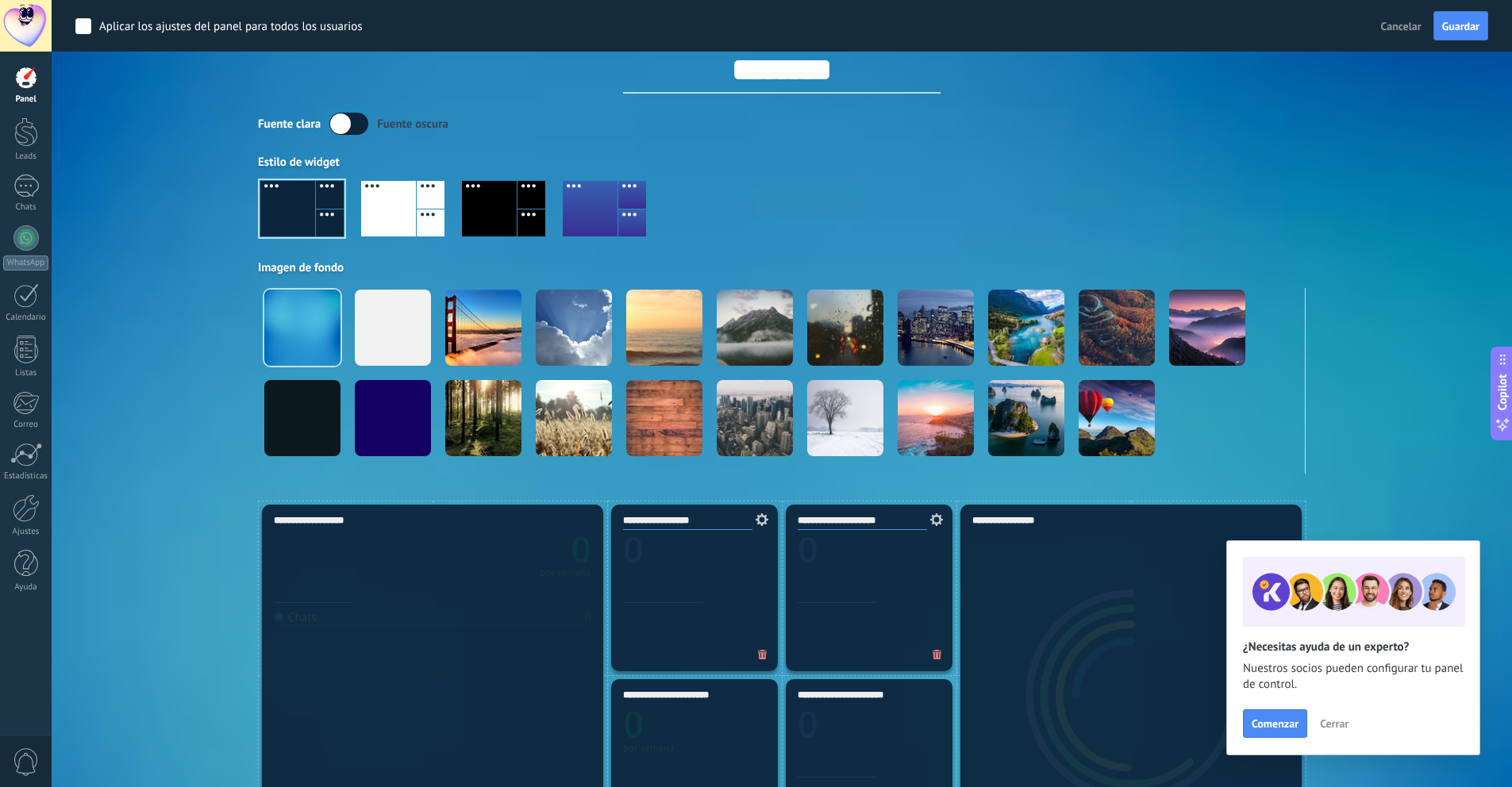
click at [1372, 343] on div "Aplicar Eventos dircomlv [DATE] [DATE] Semana Mes Todo Departamento de Comunica…" at bounding box center [782, 234] width 1413 height 533
click at [1369, 480] on div "Aplicar Eventos dircomlv [DATE] [DATE] Semana Mes Todo Departamento de Comunica…" at bounding box center [782, 234] width 1413 height 533
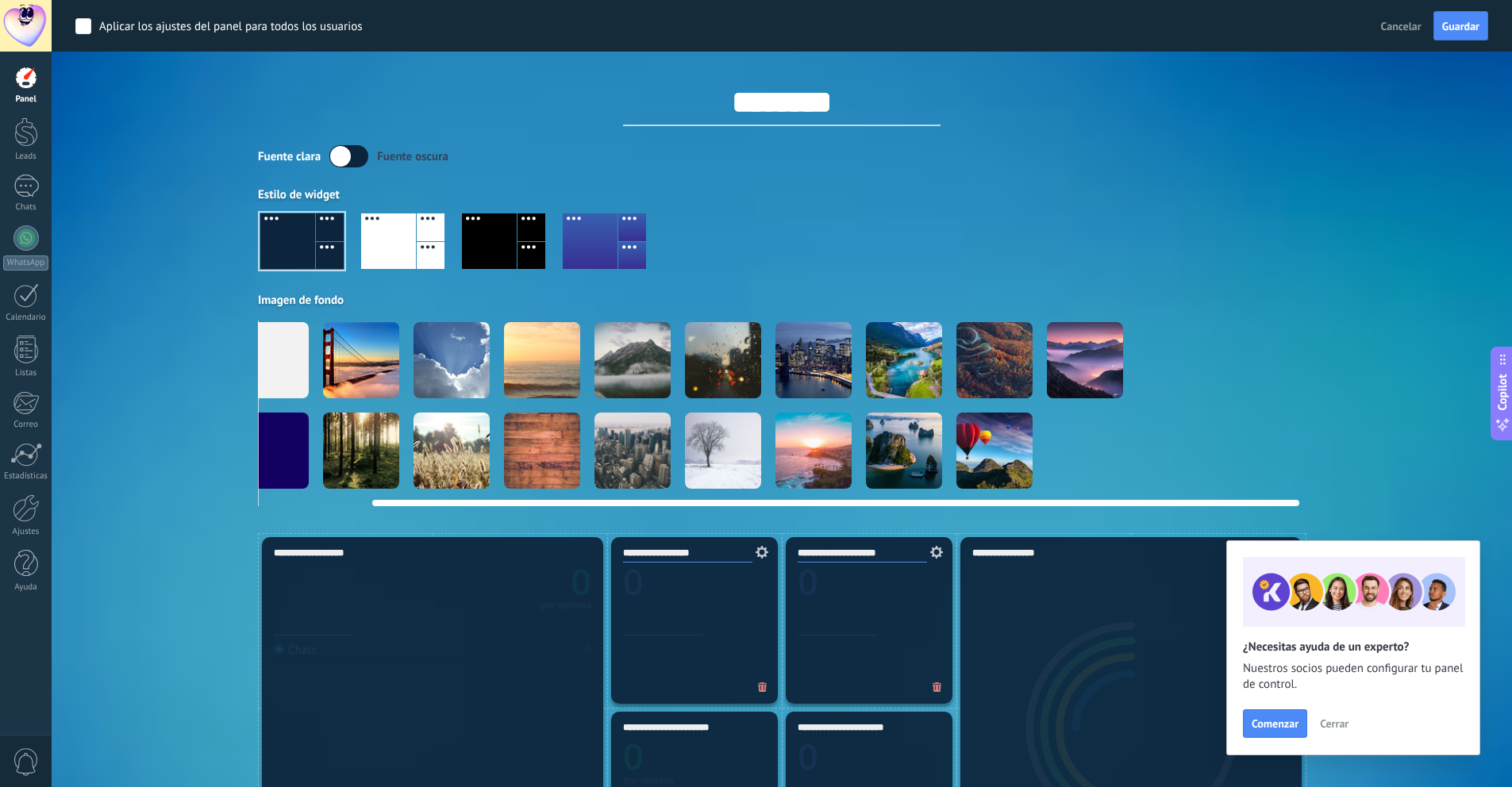
scroll to position [0, 0]
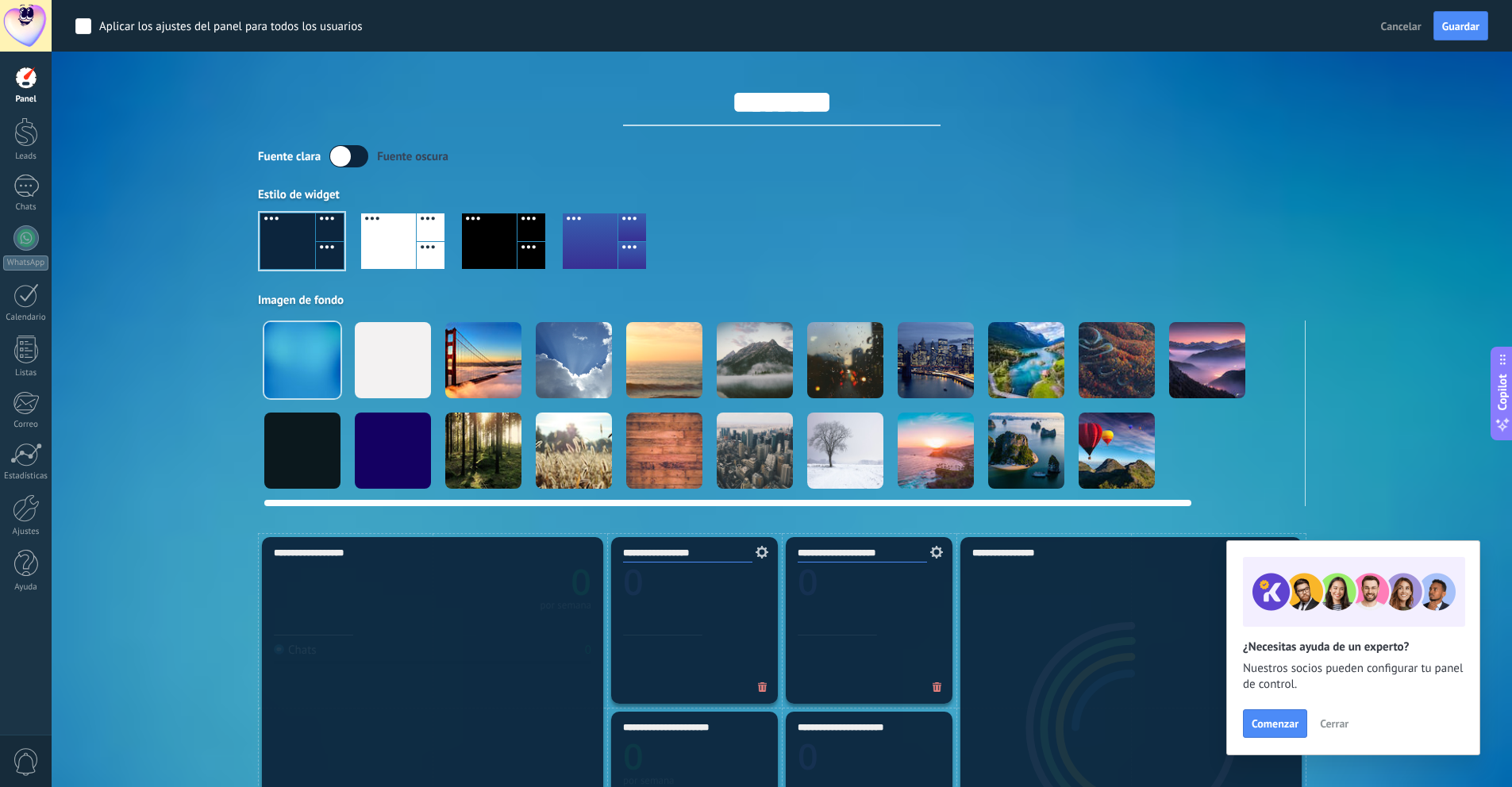
drag, startPoint x: 1074, startPoint y: 502, endPoint x: 1044, endPoint y: 304, distance: 200.3
click at [756, 472] on div at bounding box center [782, 413] width 1048 height 185
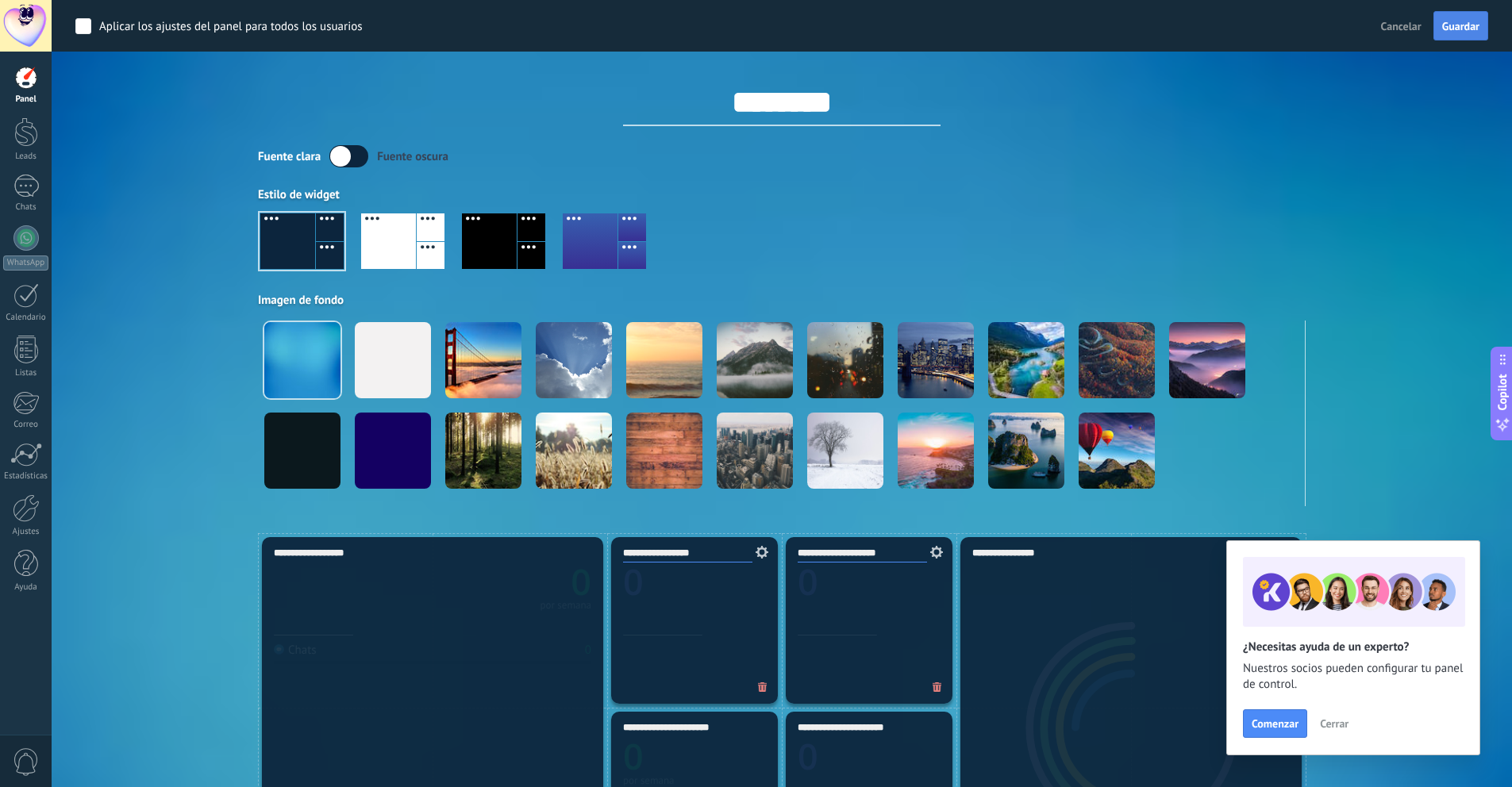
click at [1446, 24] on span "Guardar" at bounding box center [1461, 26] width 37 height 11
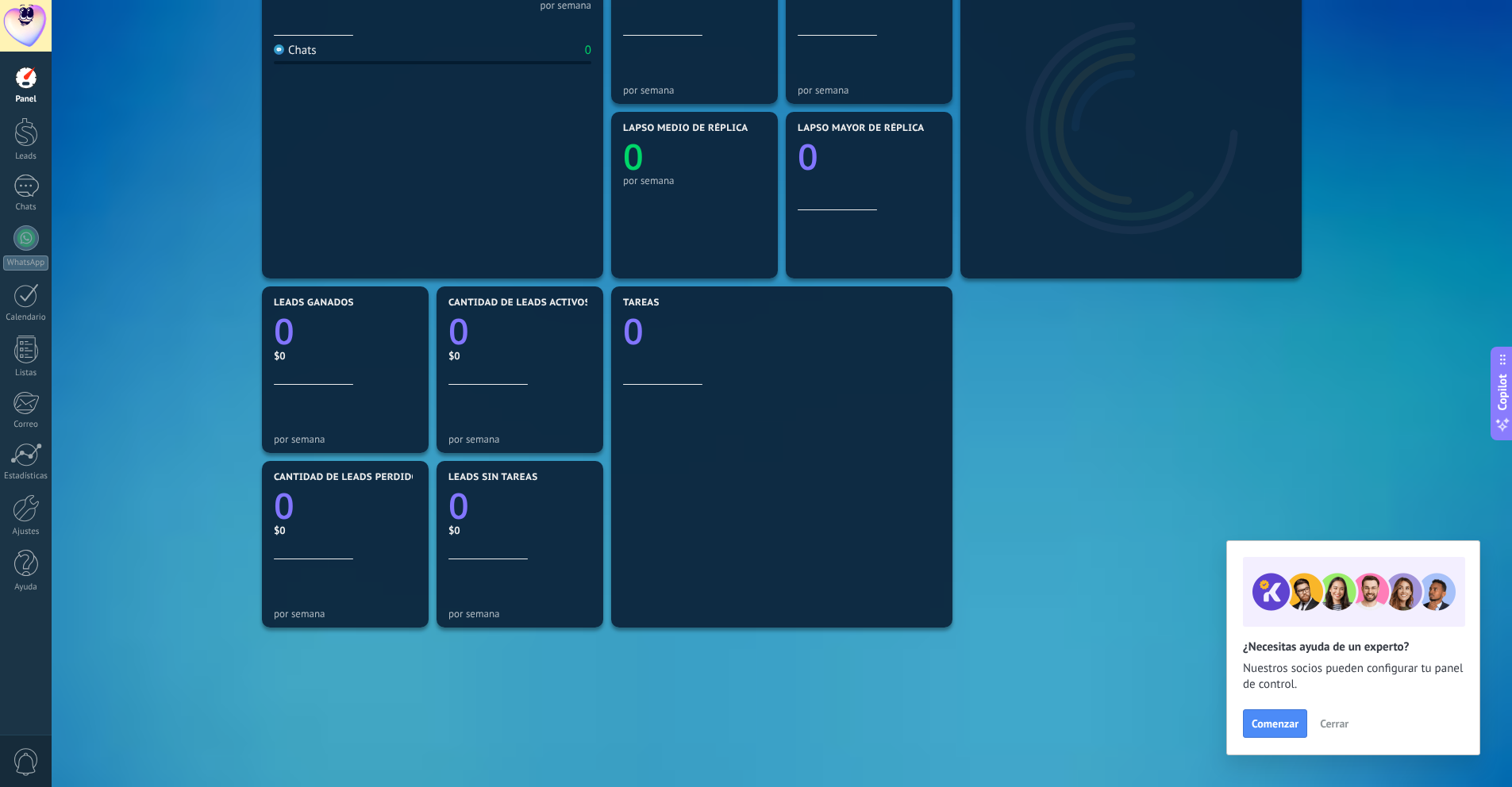
scroll to position [336, 0]
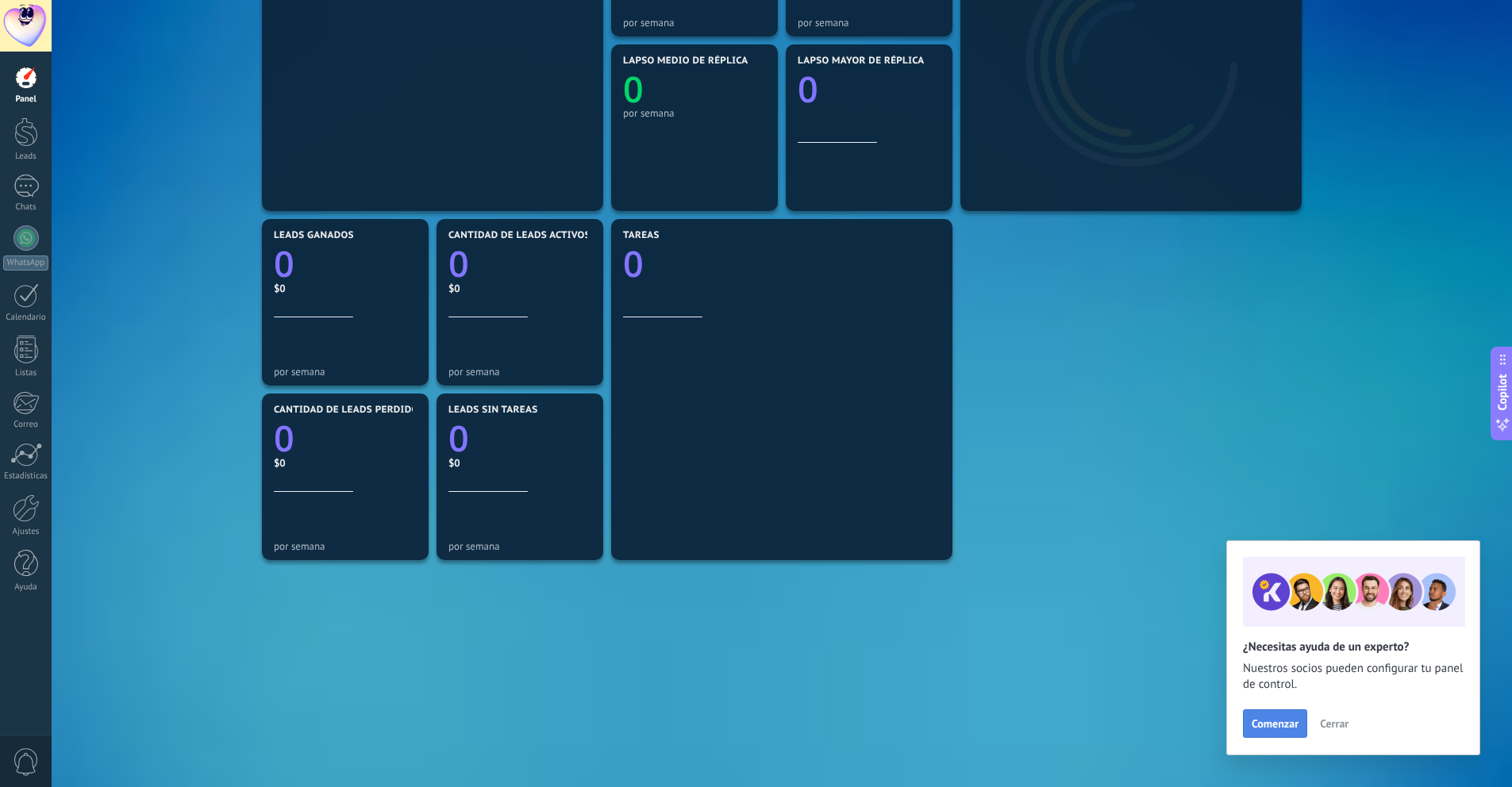
click at [1302, 727] on button "Comenzar" at bounding box center [1275, 723] width 64 height 28
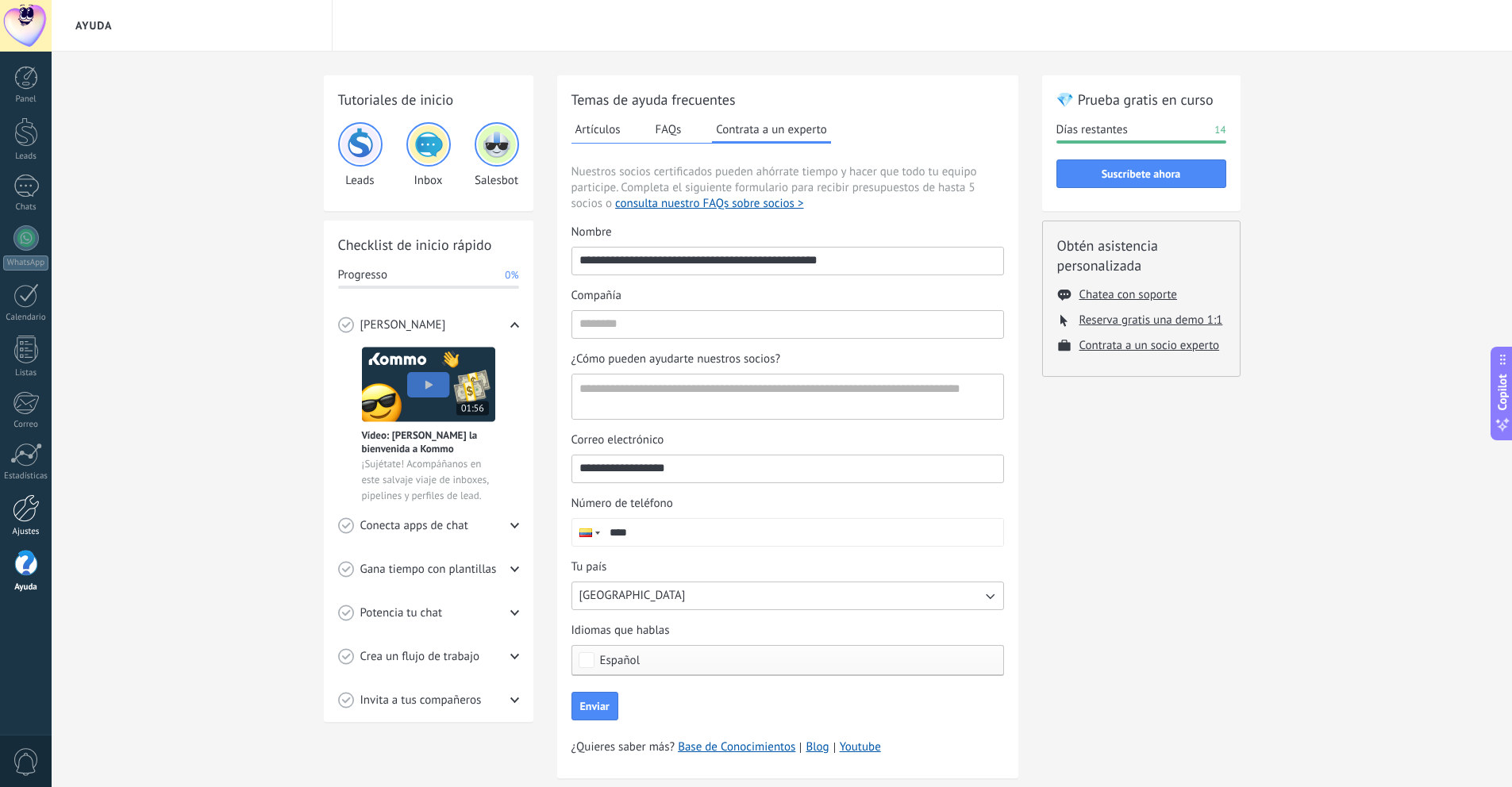
click at [18, 494] on div at bounding box center [26, 508] width 27 height 28
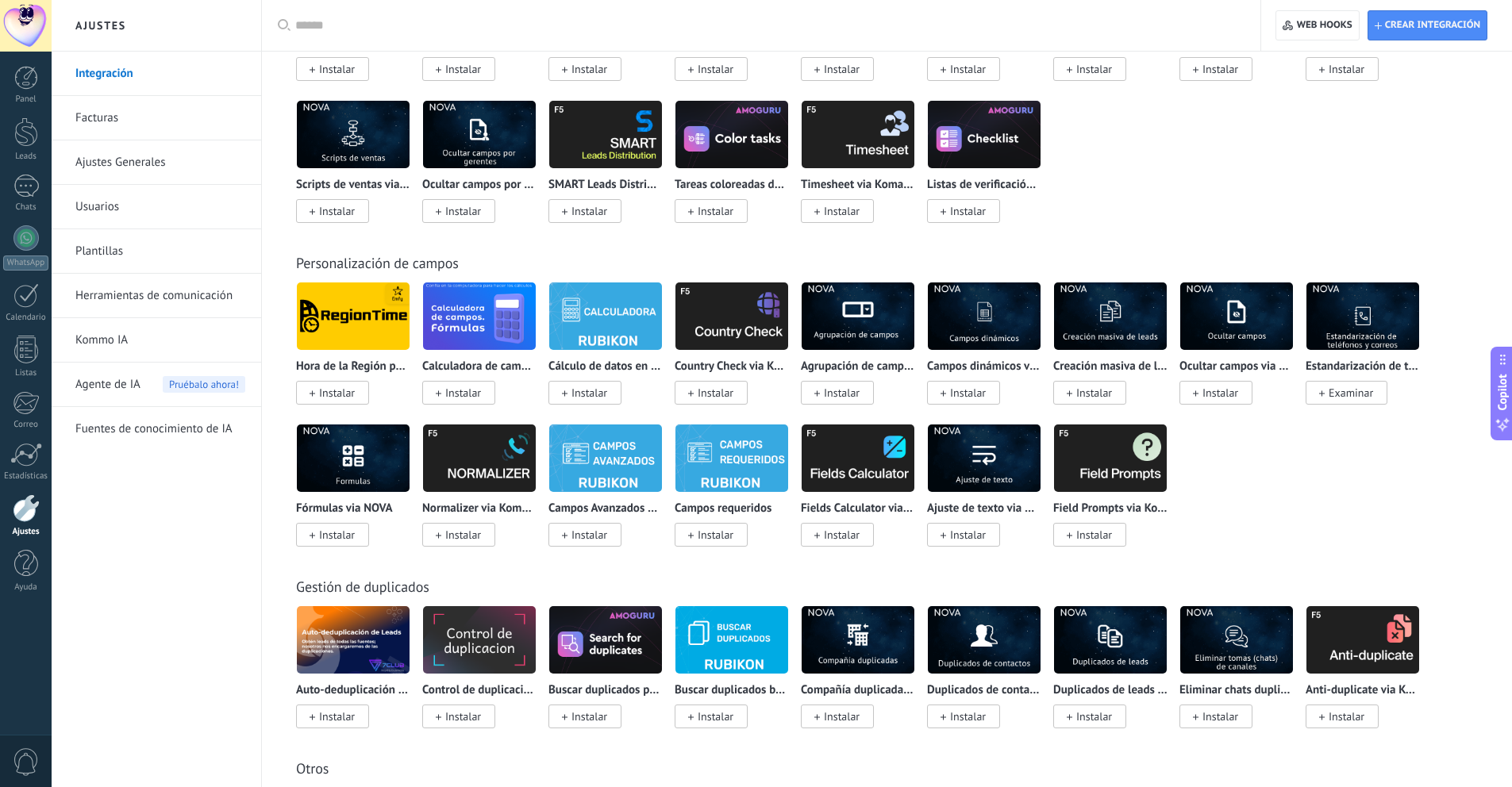
scroll to position [5079, 0]
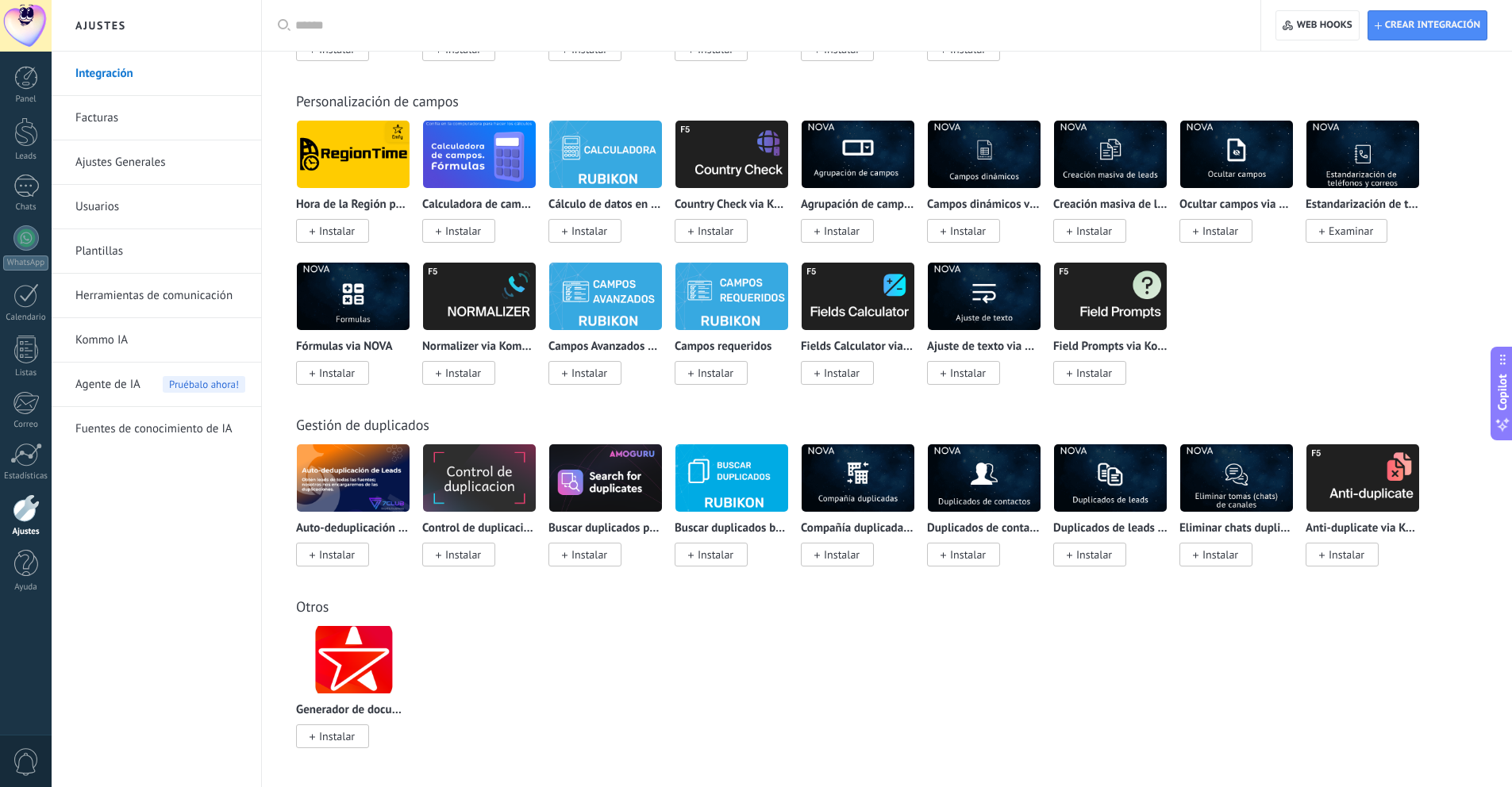
click at [92, 116] on link "Facturas" at bounding box center [160, 118] width 170 height 45
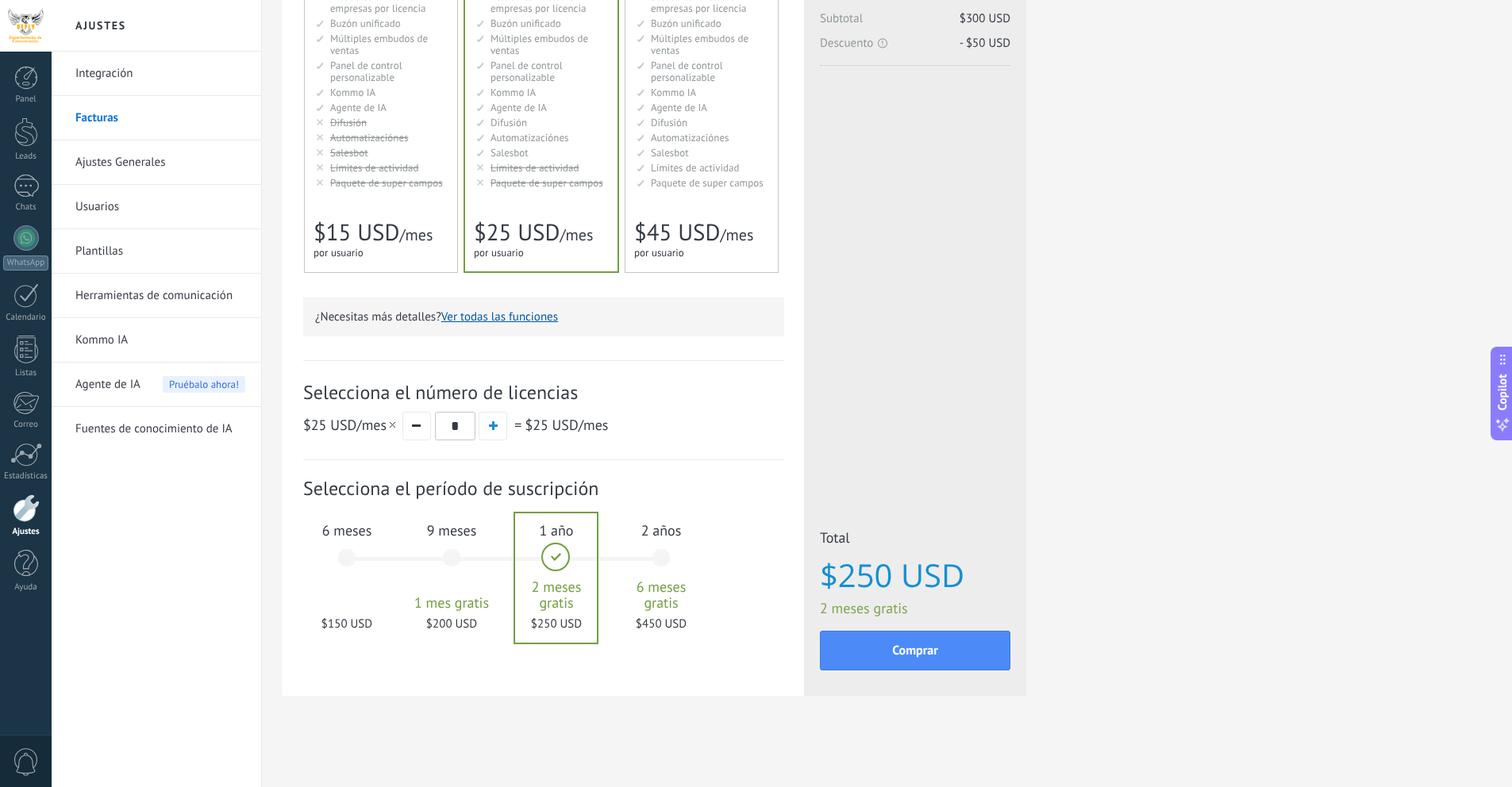
drag, startPoint x: 121, startPoint y: 167, endPoint x: 202, endPoint y: 141, distance: 85.1
click at [121, 167] on link "Ajustes Generales" at bounding box center [160, 163] width 170 height 45
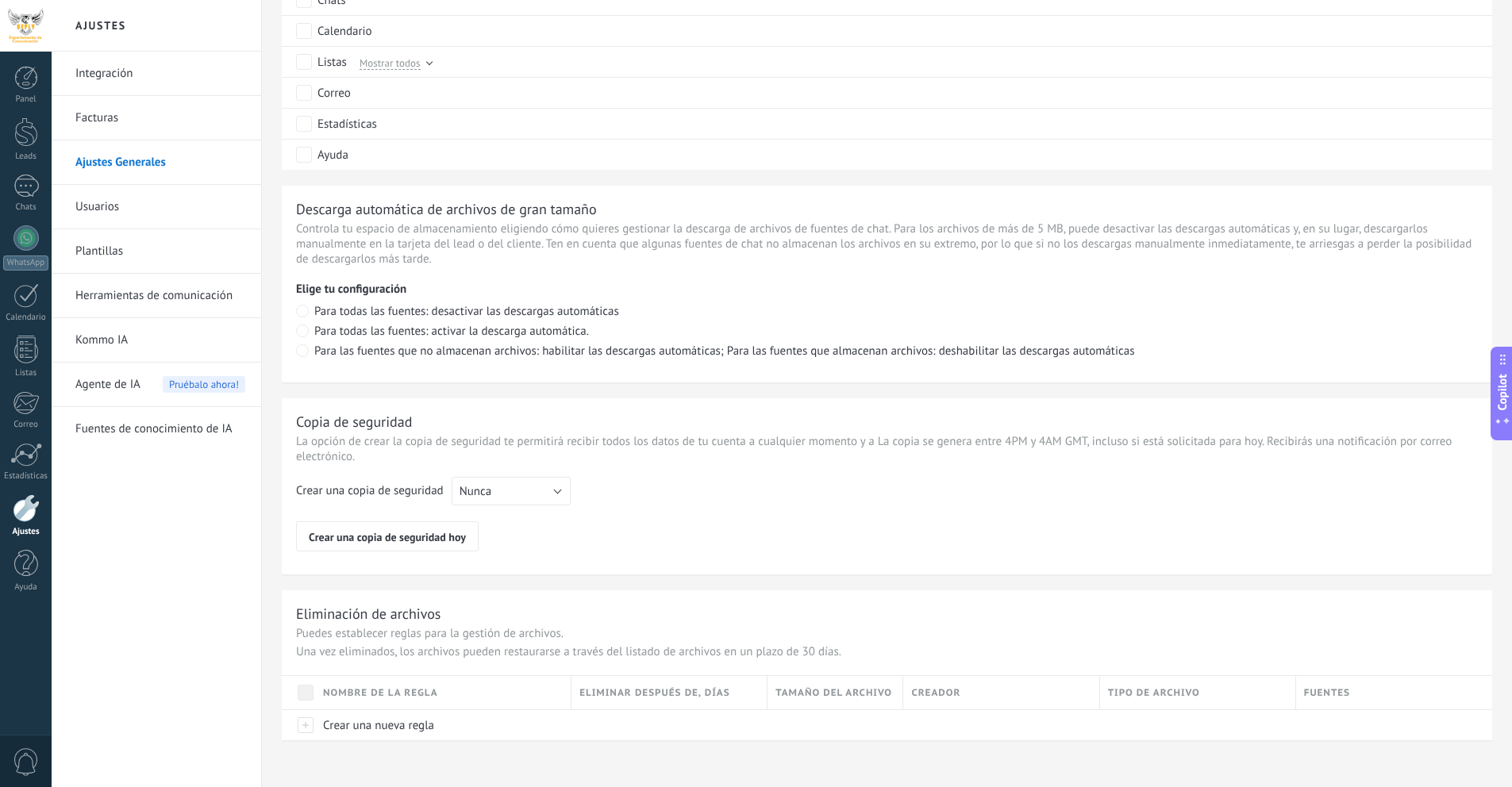
scroll to position [946, 0]
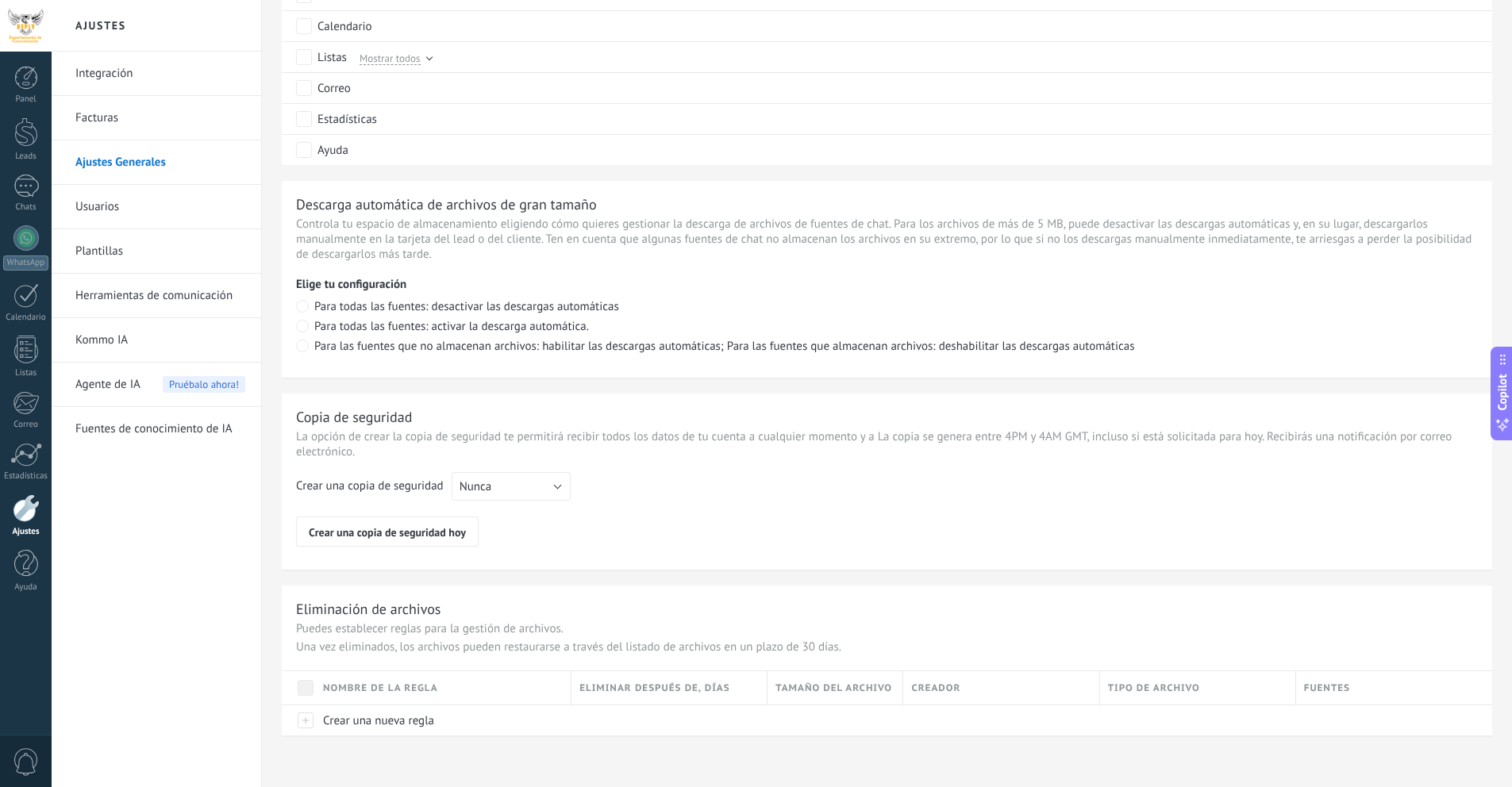
click at [148, 206] on link "Usuarios" at bounding box center [160, 207] width 170 height 45
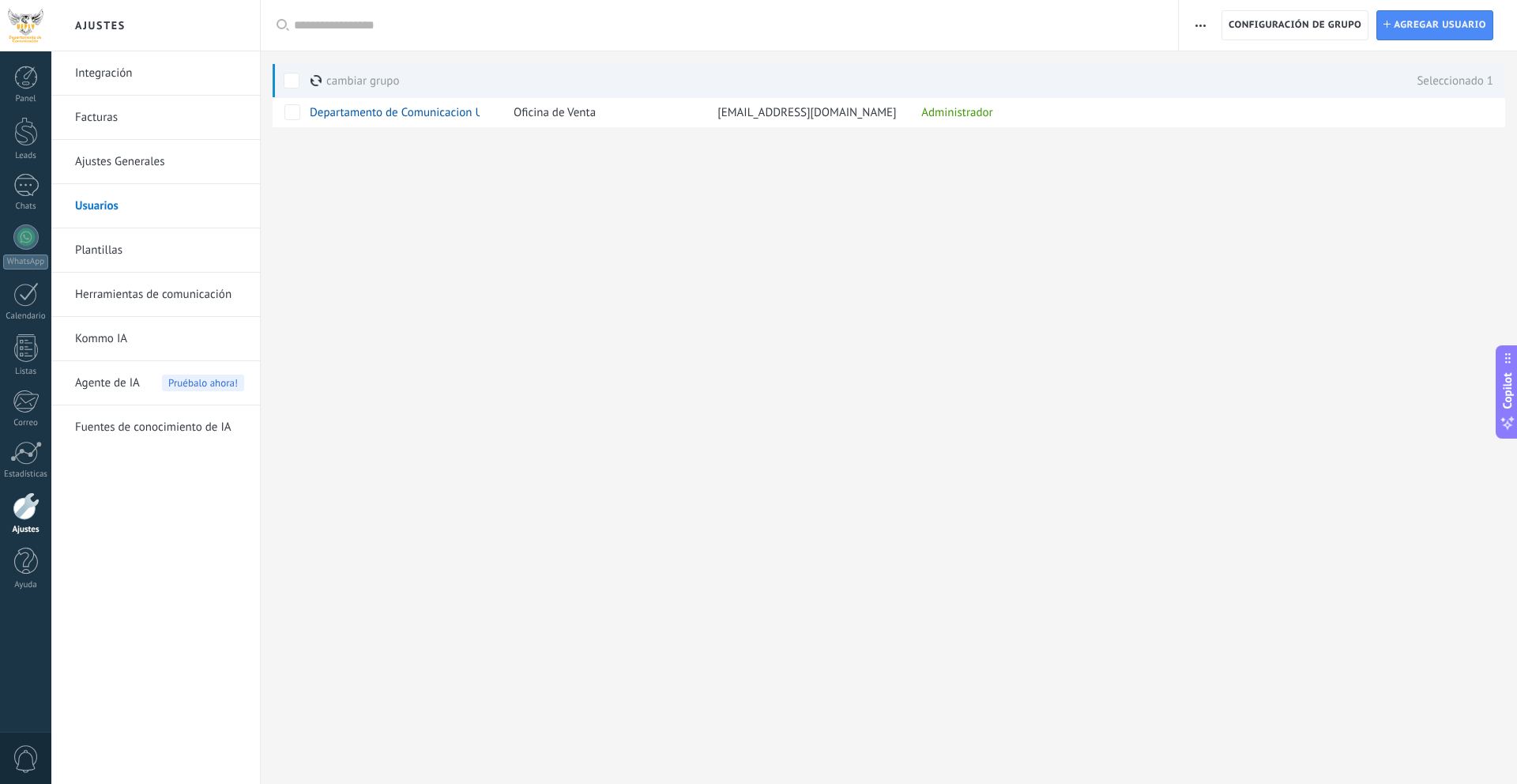
click at [1200, 30] on span "button" at bounding box center [1200, 25] width 11 height 30
click at [1110, 198] on div "Ajustes Integración Facturas Ajustes Generales Usuarios Plantillas Herramientas…" at bounding box center [784, 392] width 1466 height 784
click at [407, 114] on span "Departamento de Comunicacion U.E.P ̈Lev Vigotsky ̈" at bounding box center [439, 113] width 260 height 15
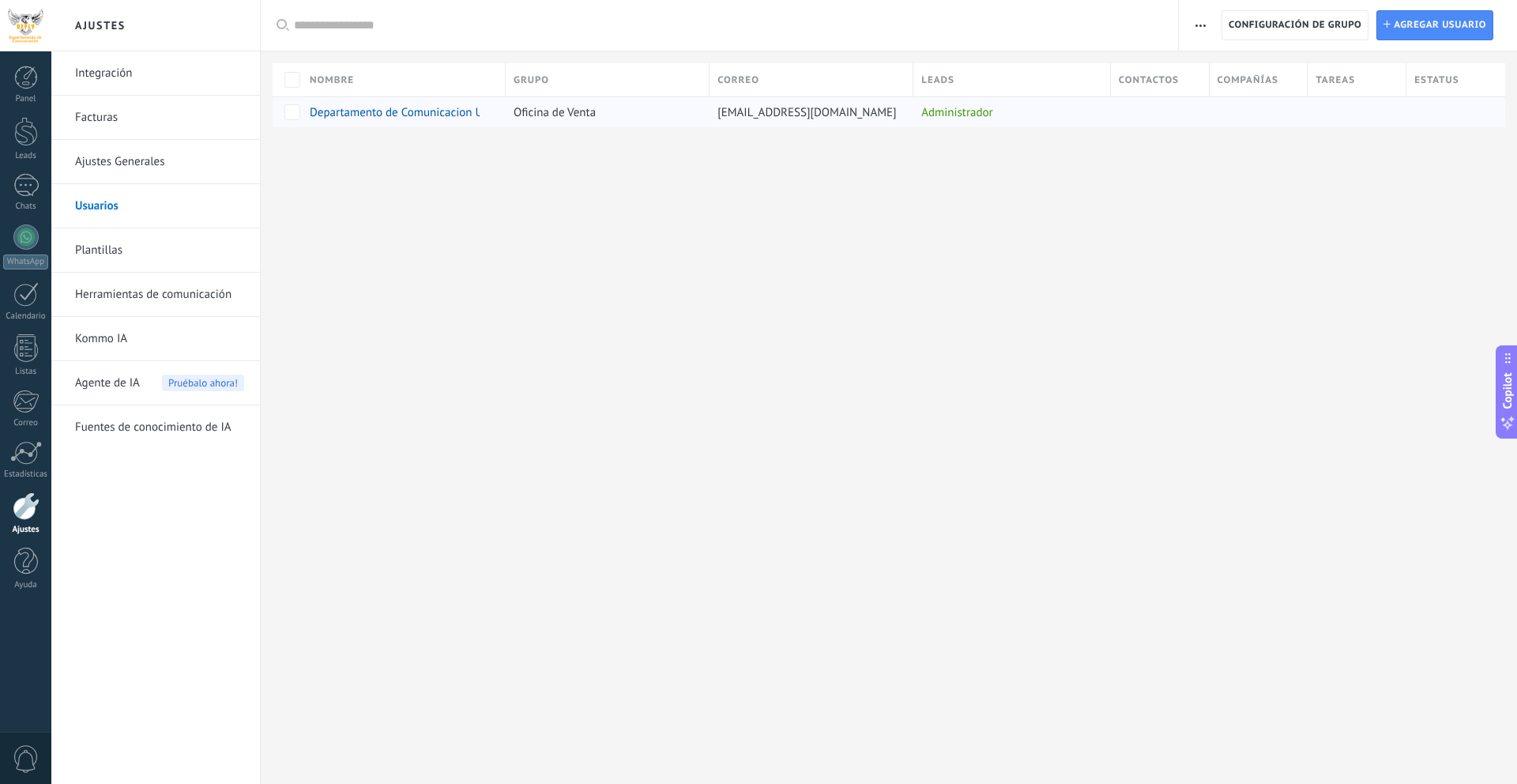
click at [407, 114] on span "Departamento de Comunicacion U.E.P ̈Lev Vigotsky ̈" at bounding box center [439, 113] width 260 height 15
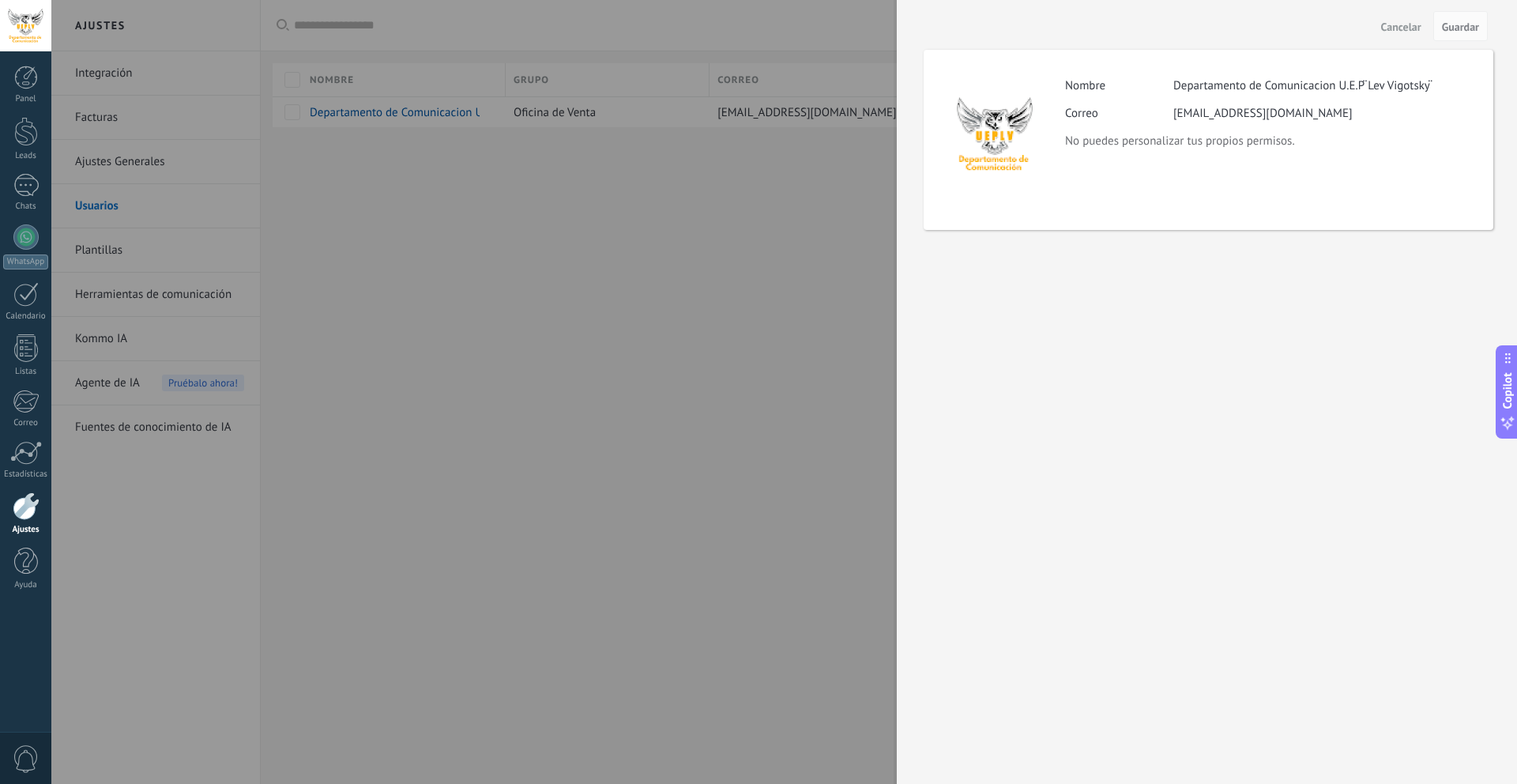
drag, startPoint x: 1378, startPoint y: 21, endPoint x: 1387, endPoint y: 23, distance: 9.2
click at [1385, 23] on div "Cancelar Guardar" at bounding box center [1207, 26] width 620 height 52
click at [1389, 25] on span "Cancelar" at bounding box center [1402, 27] width 40 height 11
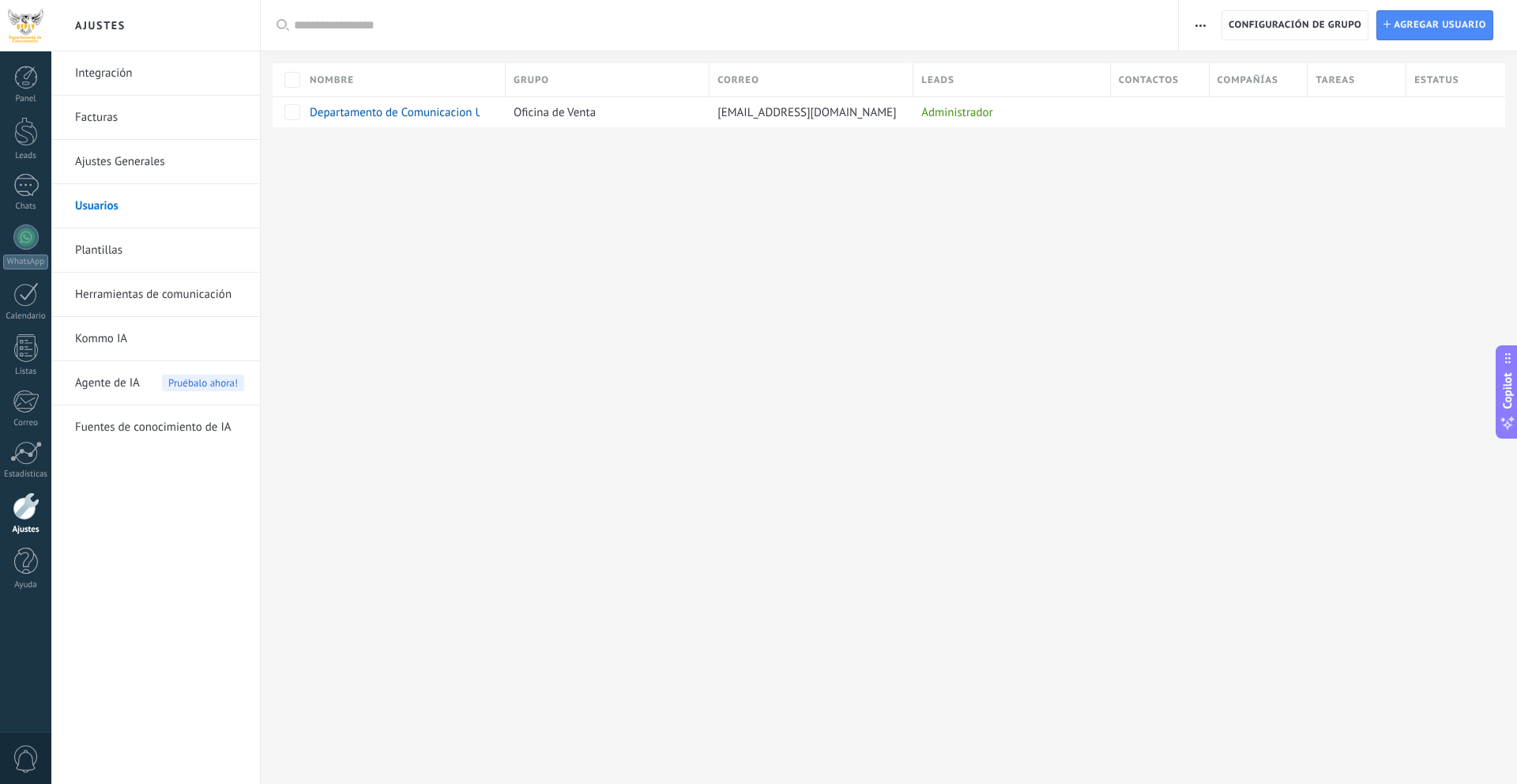
click at [103, 245] on link "Plantillas" at bounding box center [160, 250] width 169 height 45
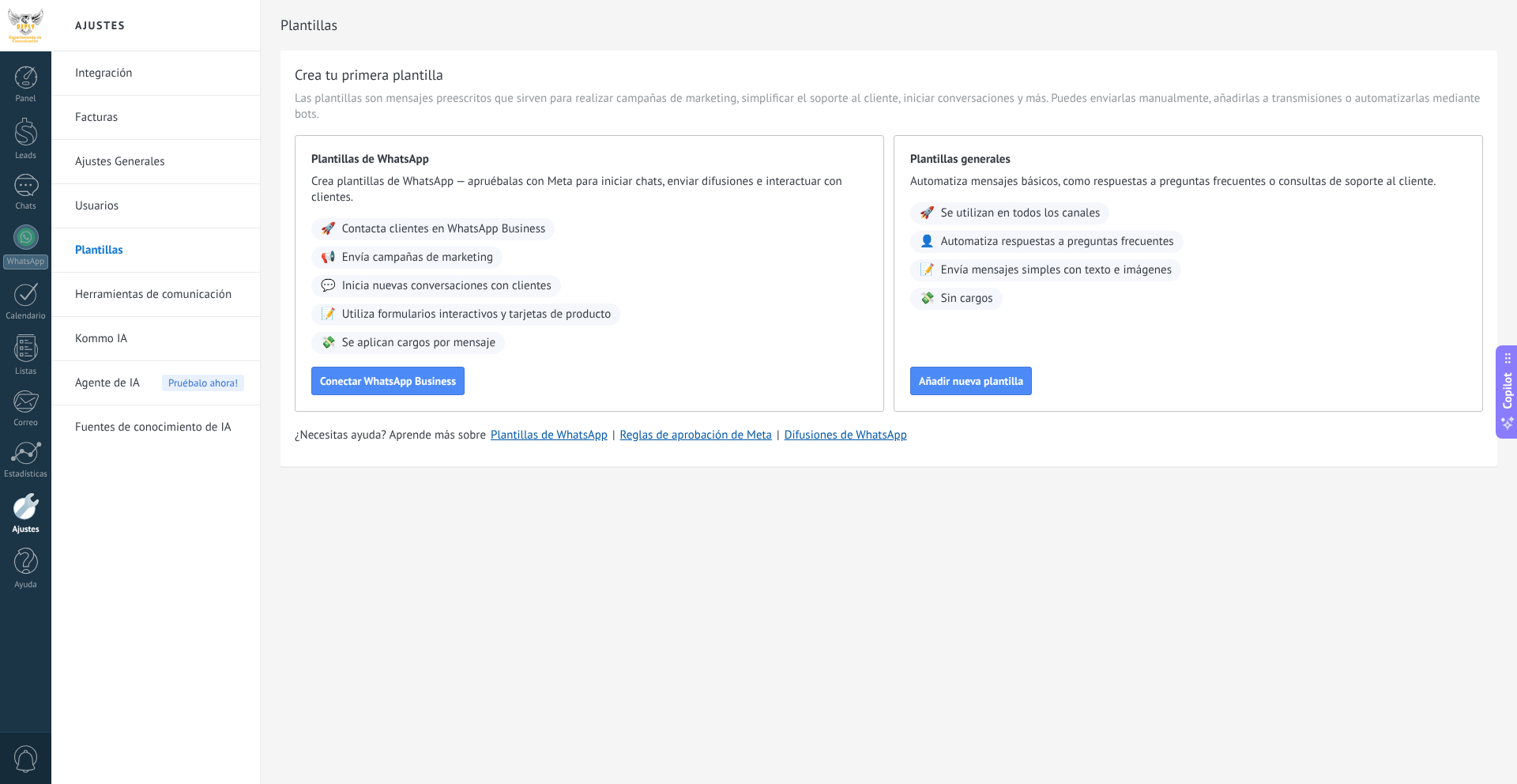
click at [135, 300] on link "Herramientas de comunicación" at bounding box center [160, 295] width 169 height 45
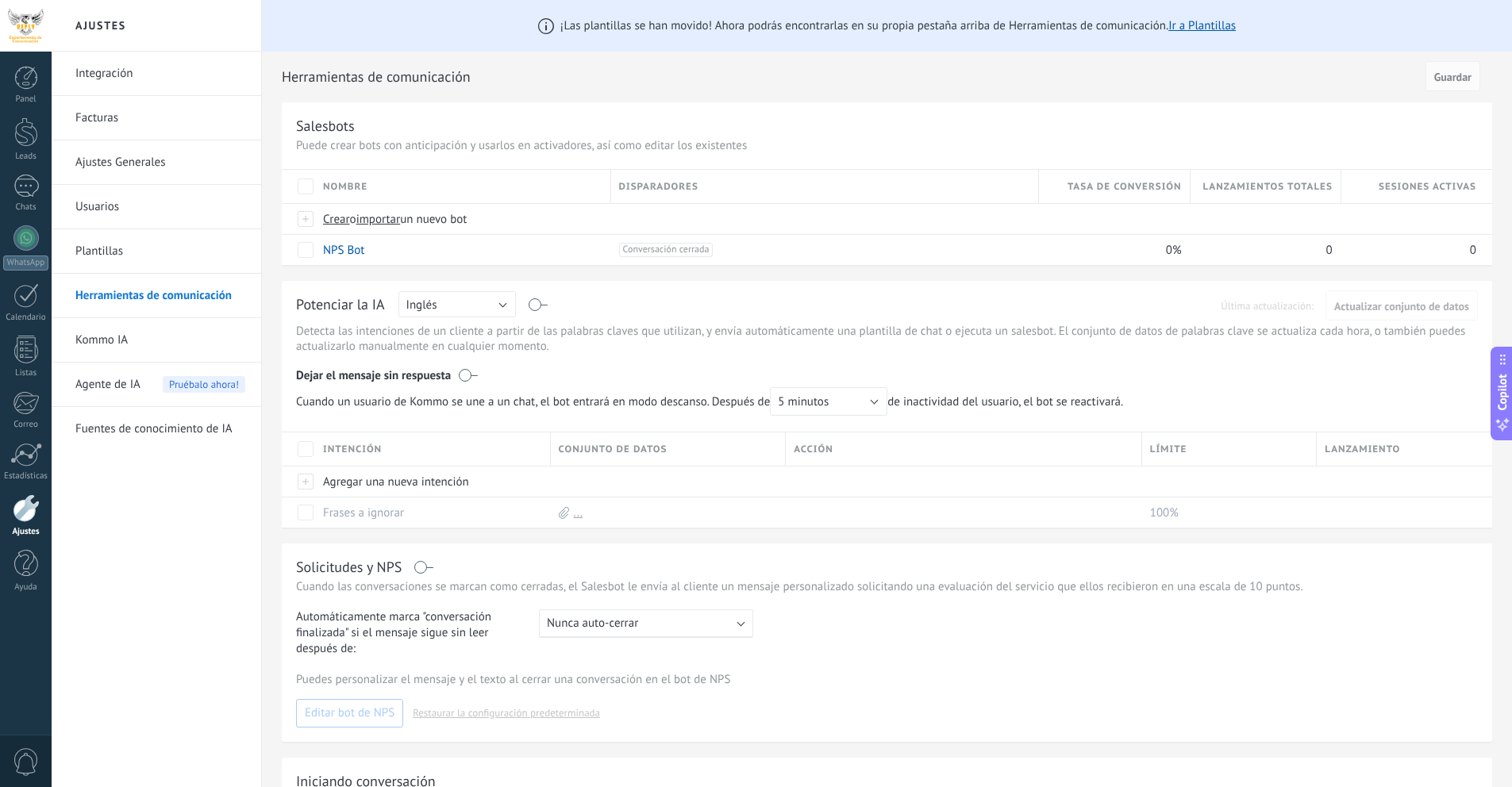
click at [118, 338] on link "Kommo IA" at bounding box center [160, 340] width 170 height 45
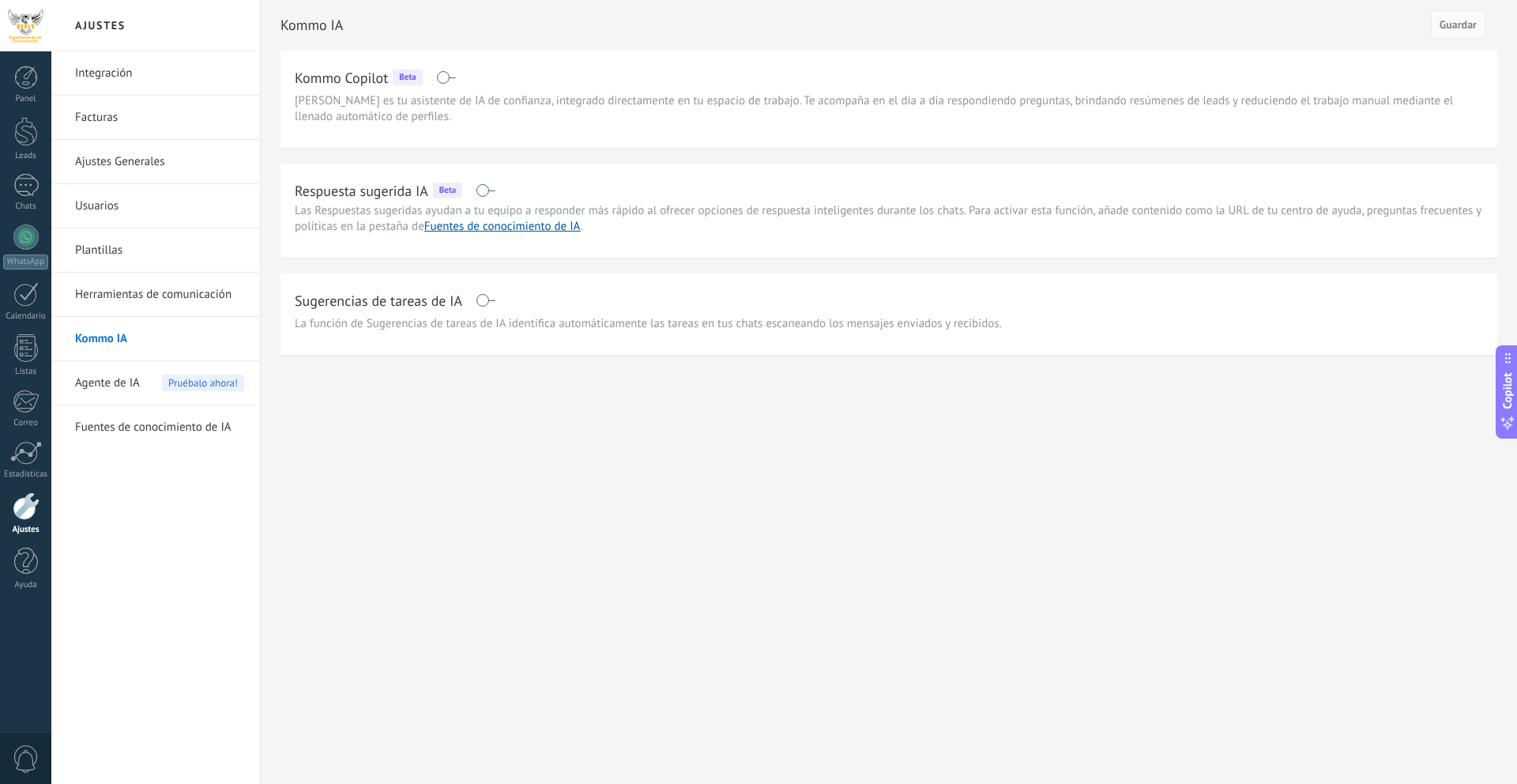
click at [72, 374] on li "Agente de IA Pruébalo ahora!" at bounding box center [156, 383] width 209 height 45
click at [134, 424] on link "Fuentes de conocimiento de IA" at bounding box center [160, 428] width 169 height 45
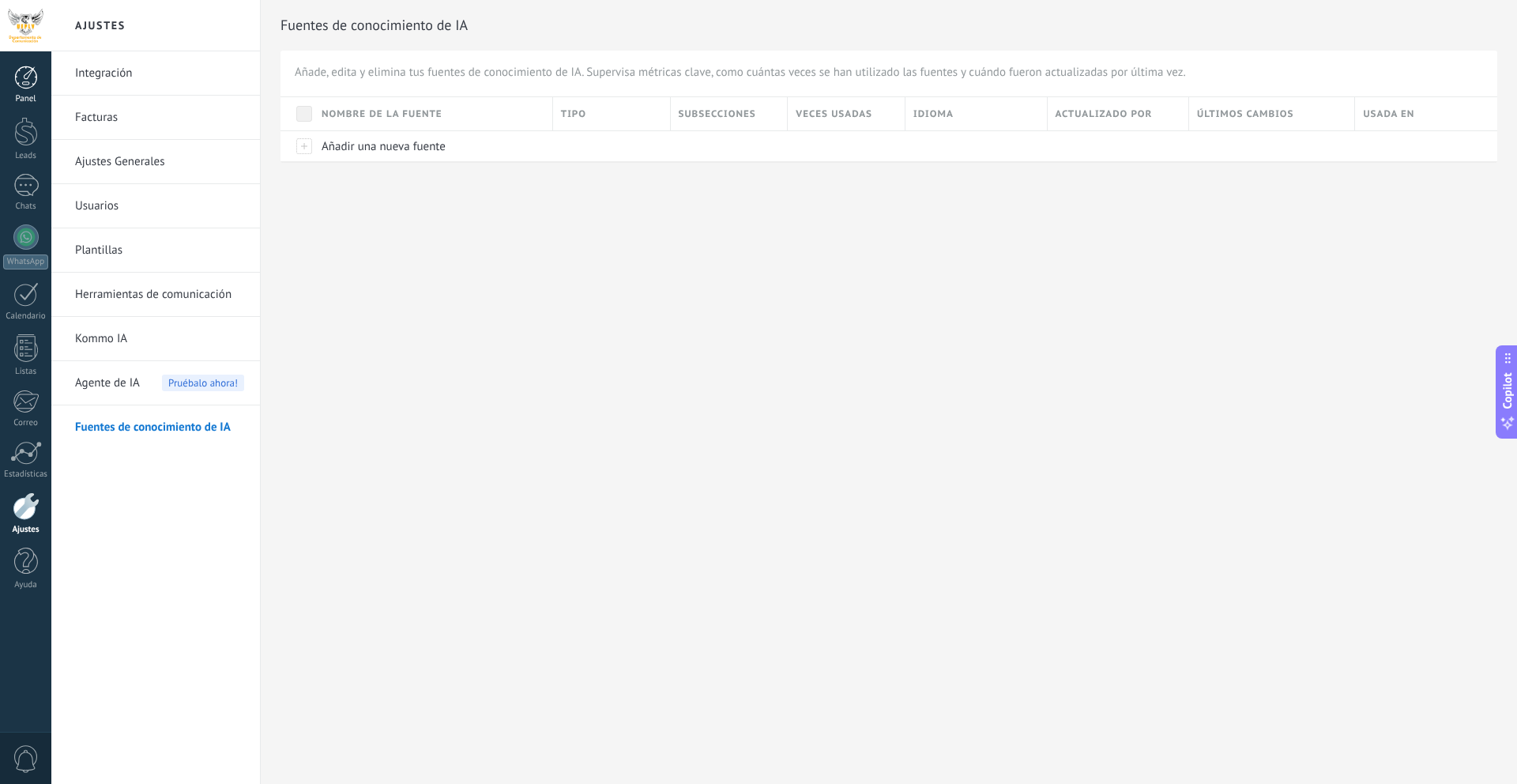
click at [32, 89] on link "Panel" at bounding box center [25, 85] width 51 height 39
